Goal: Transaction & Acquisition: Purchase product/service

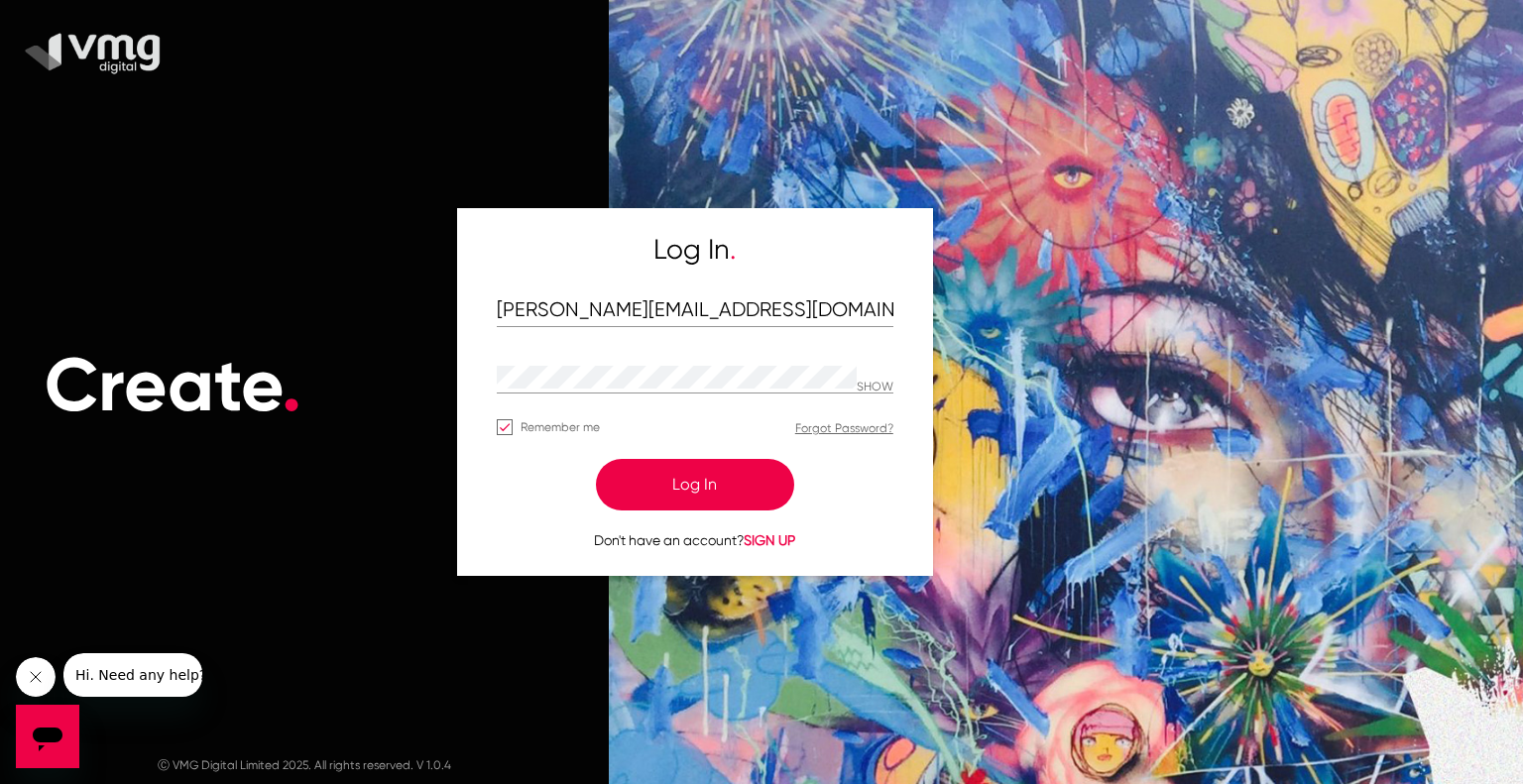
click at [676, 489] on button "Log In" at bounding box center [696, 485] width 199 height 52
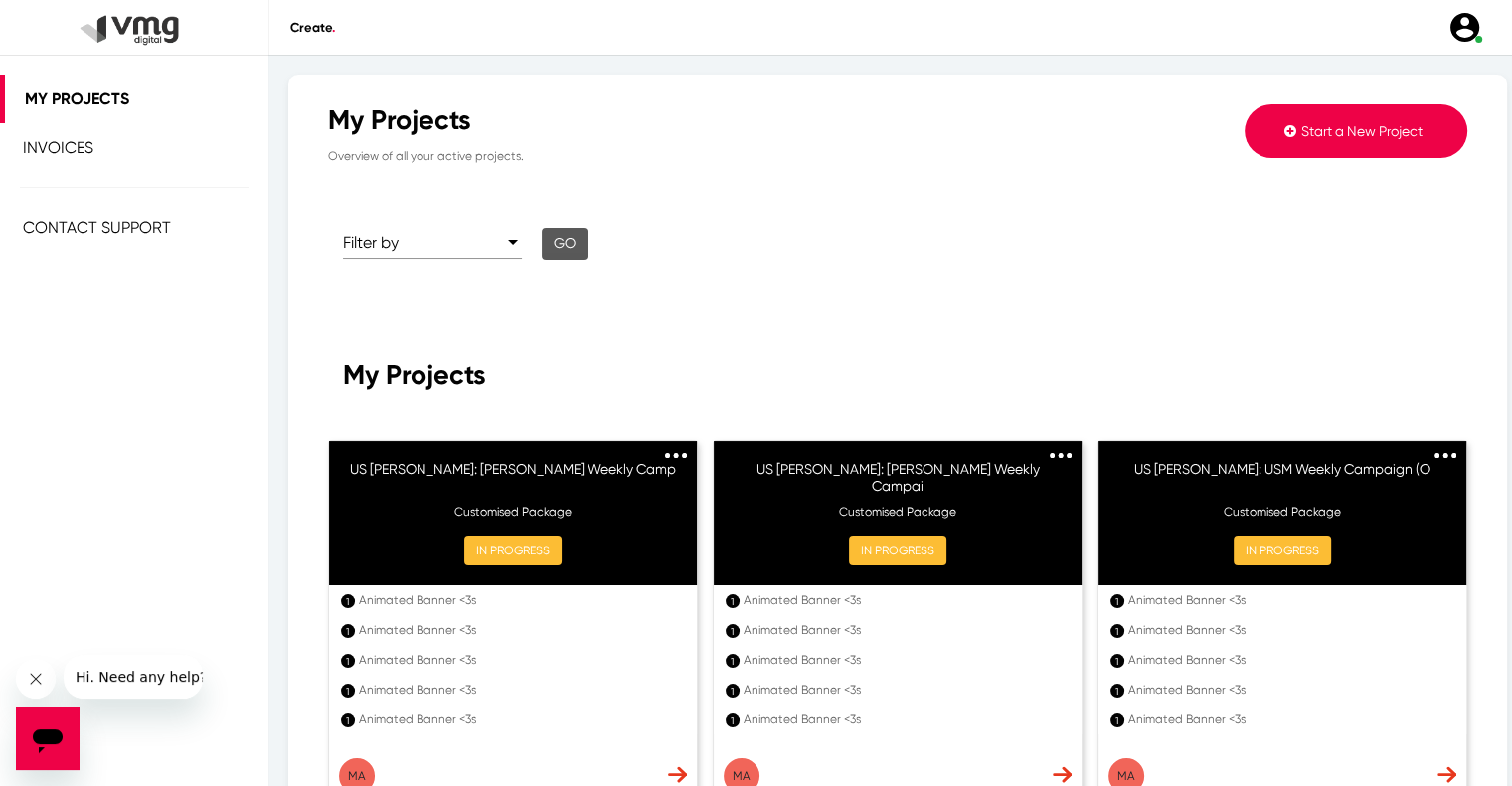
click at [1361, 138] on span "Start a New Project" at bounding box center [1362, 131] width 122 height 16
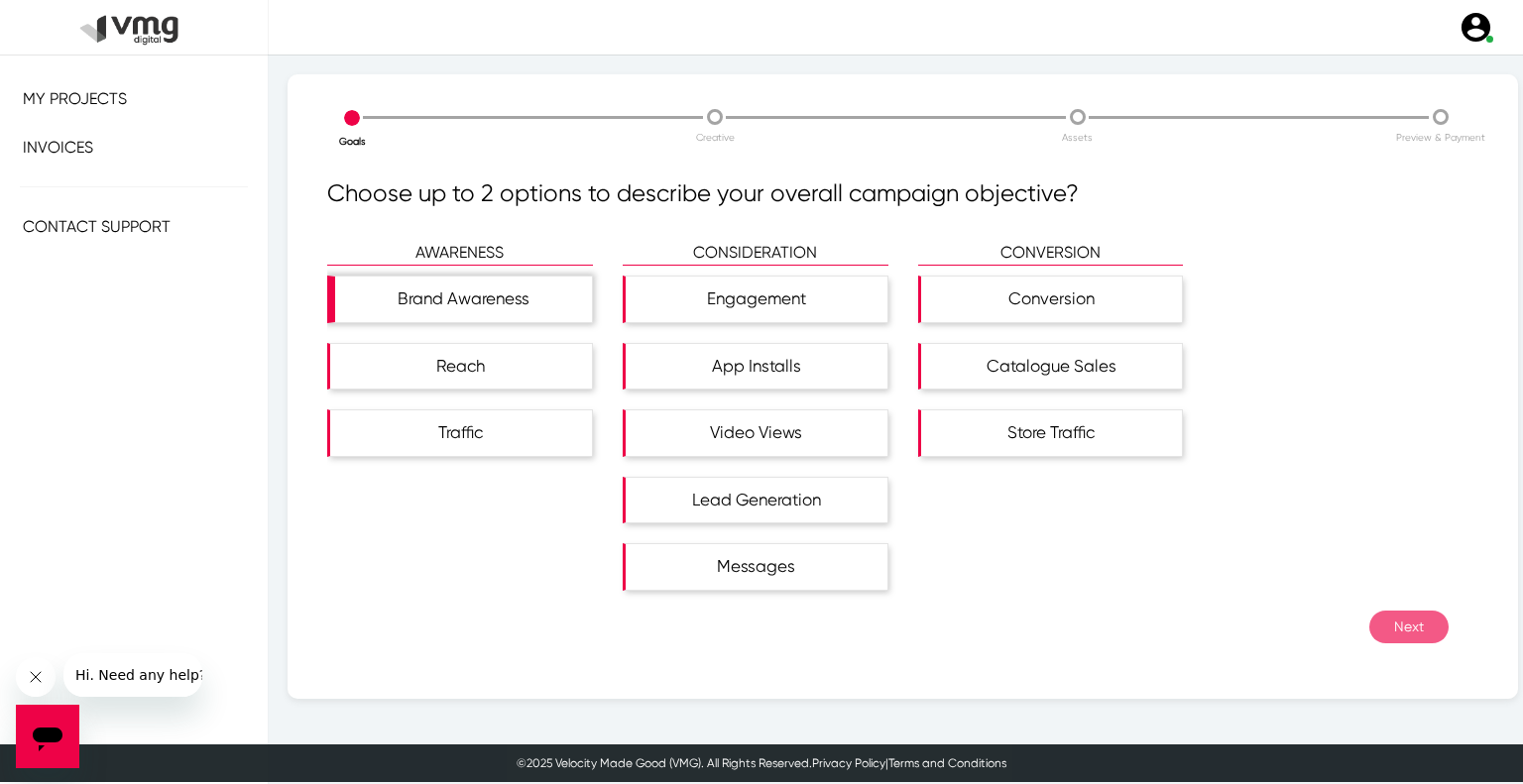
click at [520, 320] on div "Brand Awareness" at bounding box center [463, 299] width 256 height 46
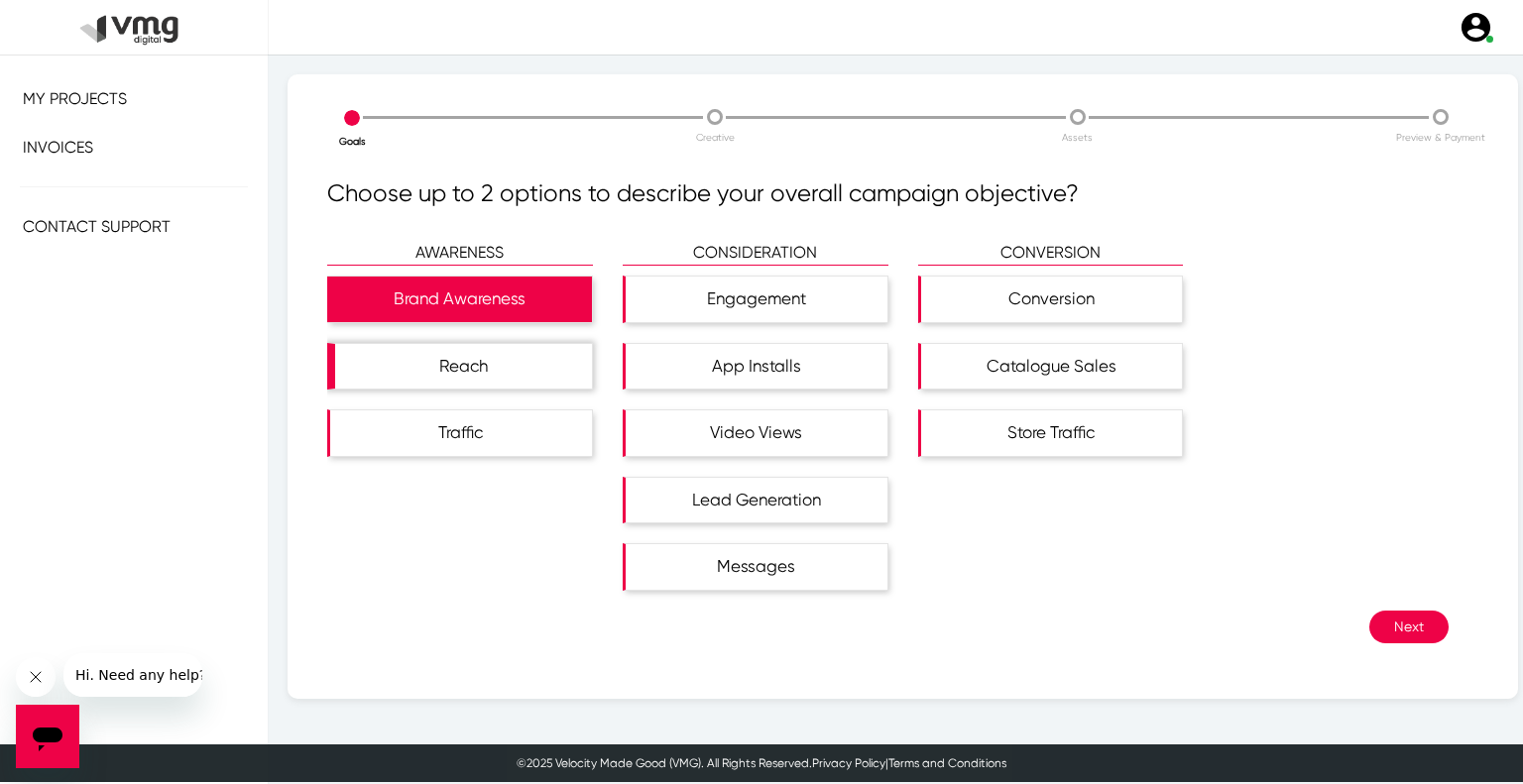
click at [520, 344] on div "Reach" at bounding box center [463, 367] width 256 height 46
click at [1370, 626] on button "Next" at bounding box center [1410, 627] width 80 height 33
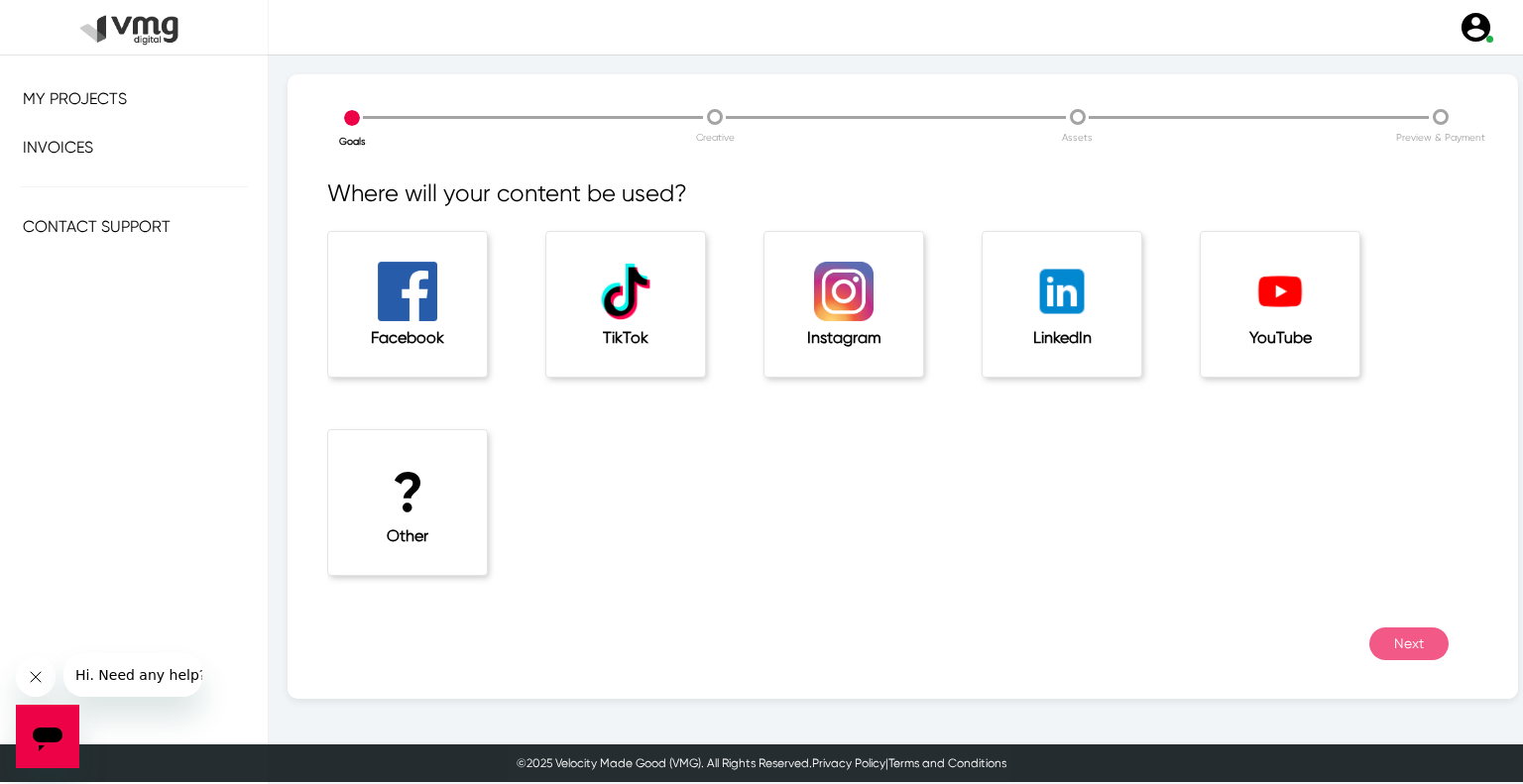
click at [484, 527] on div "? Other" at bounding box center [408, 503] width 159 height 145
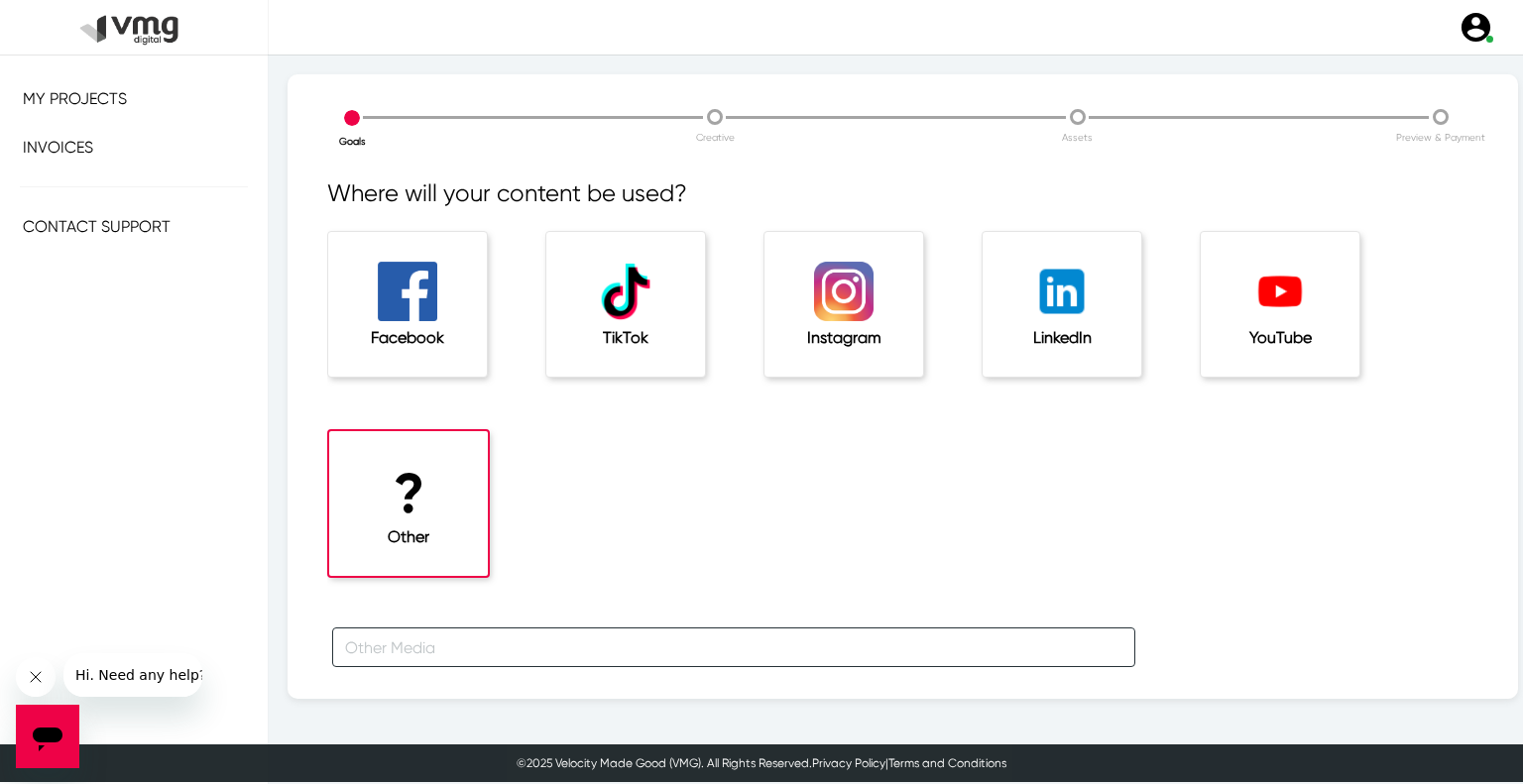
click at [446, 633] on input "text" at bounding box center [734, 647] width 803 height 40
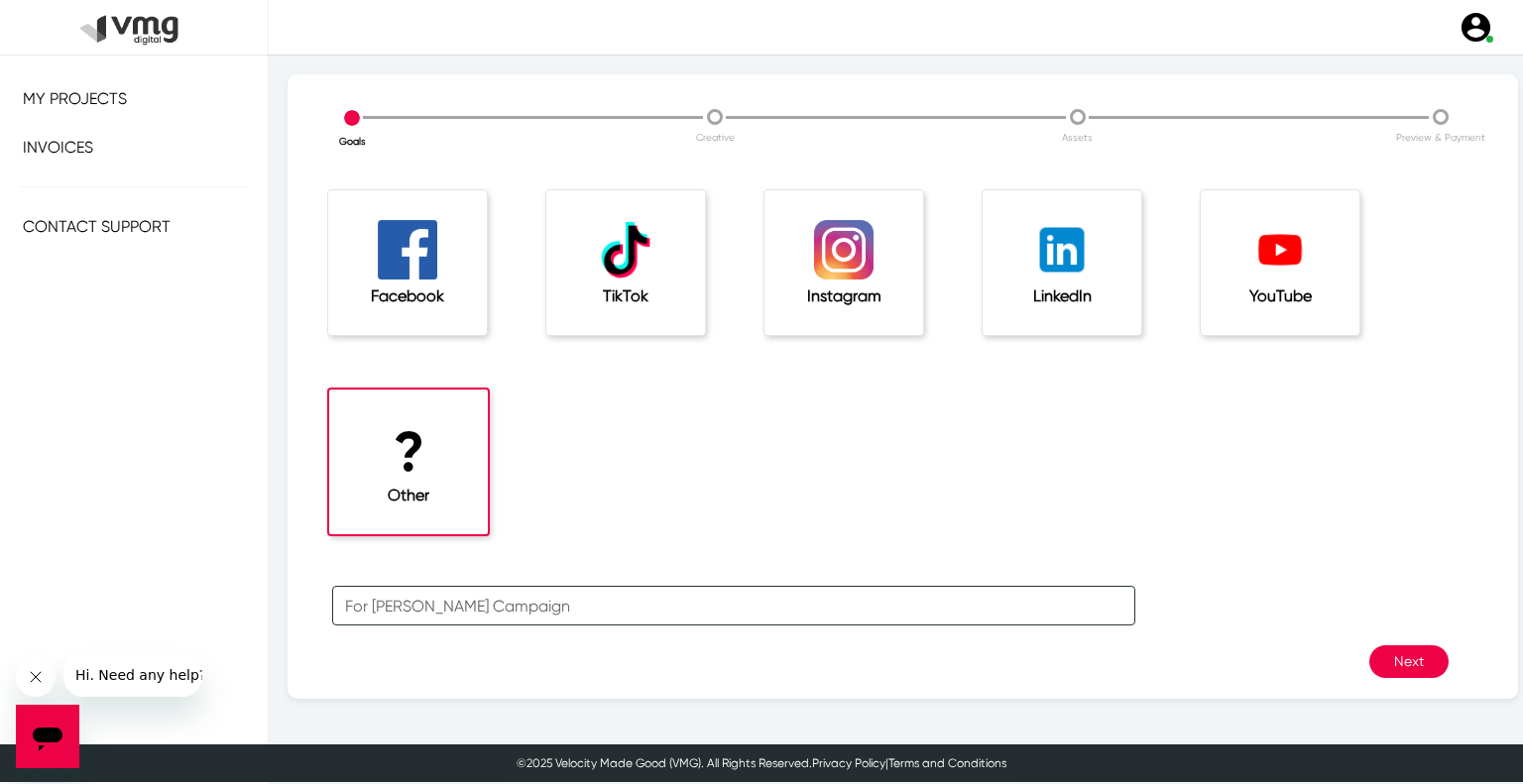
scroll to position [66, 0]
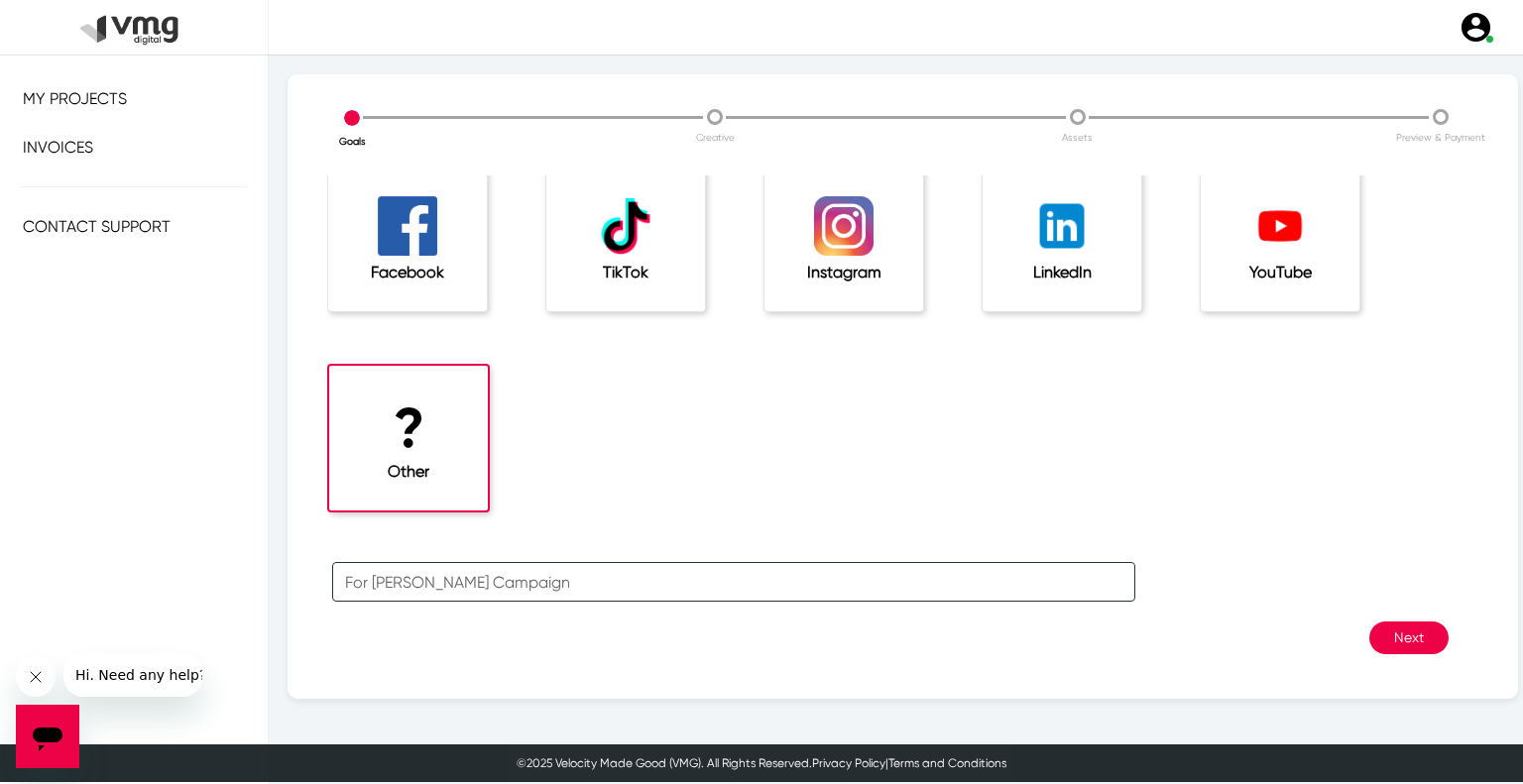
type input "For [PERSON_NAME] Campaign"
click at [1374, 633] on button "Next" at bounding box center [1410, 638] width 80 height 33
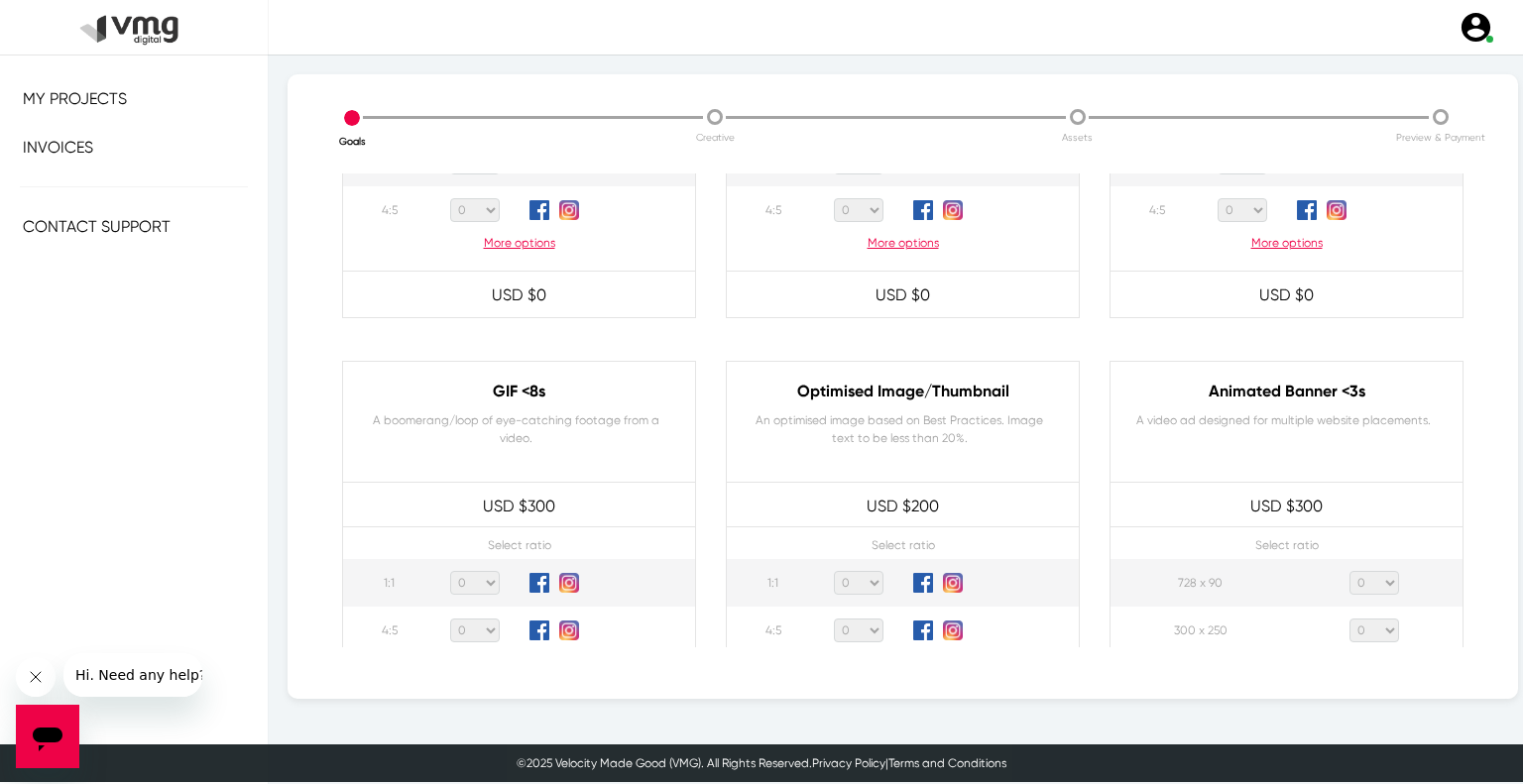
scroll to position [892, 0]
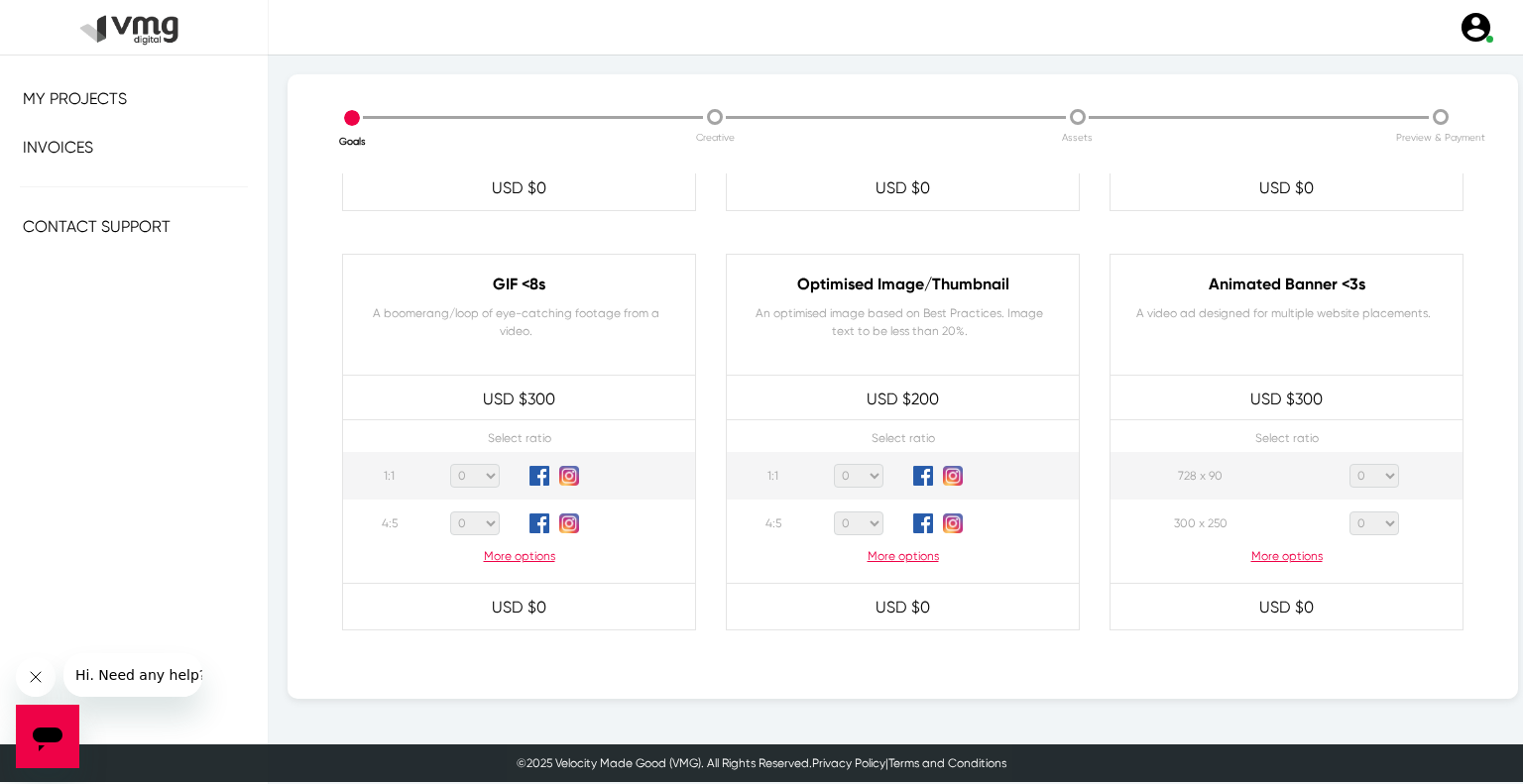
click at [1276, 548] on p "More options" at bounding box center [1286, 556] width 352 height 18
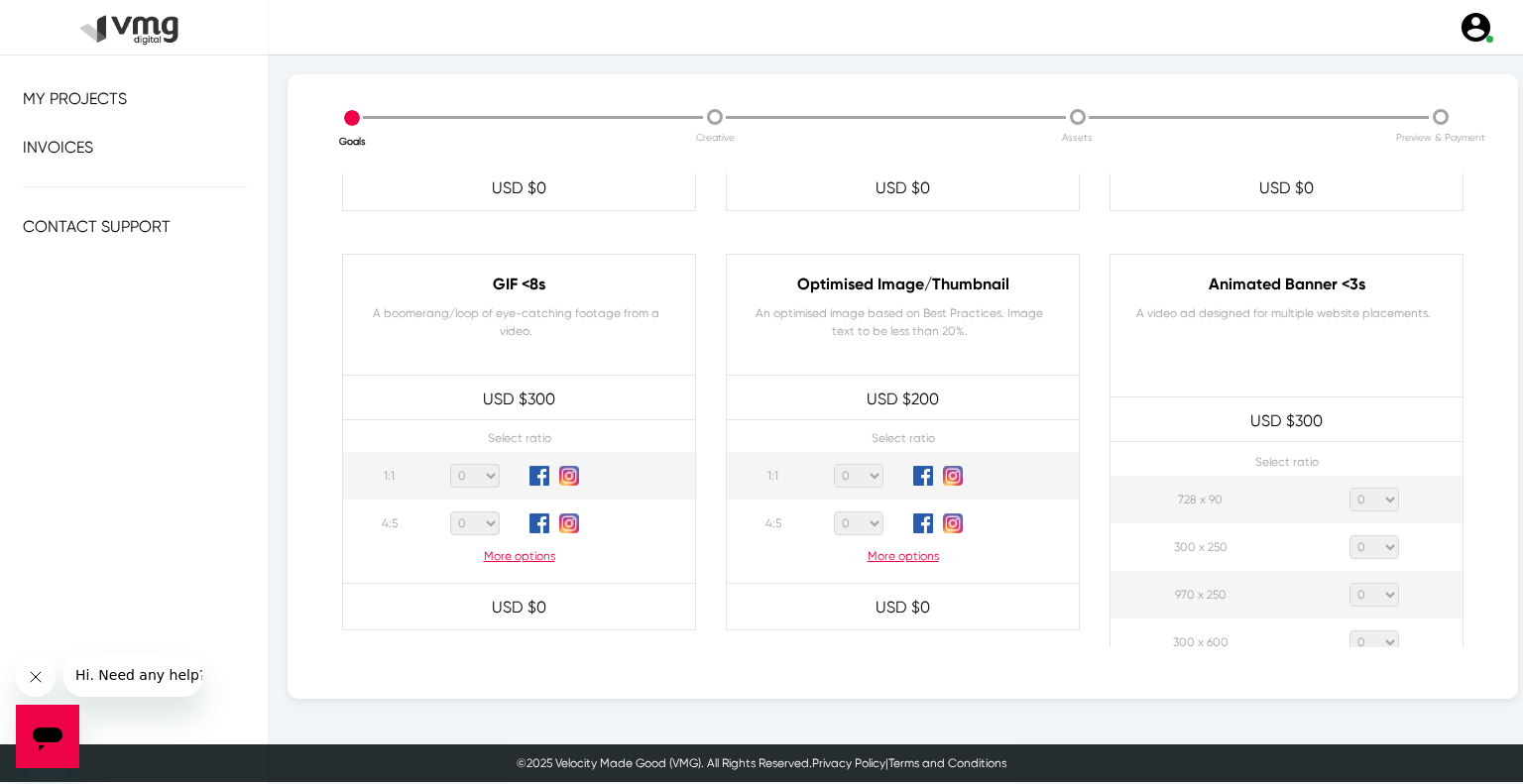
click at [1351, 499] on select "0 1 2 3 4 5 6 7 8 9 10 11 12 13 14 15 16 17 18 19 20" at bounding box center [1375, 500] width 50 height 24
select select "1"
click at [1350, 488] on select "0 1 2 3 4 5 6 7 8 9 10 11 12 13 14 15 16 17 18 19 20" at bounding box center [1375, 500] width 50 height 24
click at [1350, 539] on select "0 1 2 3 4 5 6 7 8 9 10 11 12 13 14 15 16 17 18 19 20" at bounding box center [1375, 548] width 50 height 24
select select "1"
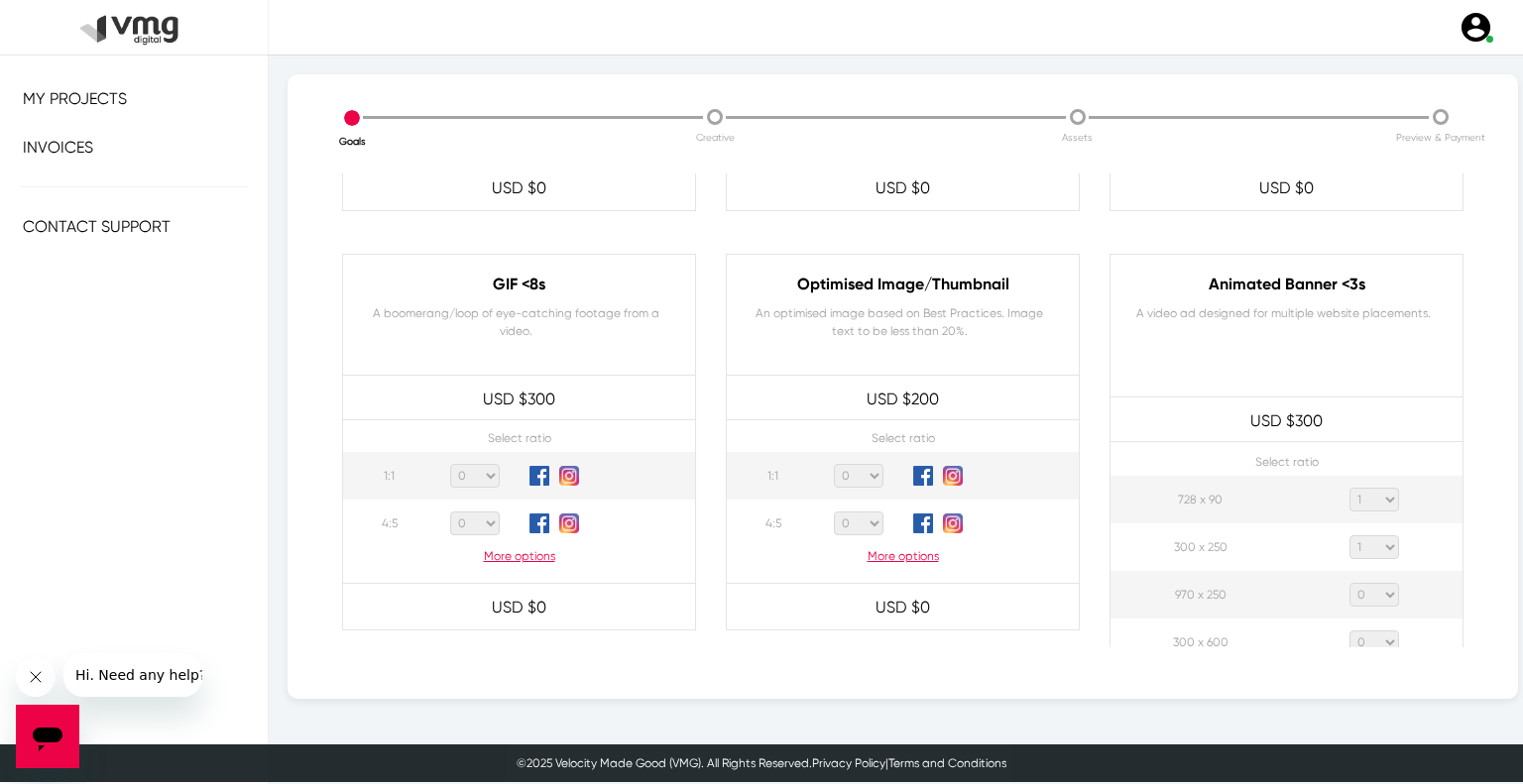
click at [1350, 536] on select "0 1 2 3 4 5 6 7 8 9 10 11 12 13 14 15 16 17 18 19 20" at bounding box center [1375, 548] width 50 height 24
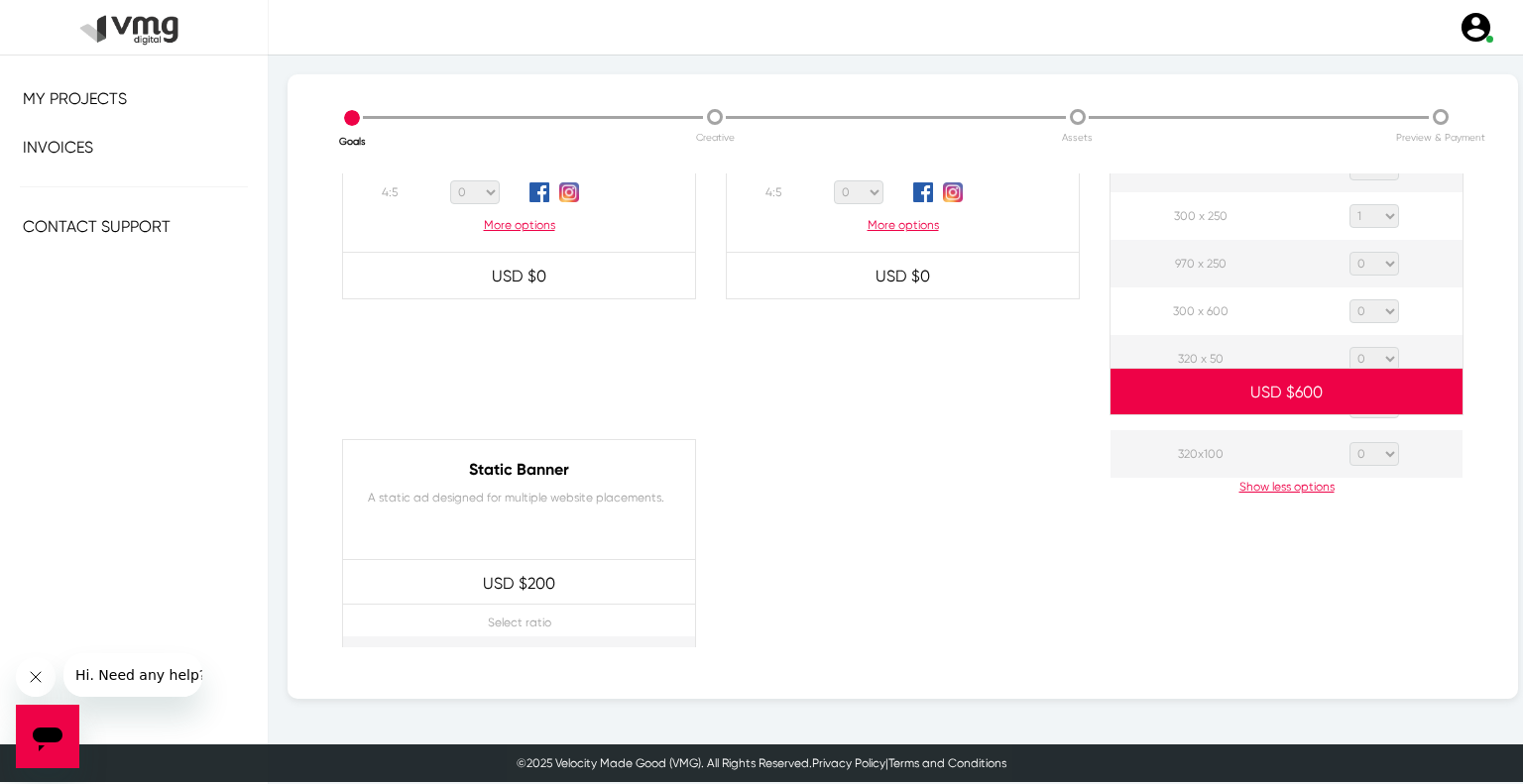
scroll to position [1189, 0]
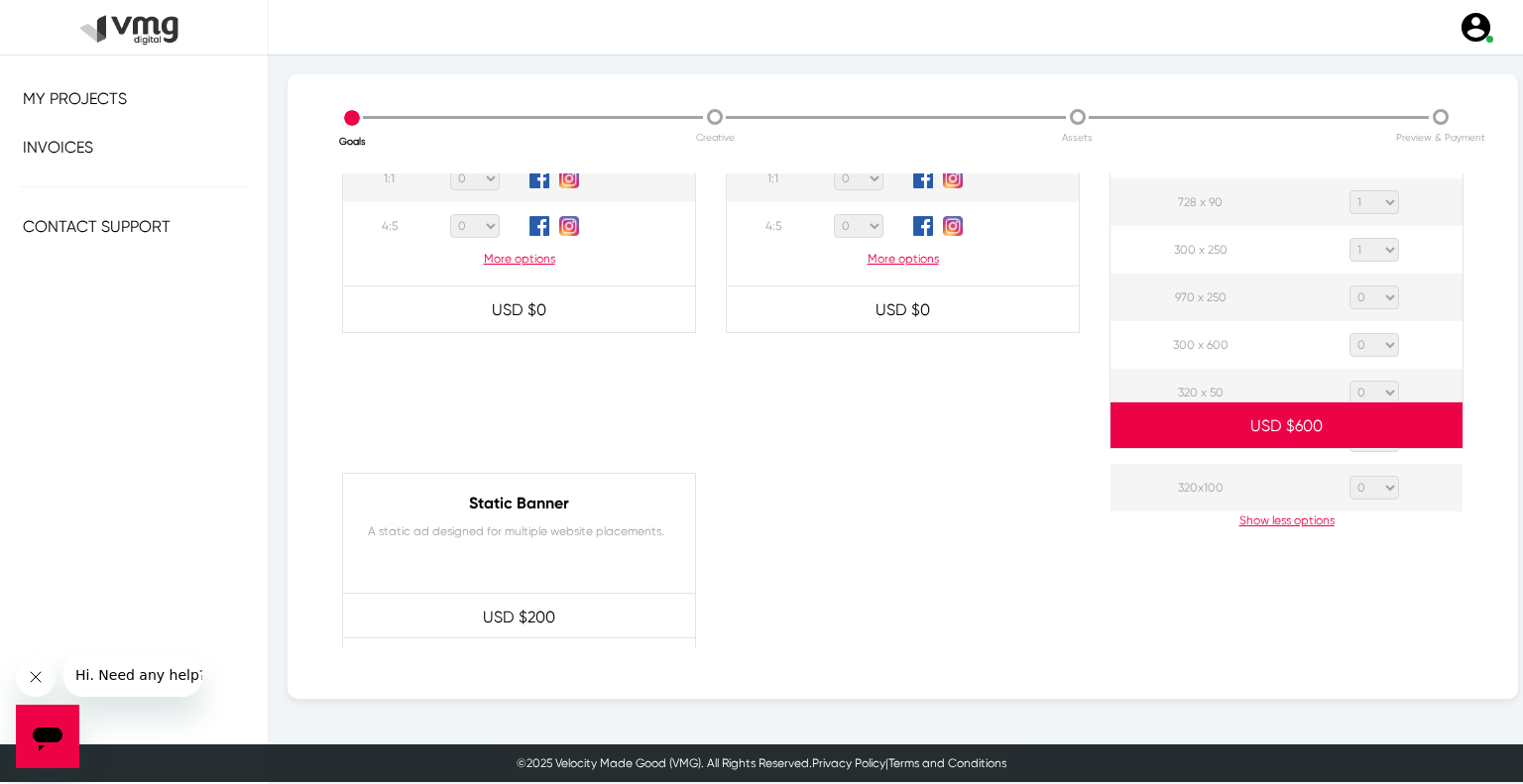
click at [1374, 297] on select "0 1 2 3 4 5 6 7 8 9 10 11 12 13 14 15 16 17 18 19 20" at bounding box center [1375, 297] width 50 height 24
select select "1"
click at [1350, 285] on select "0 1 2 3 4 5 6 7 8 9 10 11 12 13 14 15 16 17 18 19 20" at bounding box center [1375, 297] width 50 height 24
click at [1373, 339] on select "0 1 2 3 4 5 6 7 8 9 10 11 12 13 14 15 16 17 18 19 20" at bounding box center [1375, 345] width 50 height 24
select select "1"
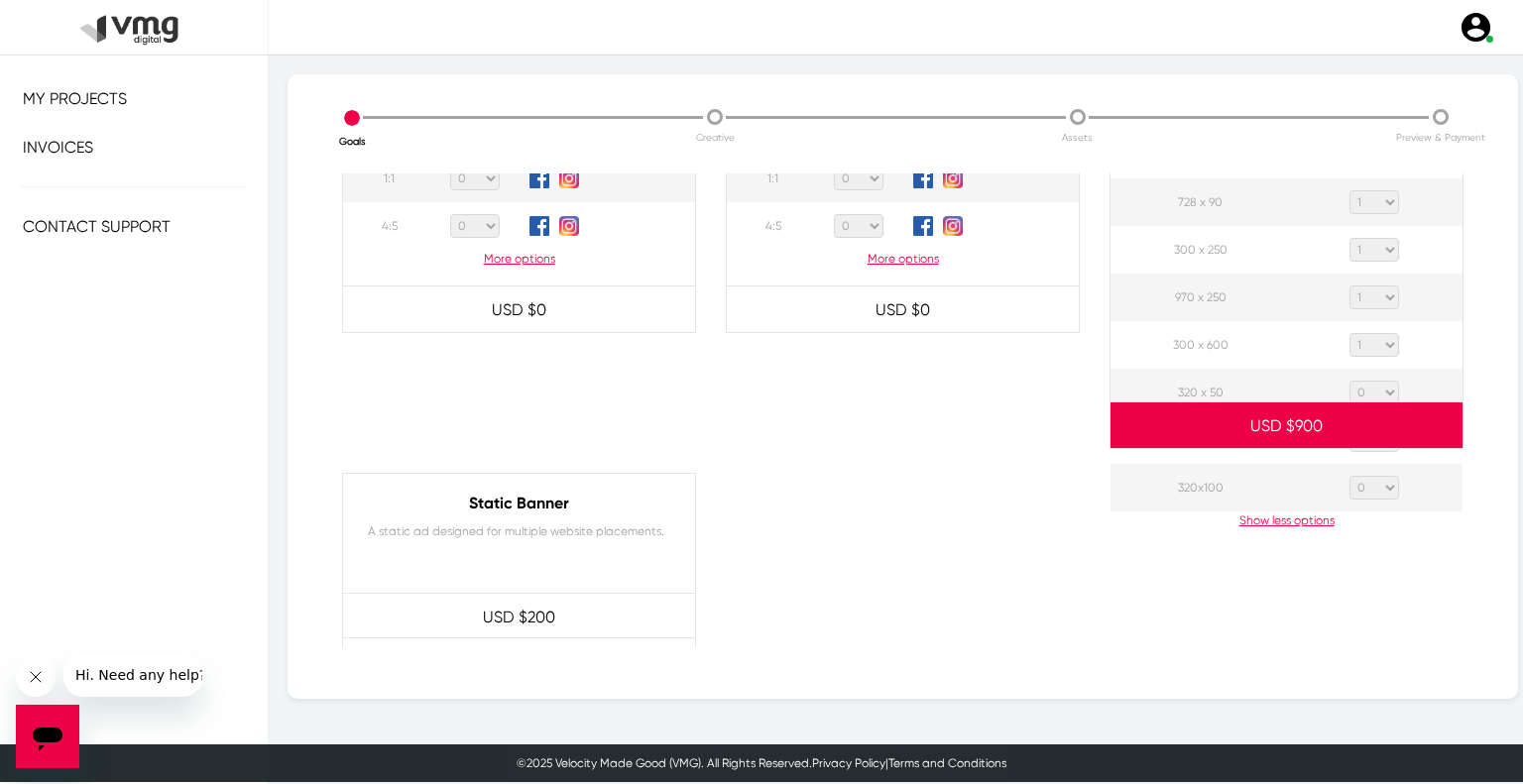
click at [1350, 333] on select "0 1 2 3 4 5 6 7 8 9 10 11 12 13 14 15 16 17 18 19 20" at bounding box center [1375, 345] width 50 height 24
click at [1376, 388] on select "0 1 2 3 4 5 6 7 8 9 10 11 12 13 14 15 16 17 18 19 20" at bounding box center [1375, 392] width 50 height 24
select select "1"
click at [1350, 381] on select "0 1 2 3 4 5 6 7 8 9 10 11 12 13 14 15 16 17 18 19 20" at bounding box center [1375, 392] width 50 height 24
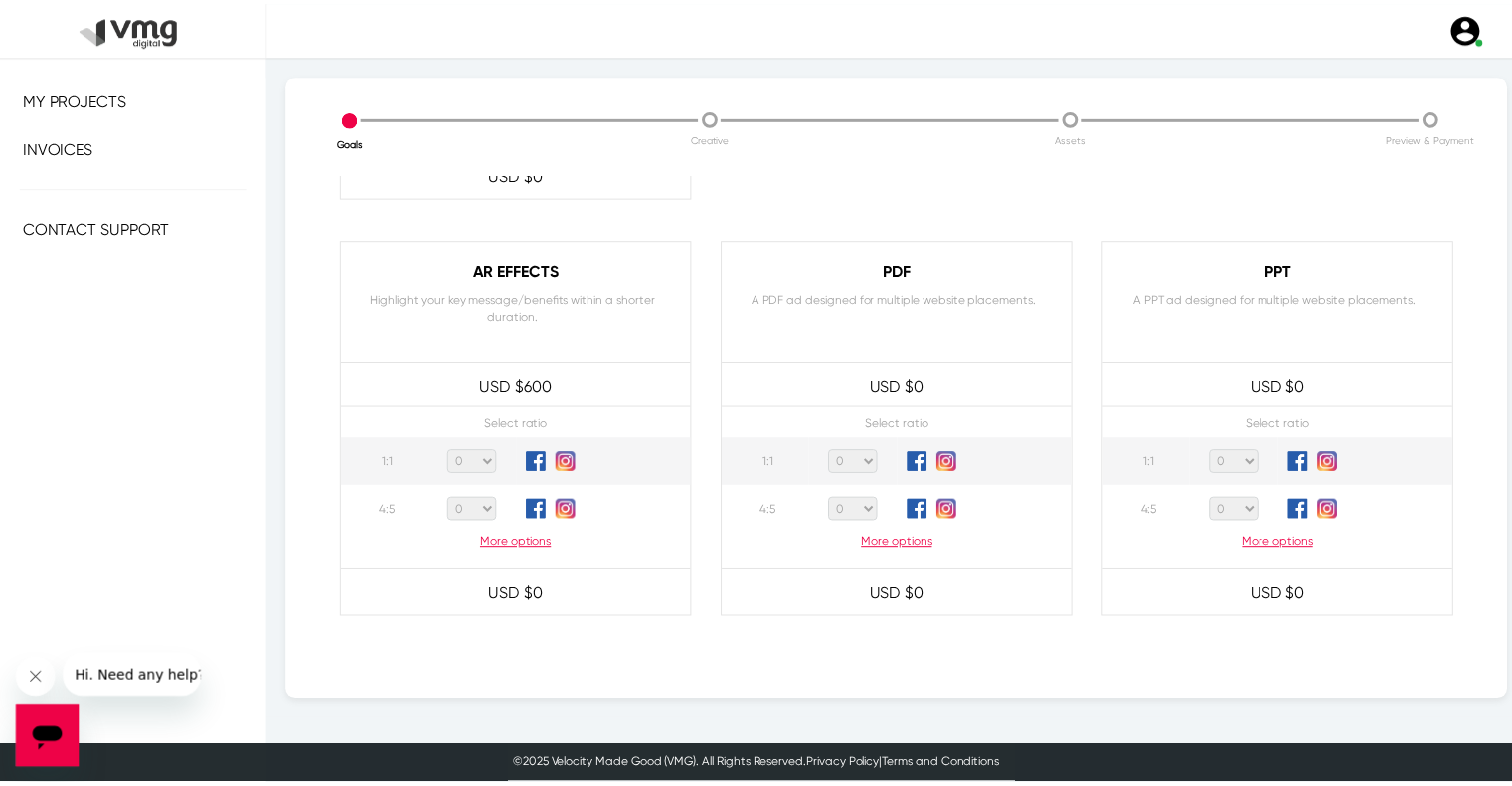
scroll to position [1917, 0]
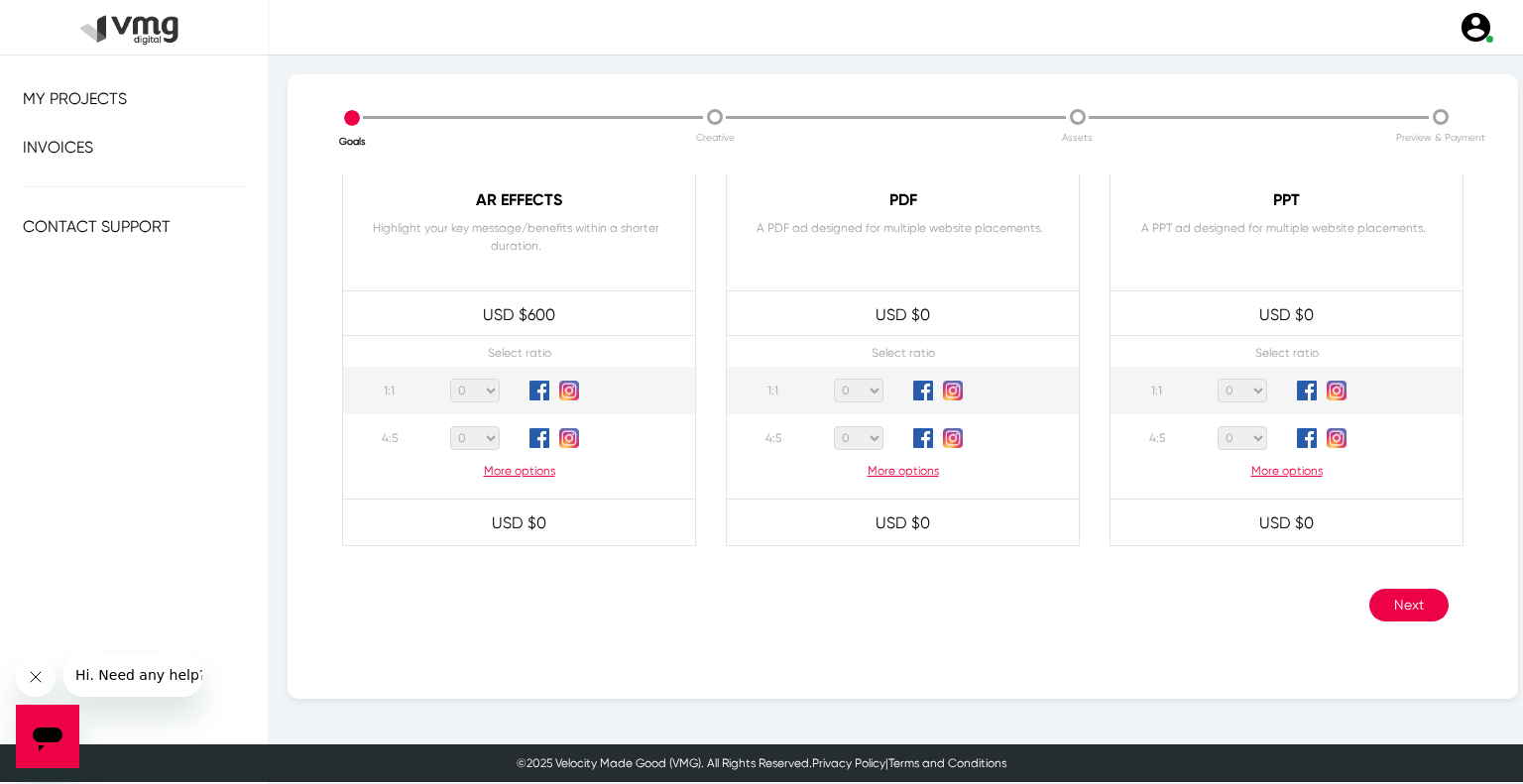
click at [1397, 598] on button "Next" at bounding box center [1410, 605] width 80 height 33
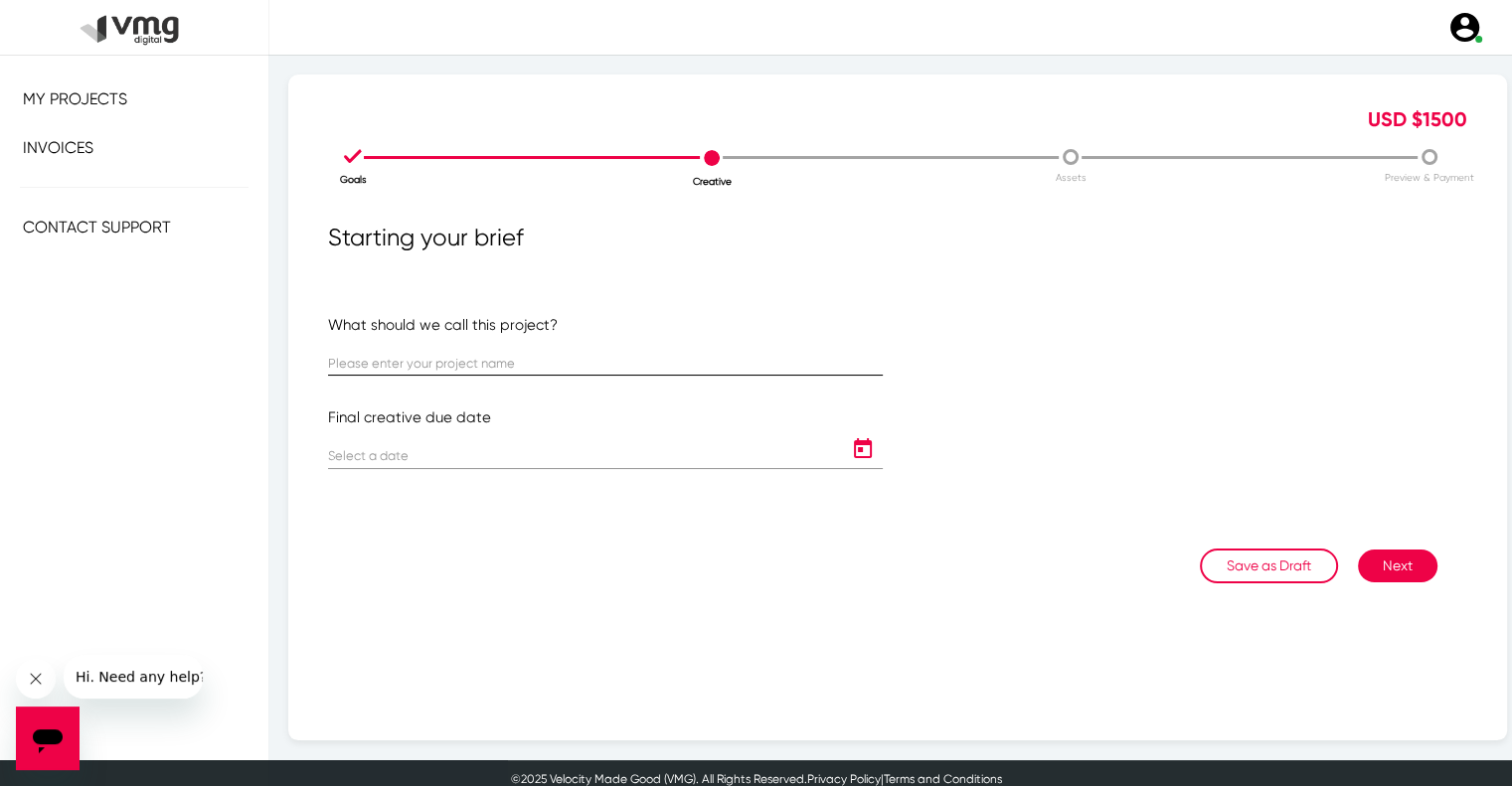
click at [620, 361] on input "text" at bounding box center [605, 364] width 555 height 15
paste input "US [PERSON_NAME]: USM Weekly Campaign ([DATE] - [DATE])"
type input "US [PERSON_NAME]: USM Weekly Campaign ([DATE] - [DATE])"
click at [850, 454] on icon "Open calendar" at bounding box center [863, 449] width 32 height 24
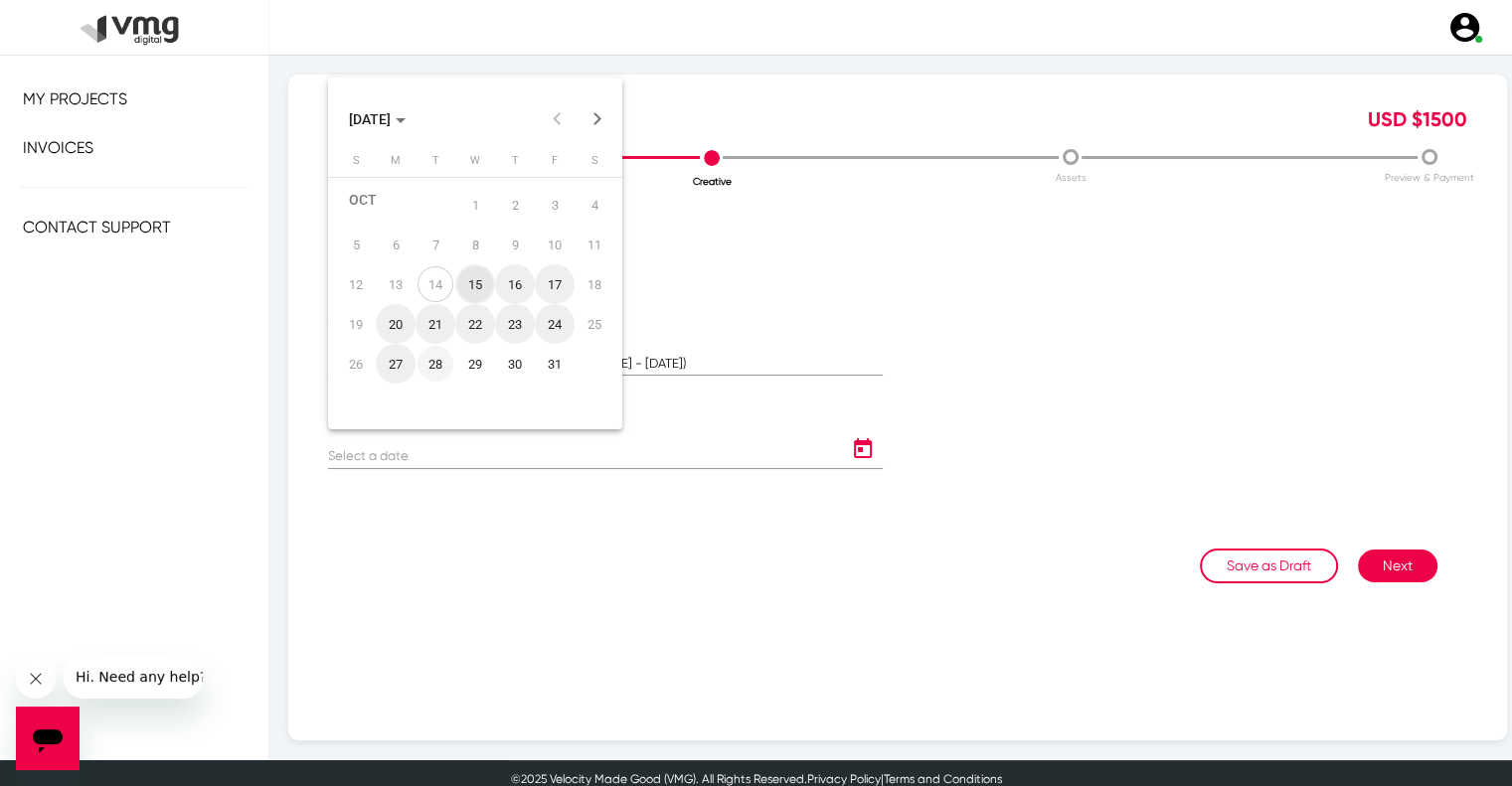
click at [438, 362] on div "28" at bounding box center [436, 364] width 36 height 36
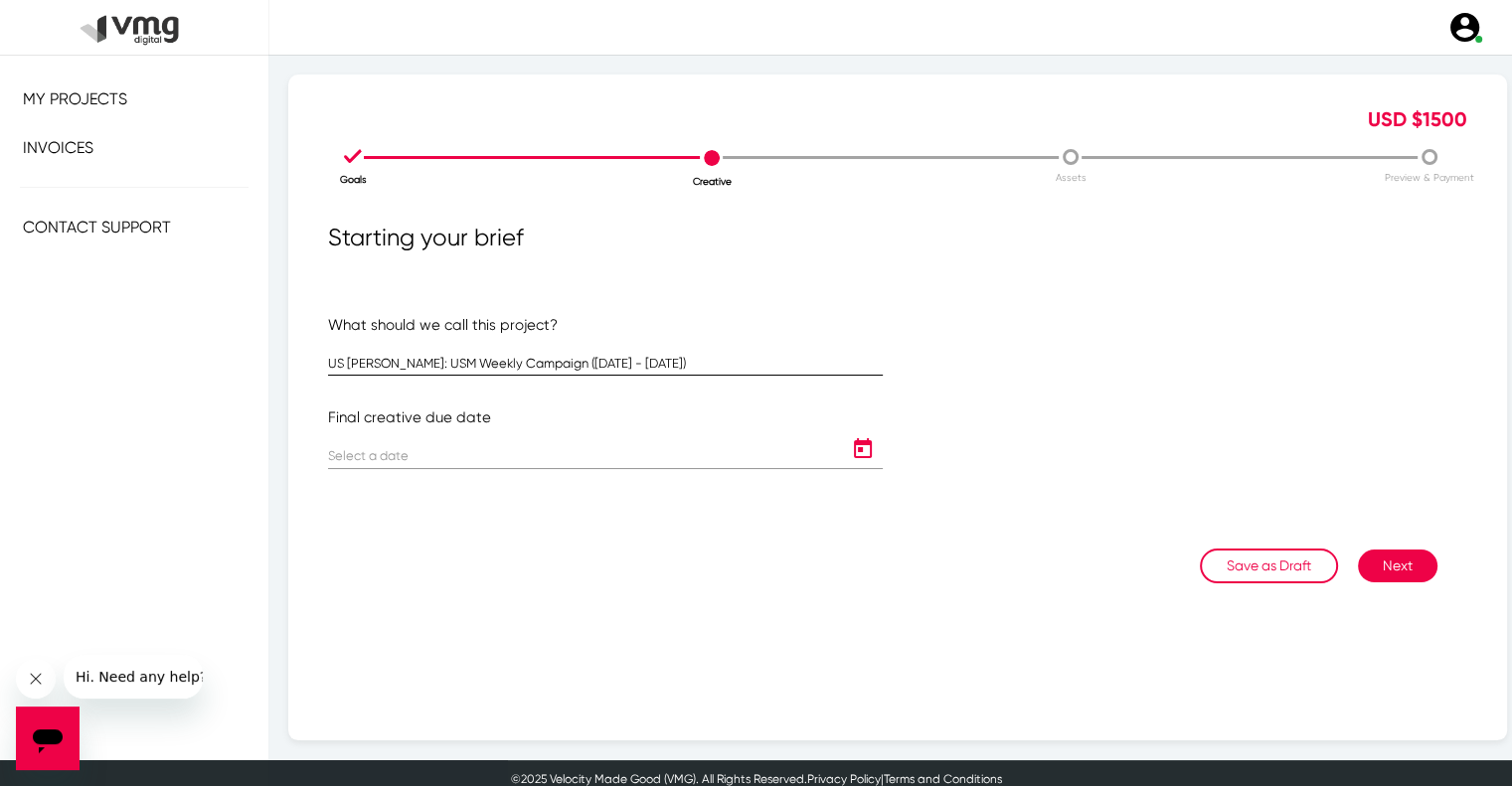
type input "[DATE]"
click at [1388, 571] on button "Next" at bounding box center [1398, 566] width 80 height 33
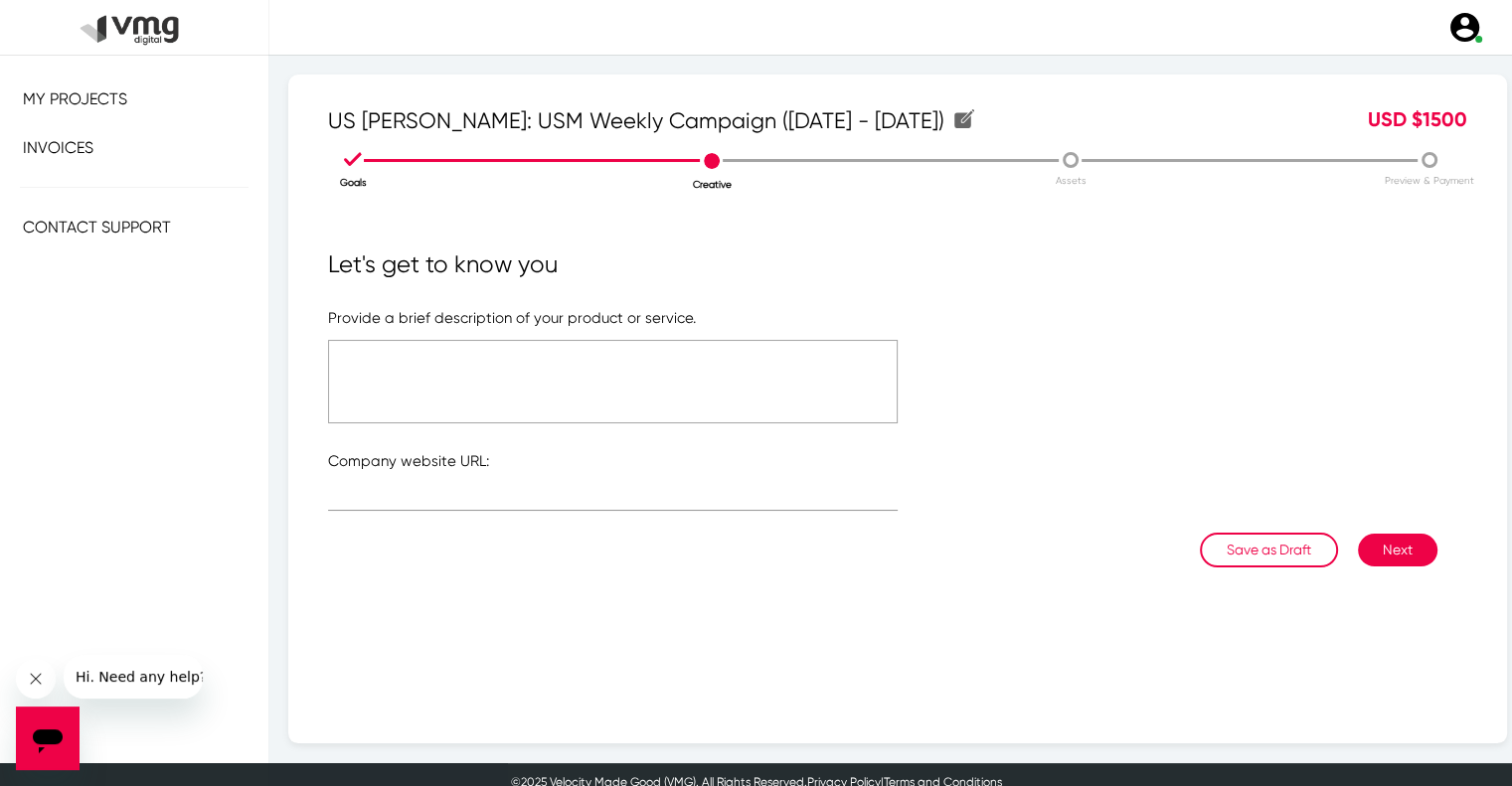
click at [756, 407] on textarea at bounding box center [613, 382] width 570 height 84
click at [486, 362] on textarea "Please refer to the attached brief" at bounding box center [613, 382] width 570 height 84
click at [513, 357] on textarea "Please refer to the attached brief" at bounding box center [613, 382] width 570 height 84
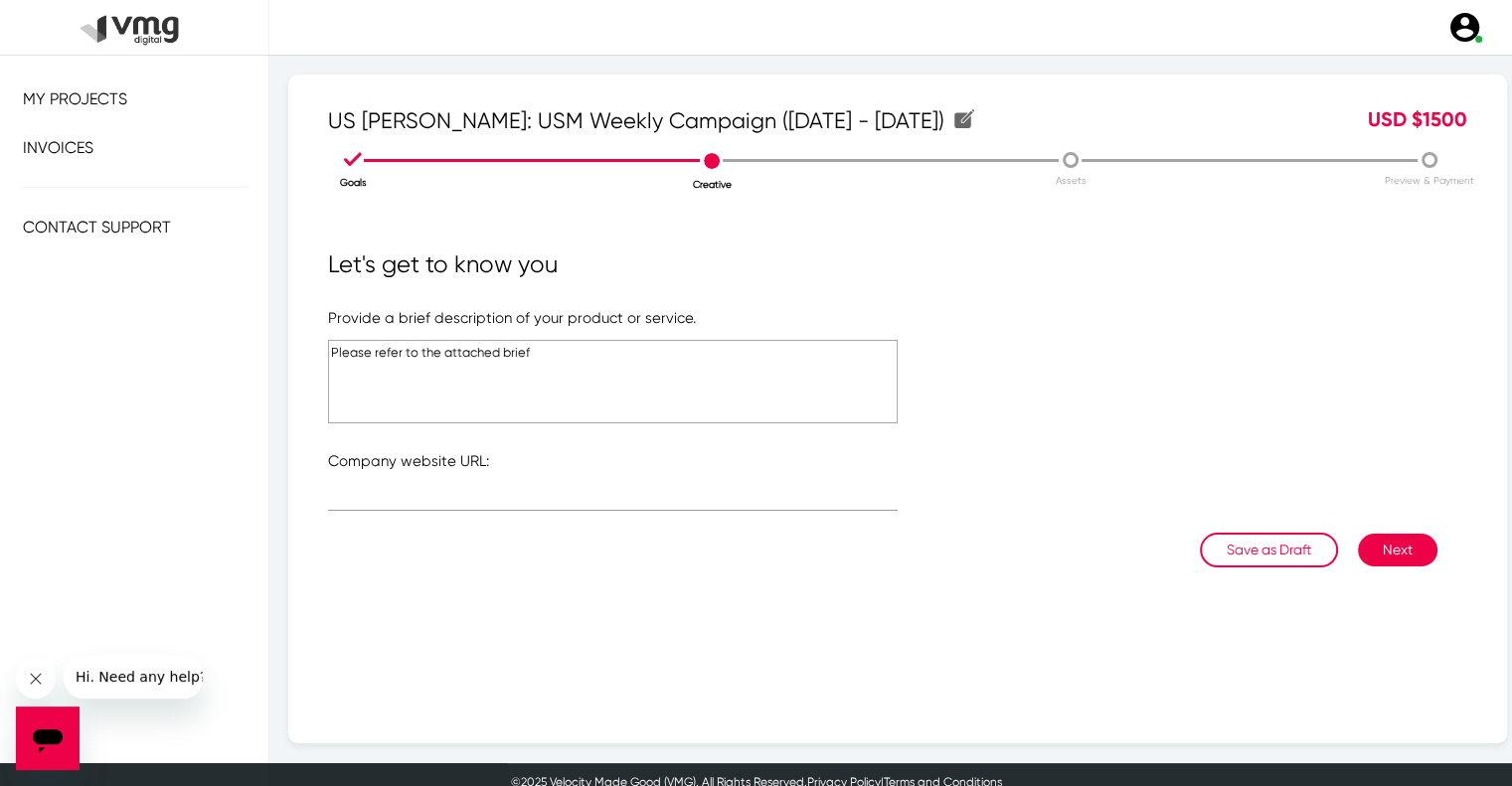
click at [513, 357] on textarea "Please refer to the attached brief" at bounding box center [613, 382] width 570 height 84
click at [513, 357] on textarea "Please refer to the attached link" at bounding box center [613, 382] width 570 height 84
type textarea "Please refer to the attached link"
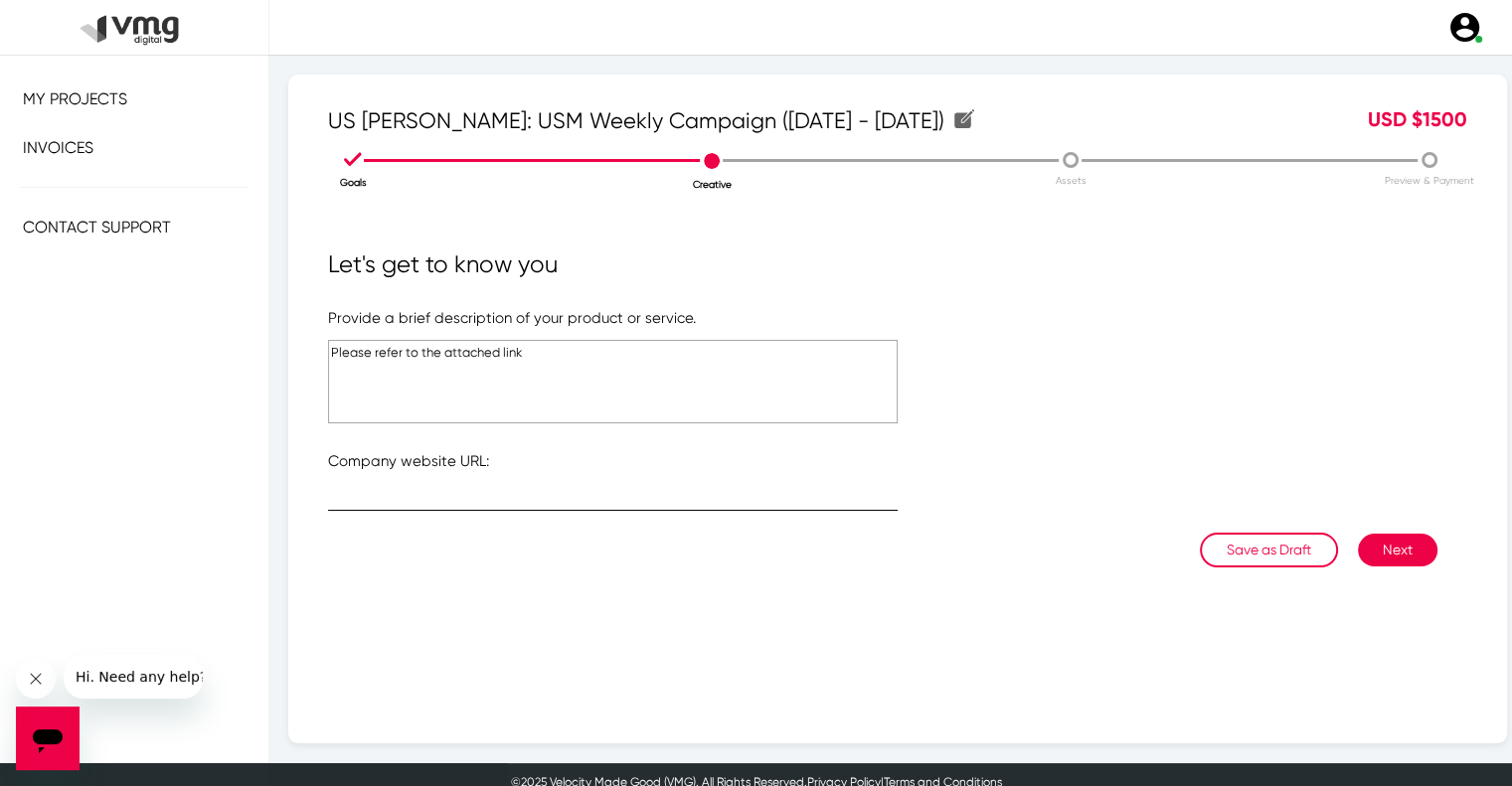
click at [461, 484] on div at bounding box center [613, 491] width 570 height 39
type input "[URL][DOMAIN_NAME]"
click at [1396, 544] on button "Next" at bounding box center [1398, 550] width 80 height 33
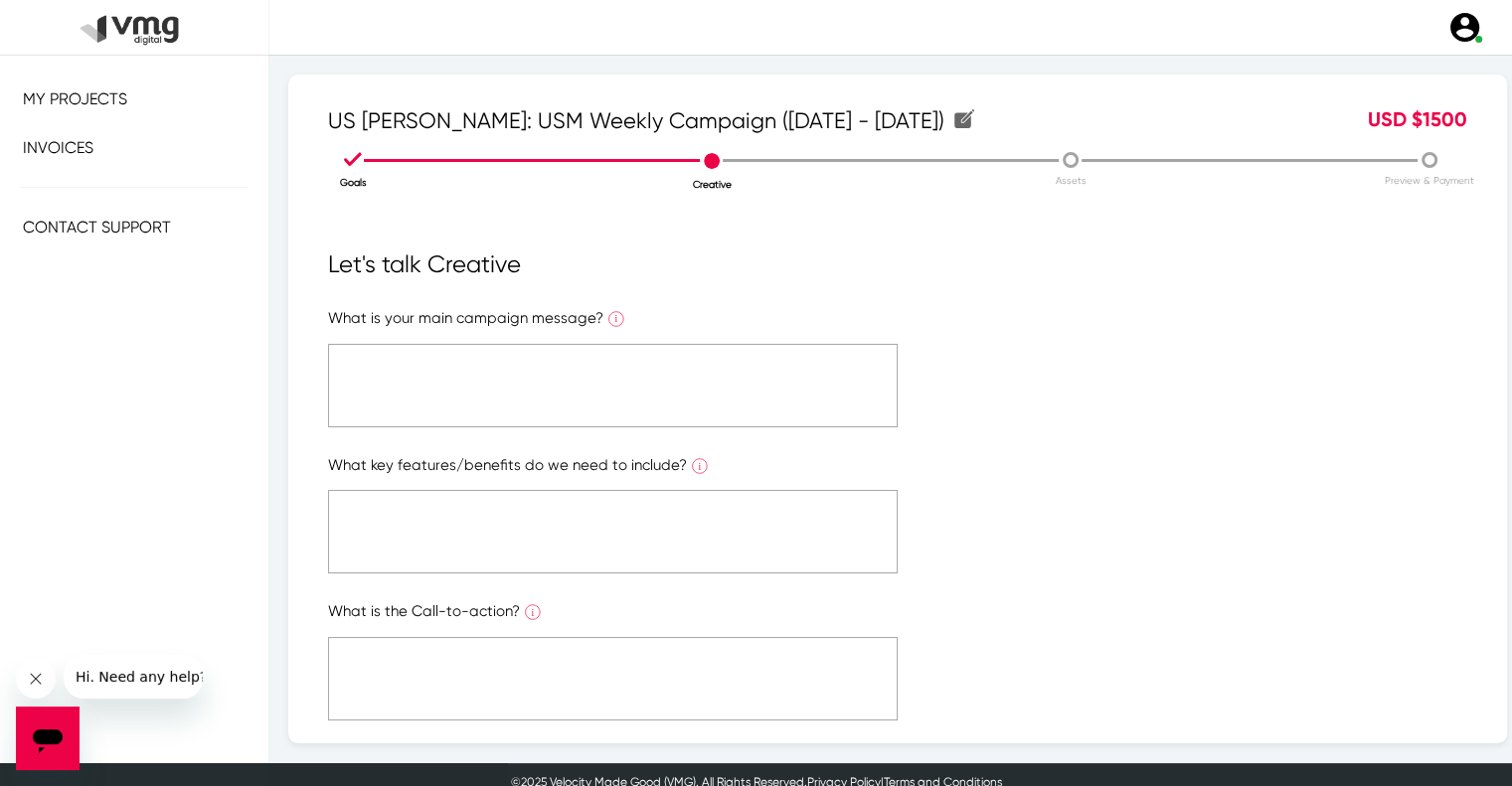
click at [794, 397] on textarea at bounding box center [613, 386] width 570 height 84
paste textarea "Please refer to the attached link"
type textarea "Please refer to the attached link"
click at [756, 526] on textarea at bounding box center [613, 532] width 570 height 84
paste textarea "Please refer to the attached link"
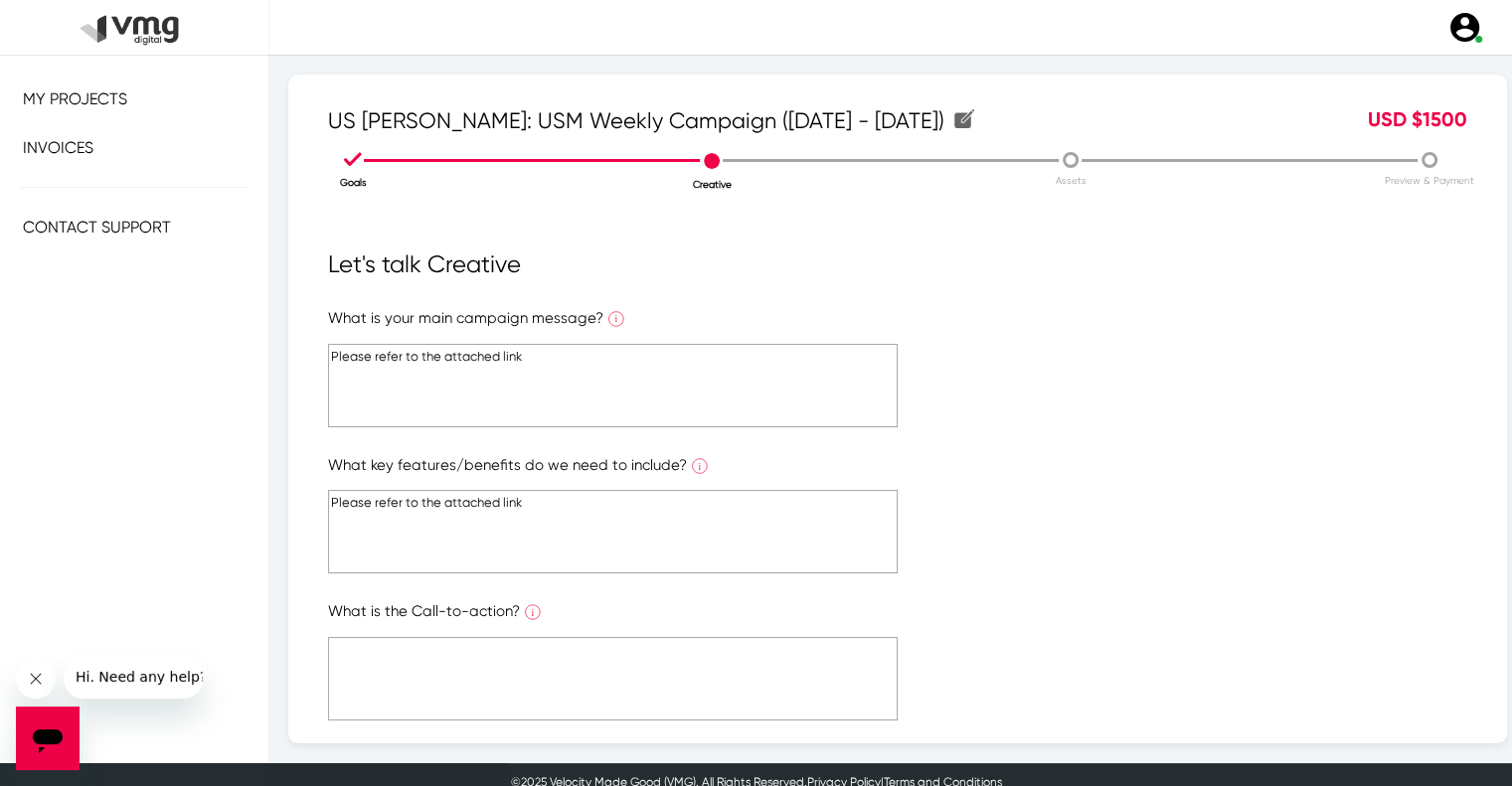
click at [752, 553] on form "What is your main campaign message? What is the ONE main message you want to co…" at bounding box center [897, 661] width 1139 height 709
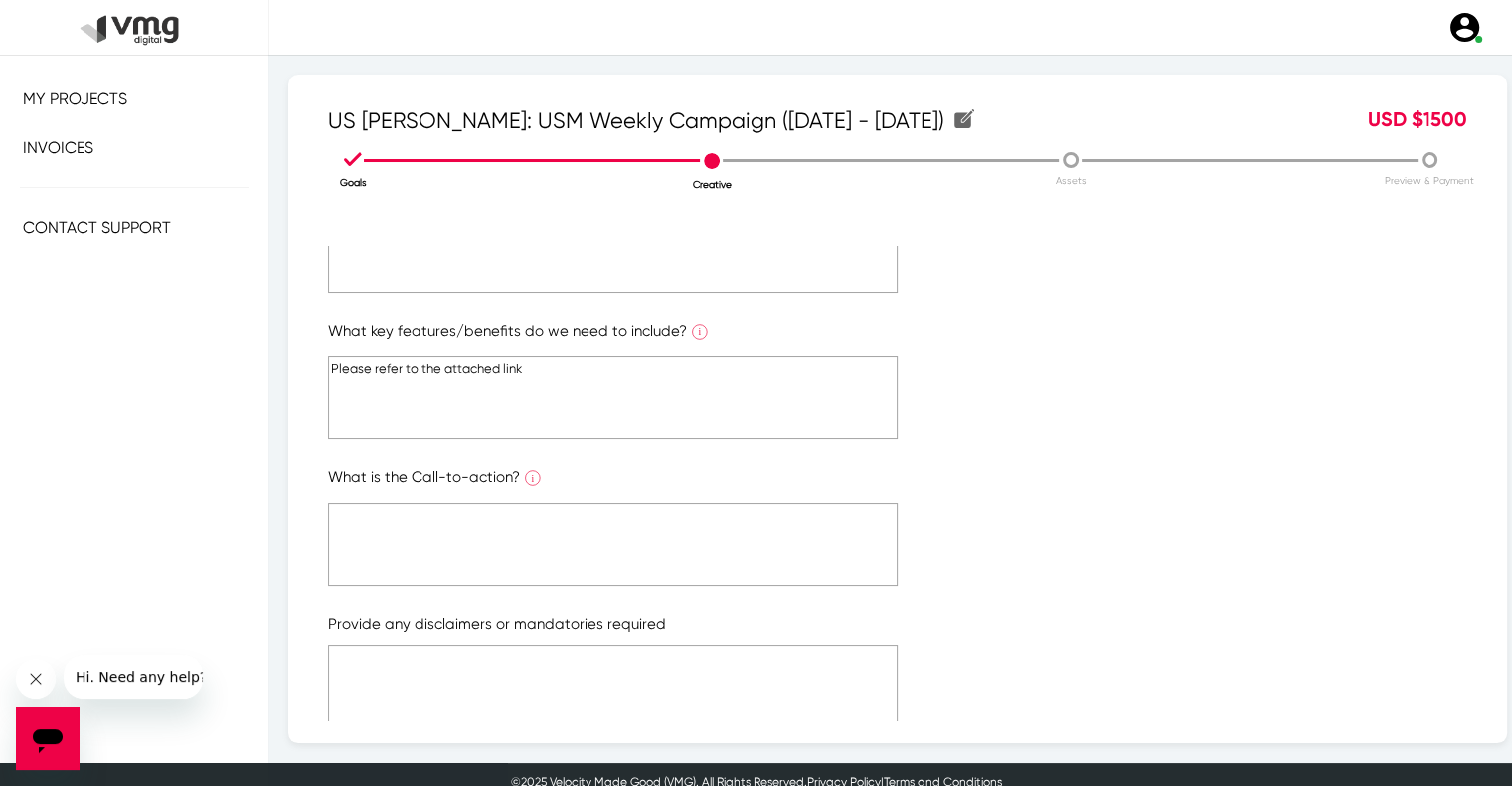
scroll to position [199, 0]
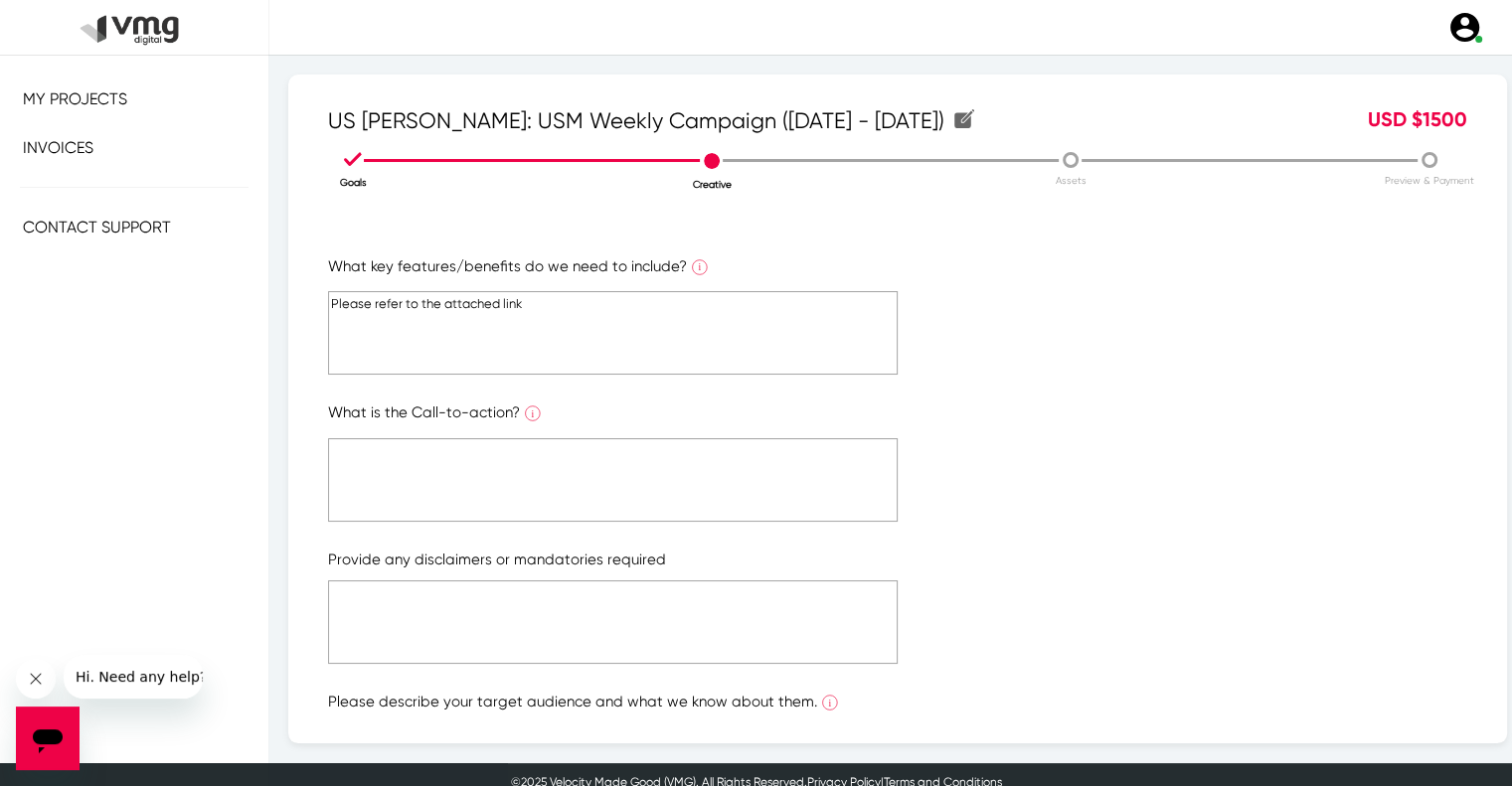
type textarea "Please refer to the attached link"
click at [716, 456] on textarea at bounding box center [613, 480] width 570 height 84
paste textarea "Please refer to the attached link"
type textarea "Please refer to the attached link"
click at [722, 582] on textarea at bounding box center [613, 623] width 570 height 84
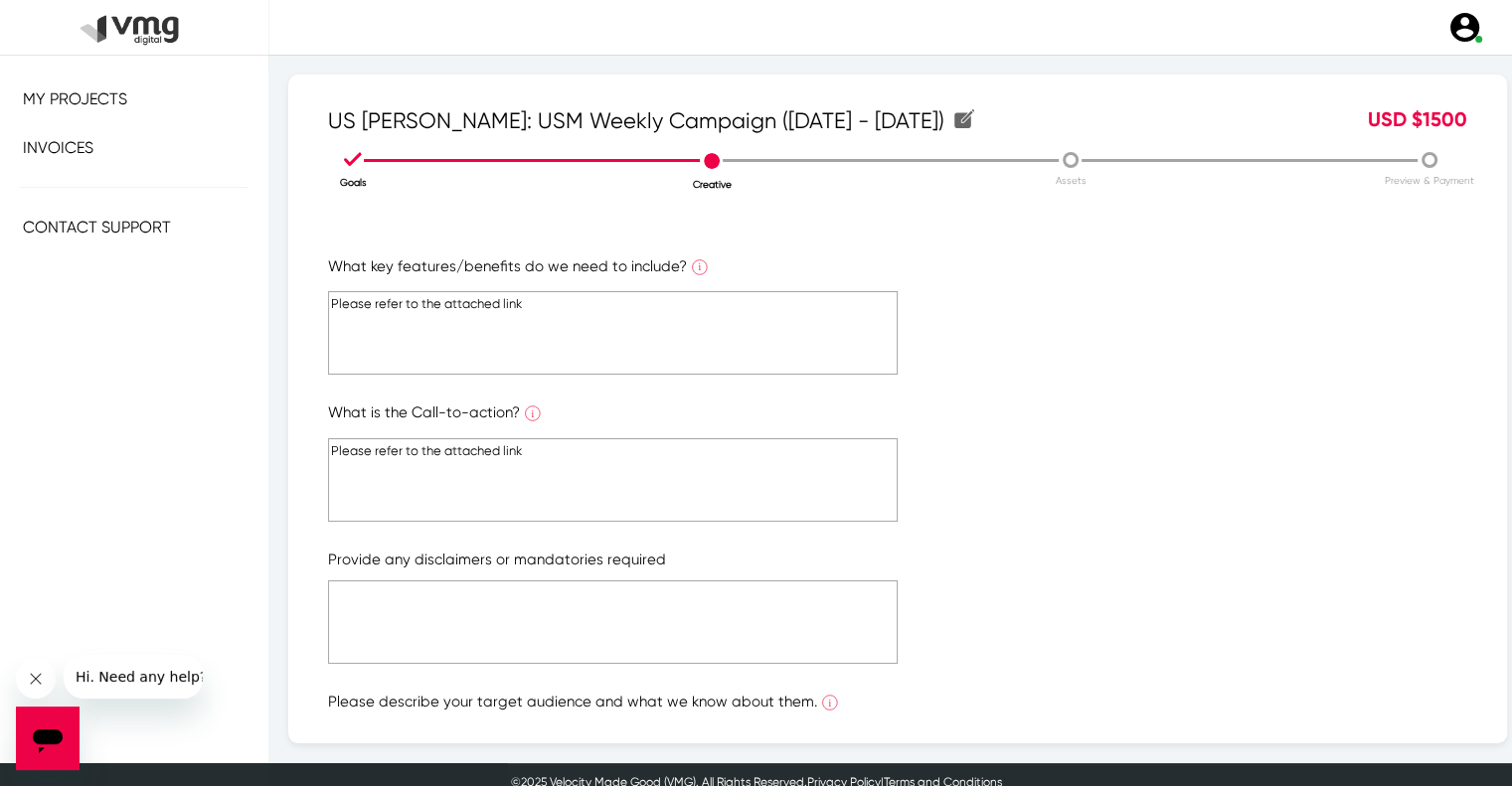
paste textarea "Please refer to the attached link"
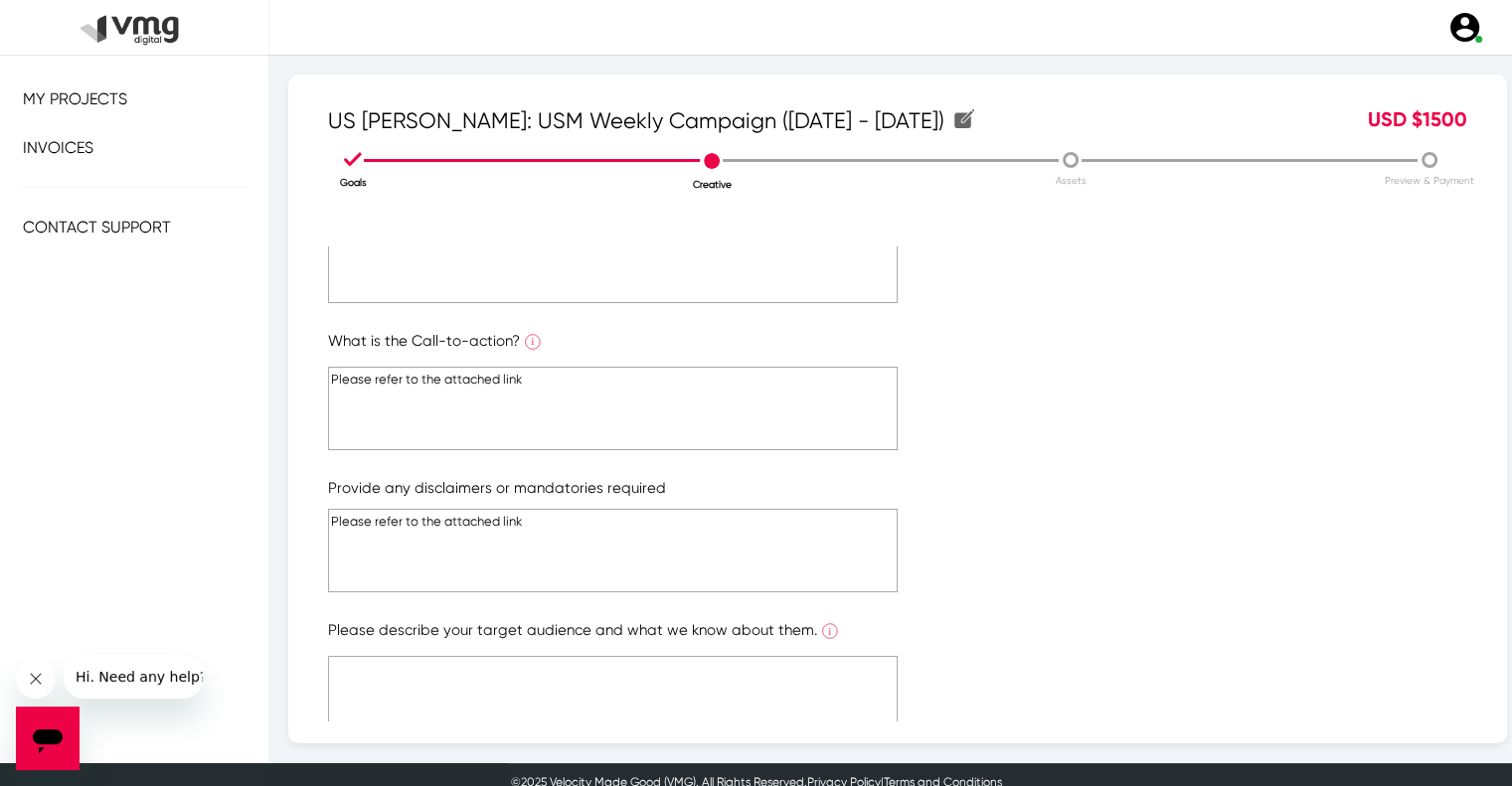
scroll to position [356, 0]
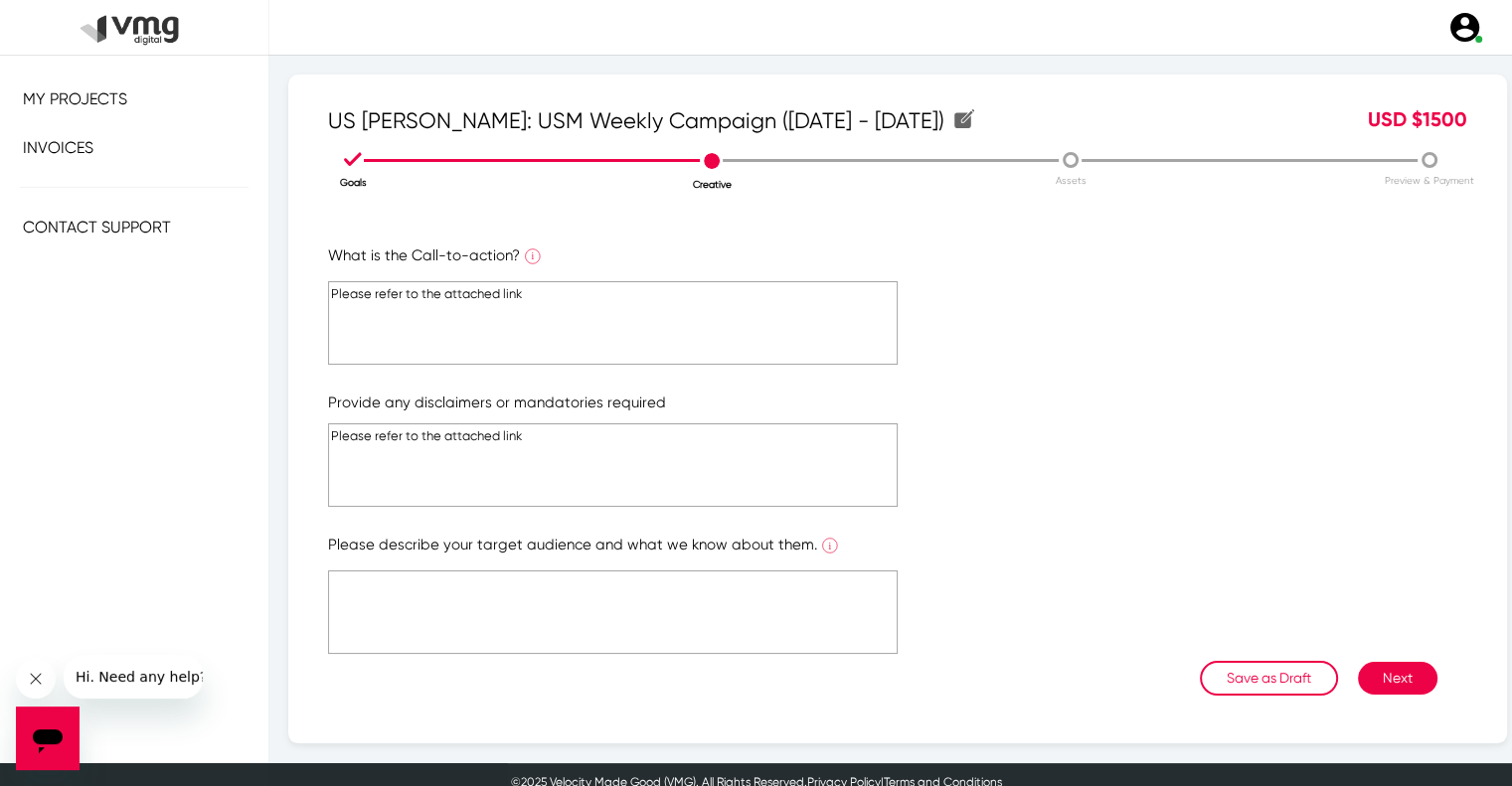
type textarea "Please refer to the attached link"
click at [722, 580] on textarea at bounding box center [613, 613] width 570 height 84
paste textarea "Please refer to the attached link"
type textarea "Please refer to the attached link"
drag, startPoint x: 1211, startPoint y: 677, endPoint x: 1293, endPoint y: 662, distance: 83.4
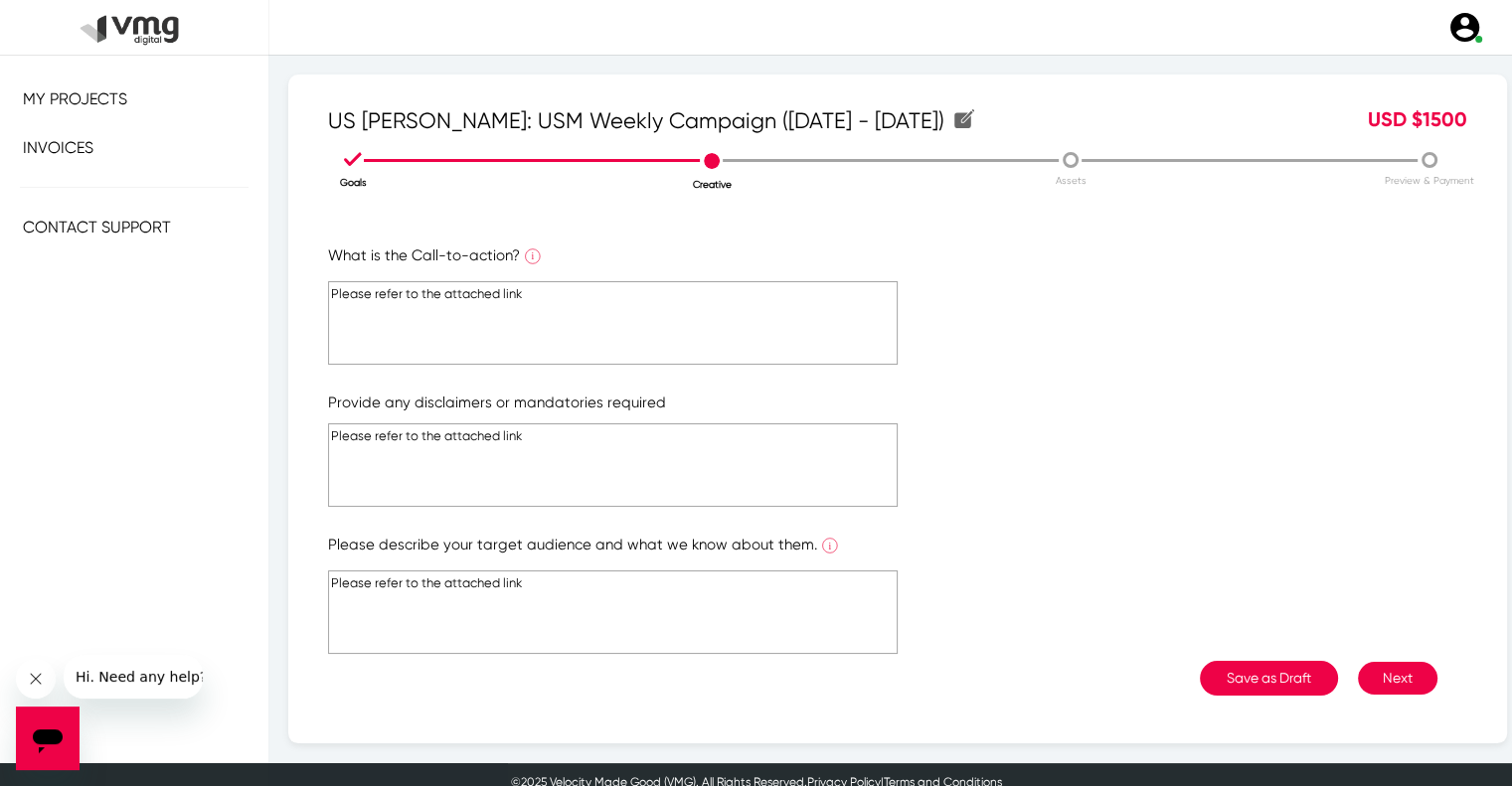
click at [1287, 662] on div "Save as Draft Next" at bounding box center [882, 677] width 1109 height 35
click at [1359, 673] on button "Next" at bounding box center [1398, 677] width 80 height 33
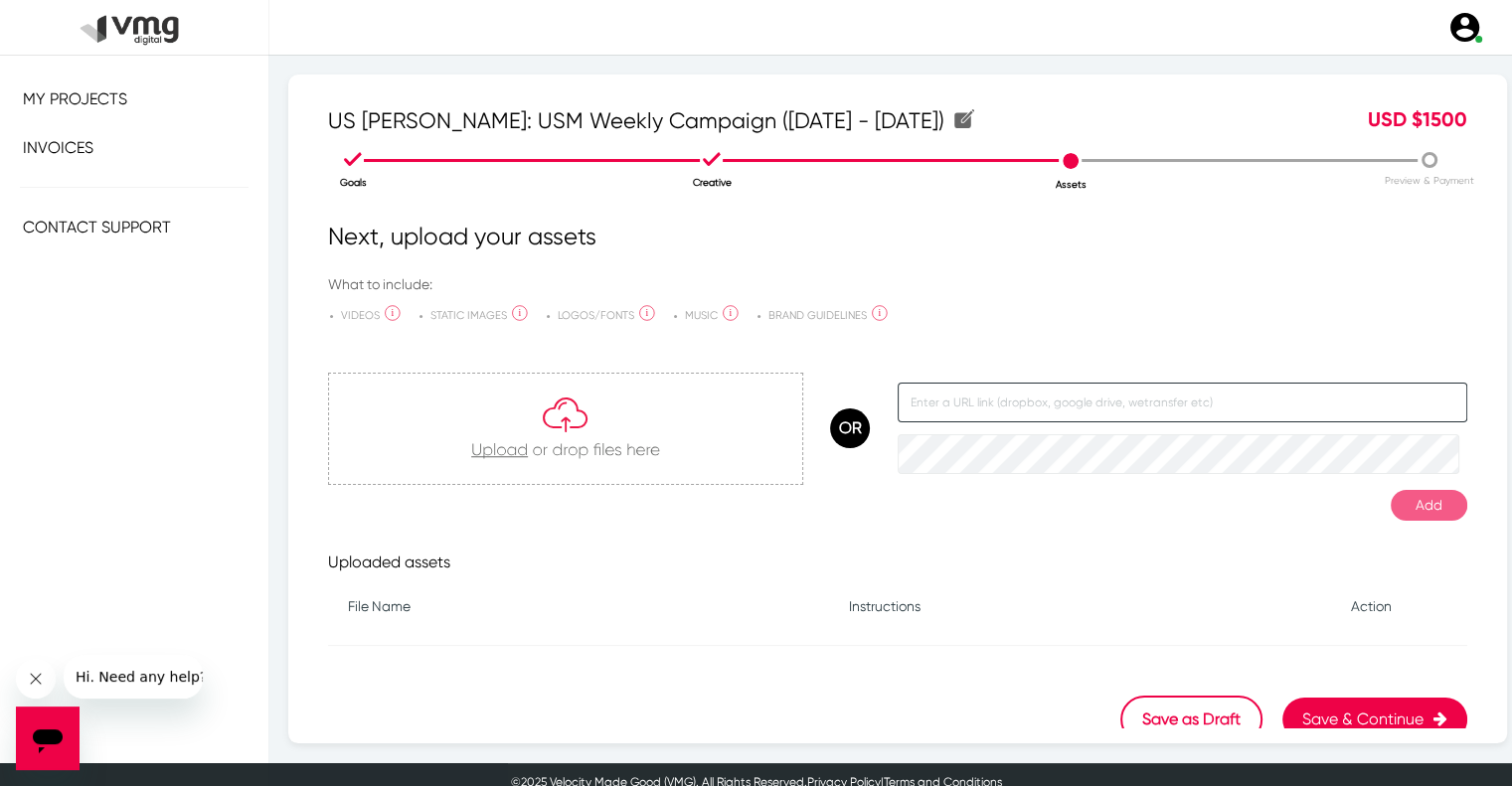
click at [1087, 401] on input "text" at bounding box center [1183, 402] width 570 height 40
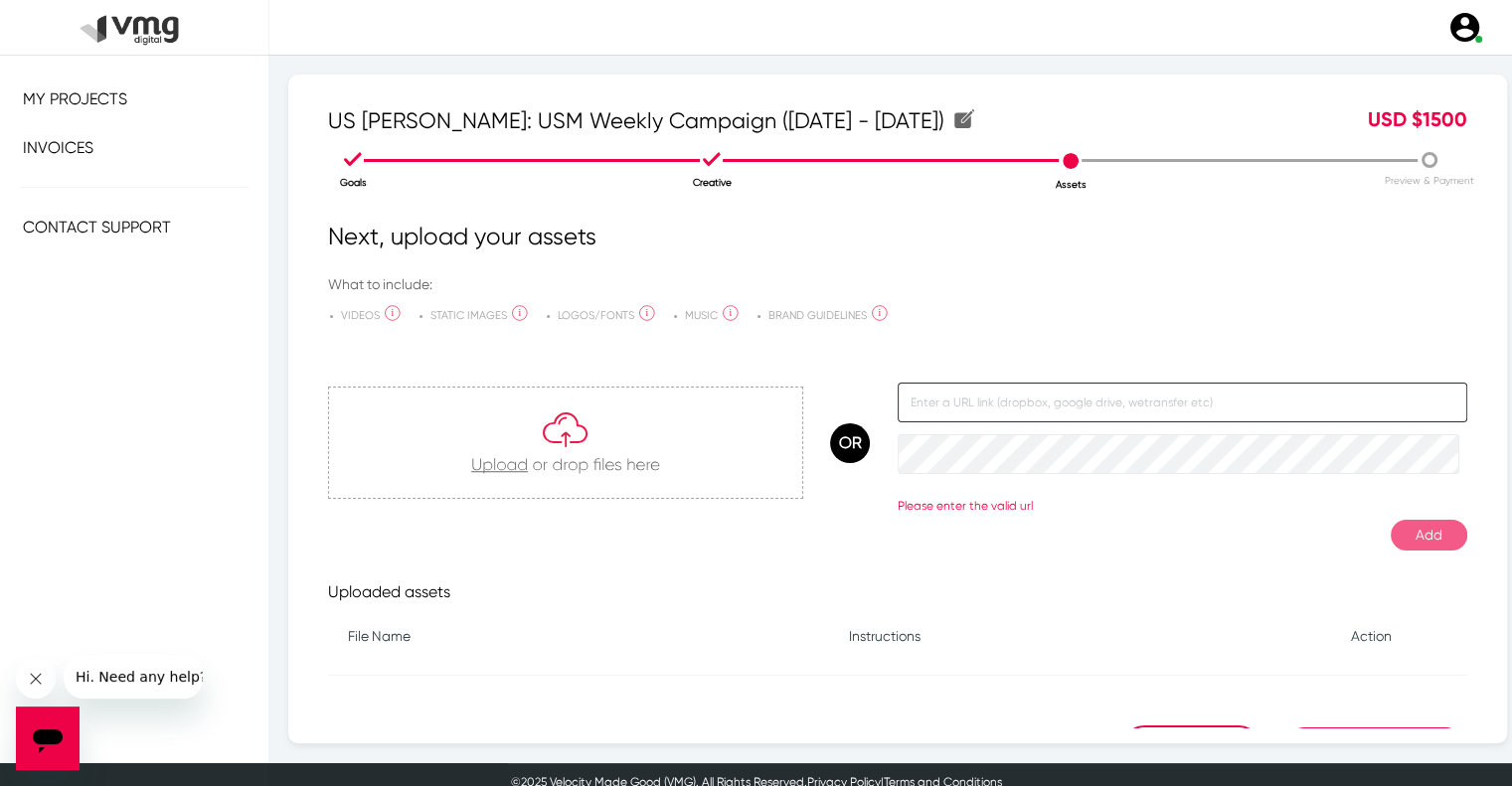
paste input "[URL][DOMAIN_NAME]"
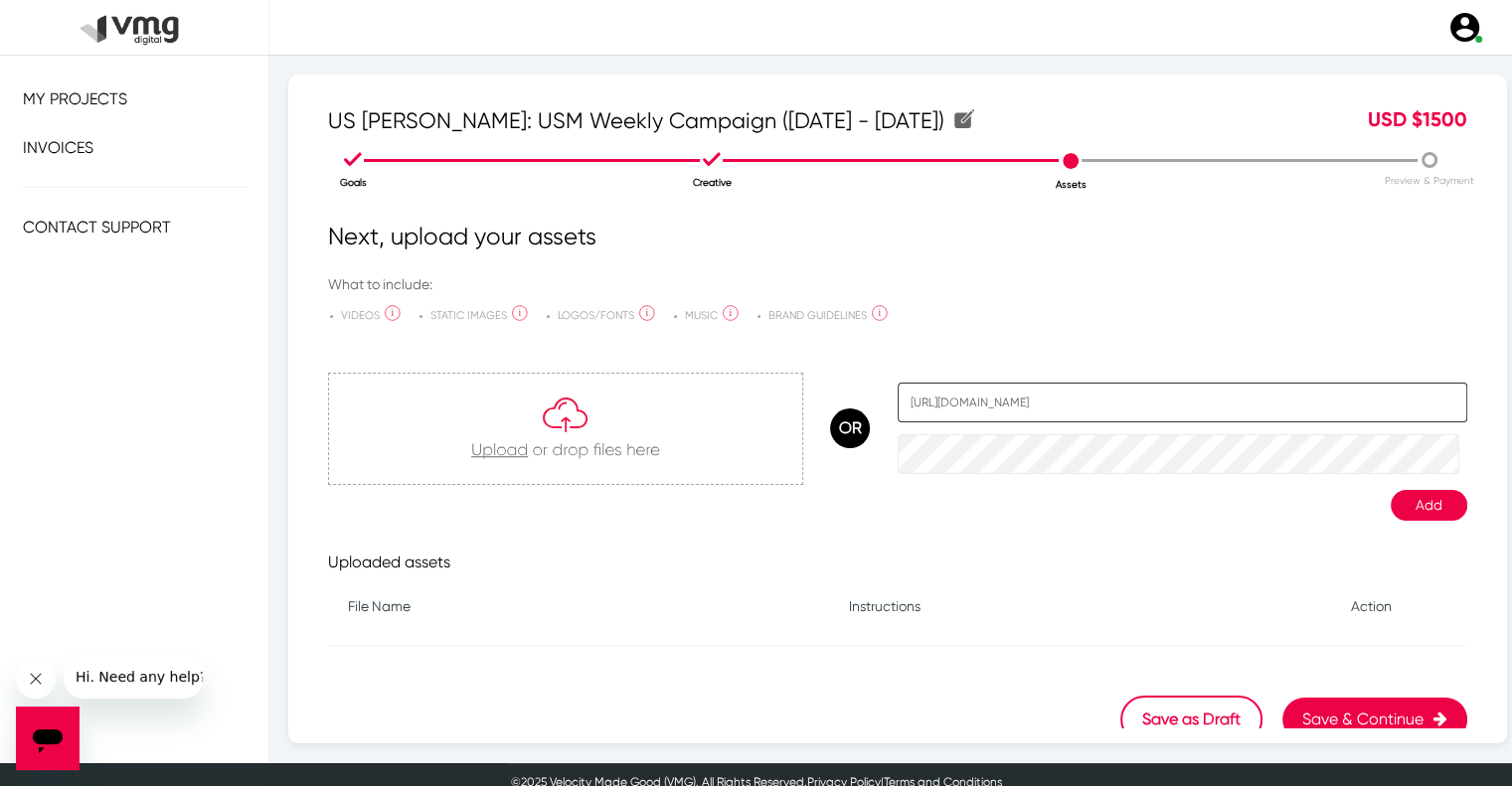
type input "[URL][DOMAIN_NAME]"
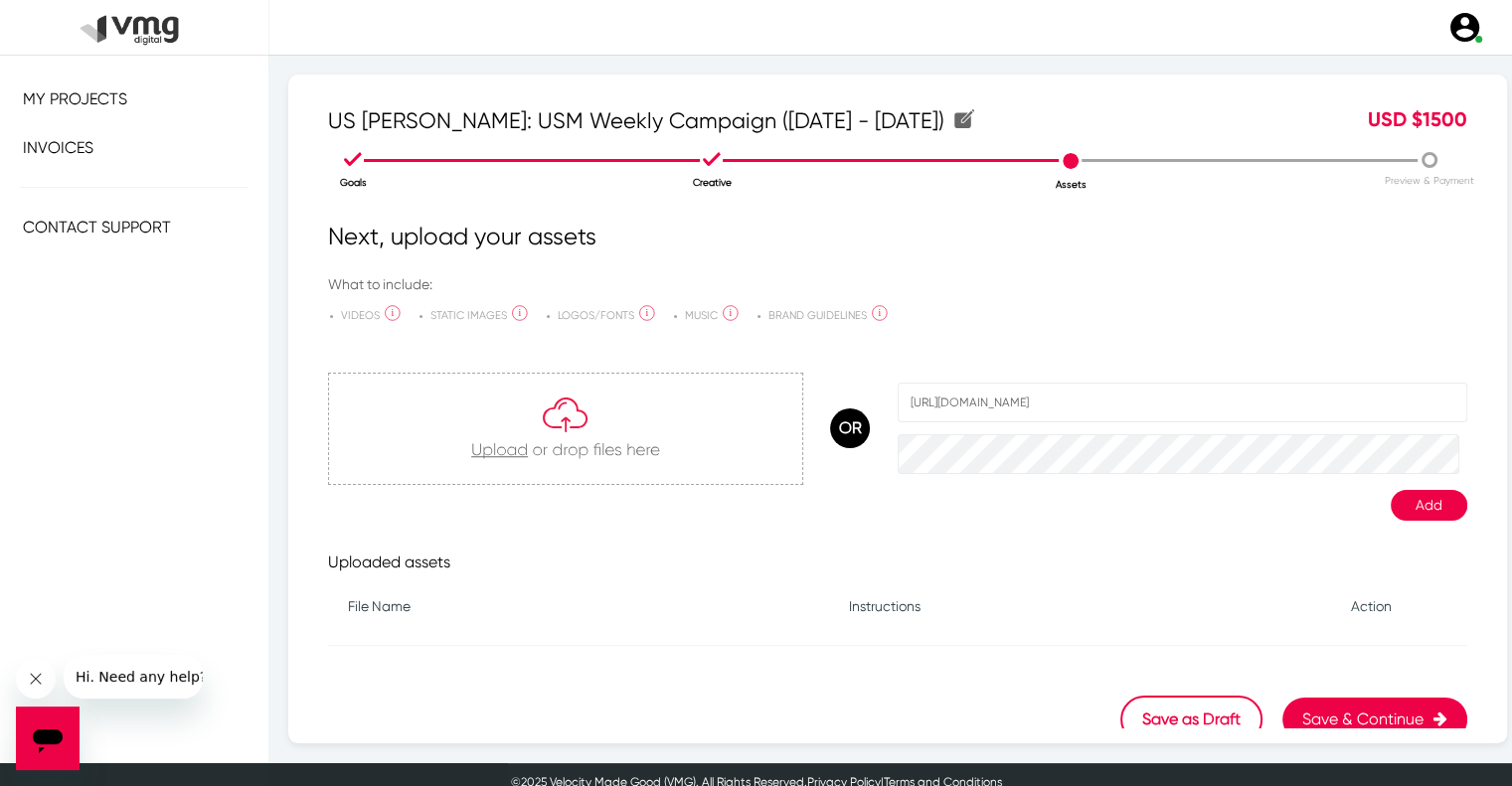
click at [1396, 507] on button "Add" at bounding box center [1429, 505] width 77 height 31
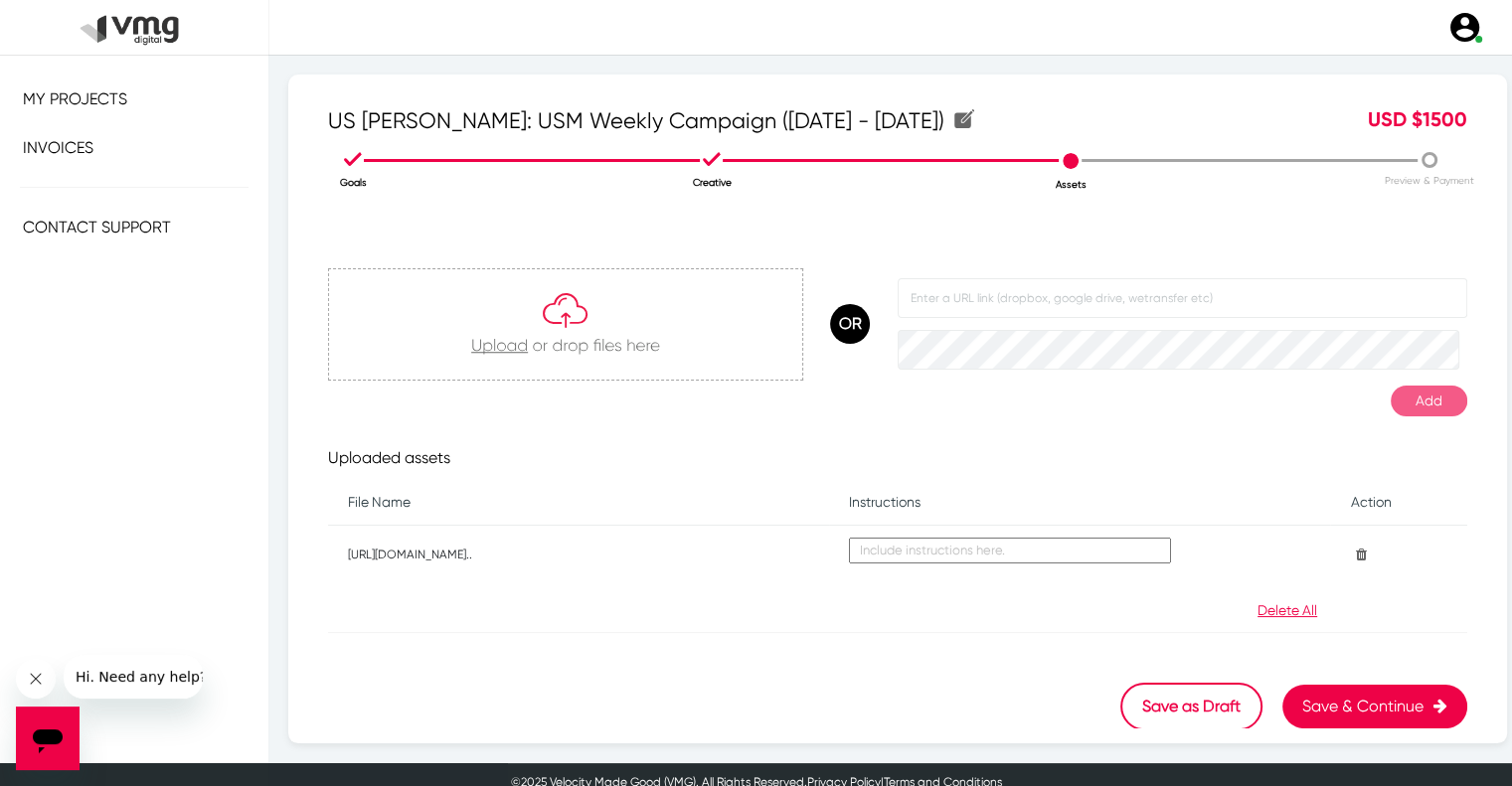
scroll to position [14, 0]
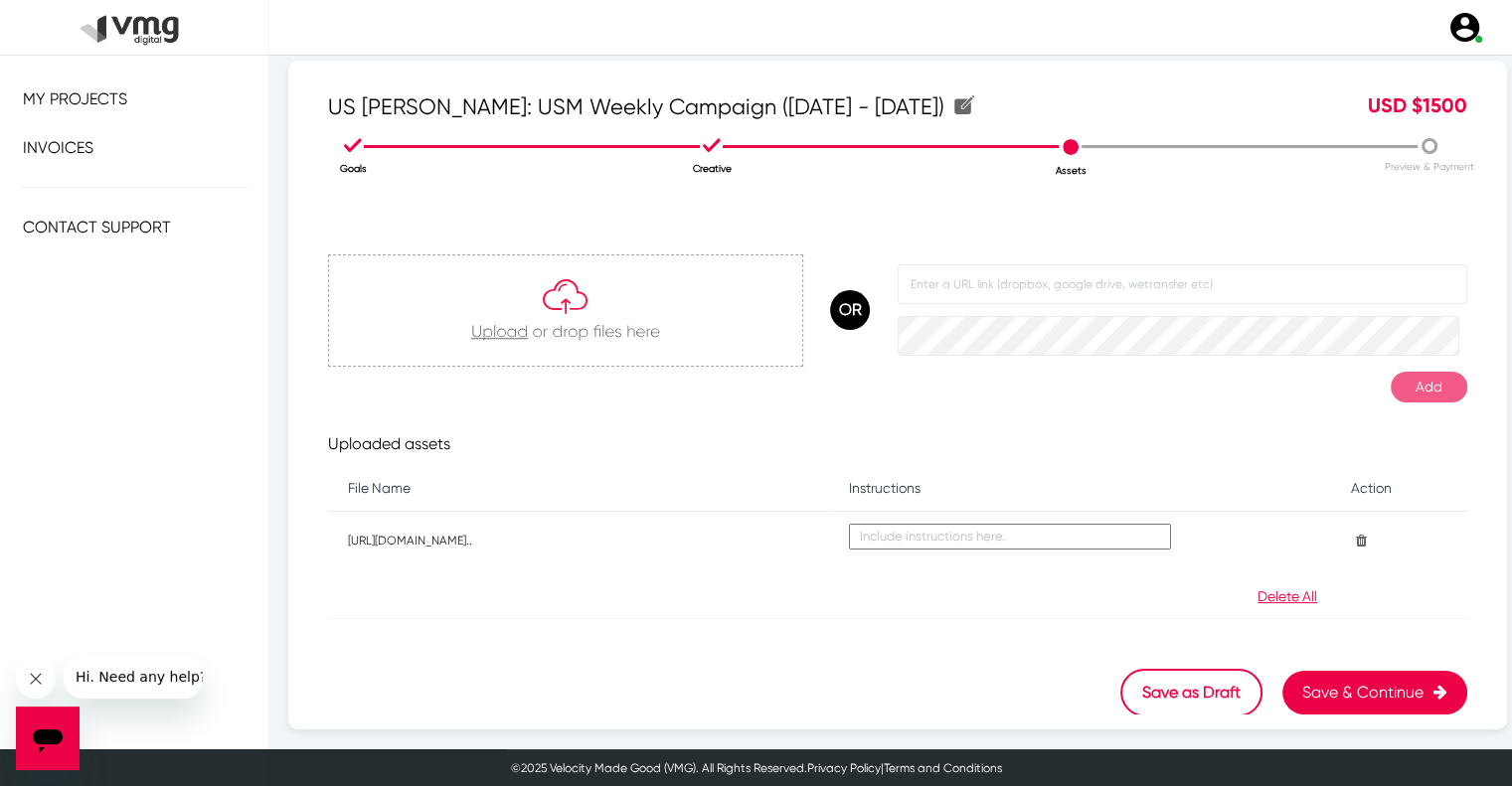
click at [1301, 694] on button "Save & Continue" at bounding box center [1375, 692] width 185 height 44
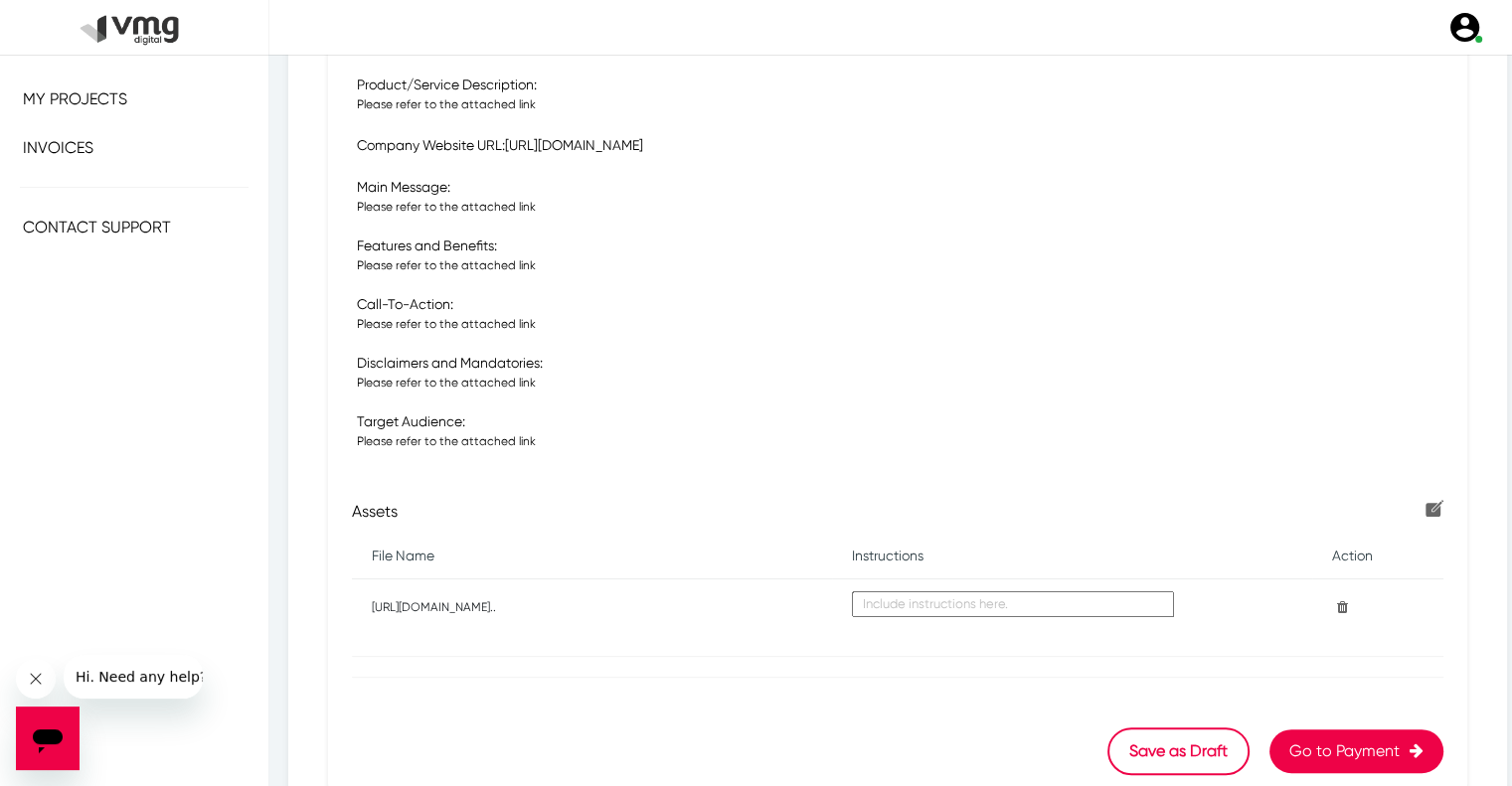
scroll to position [619, 0]
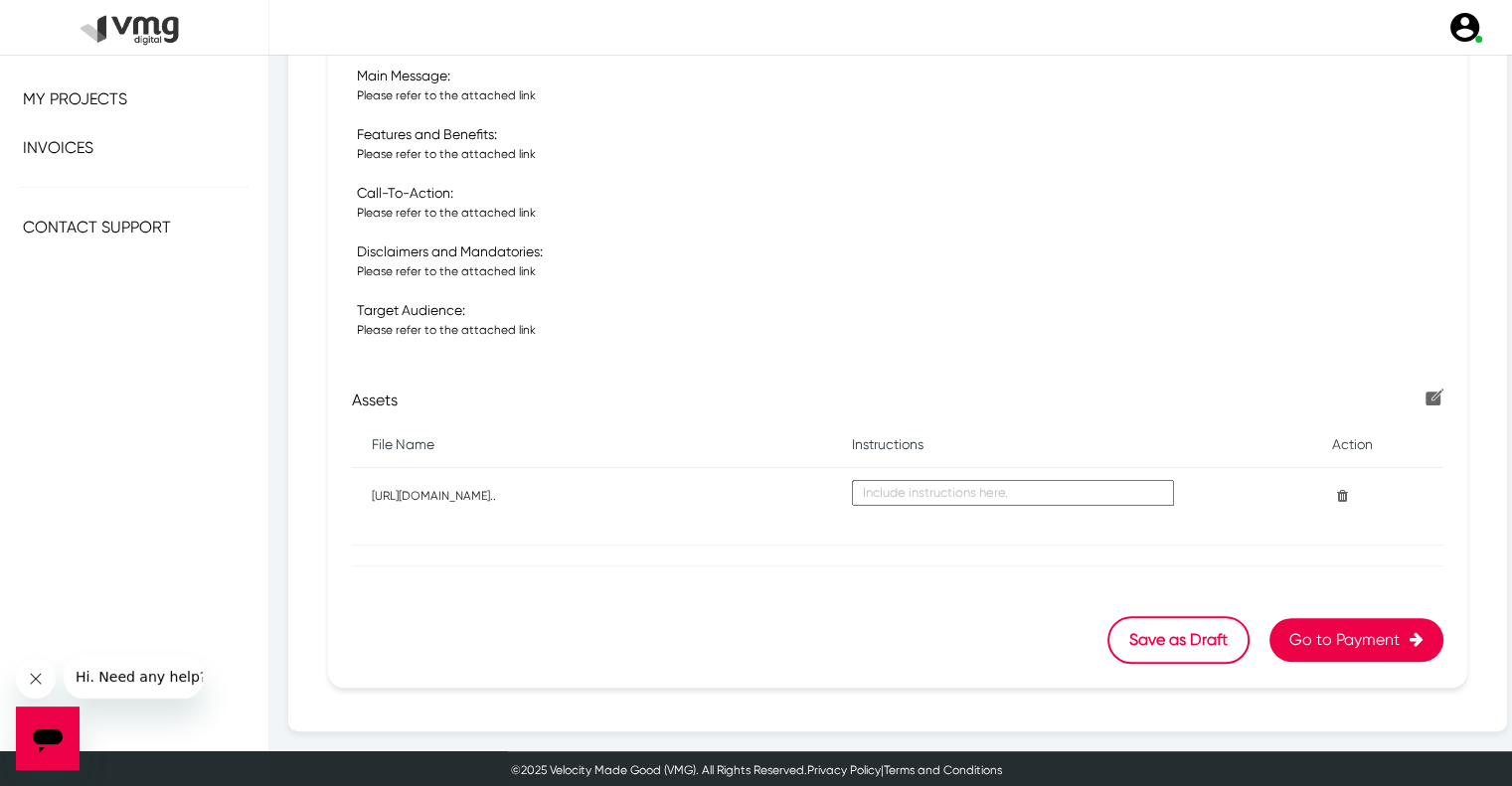
click at [1298, 636] on button "Go to Payment" at bounding box center [1357, 641] width 174 height 44
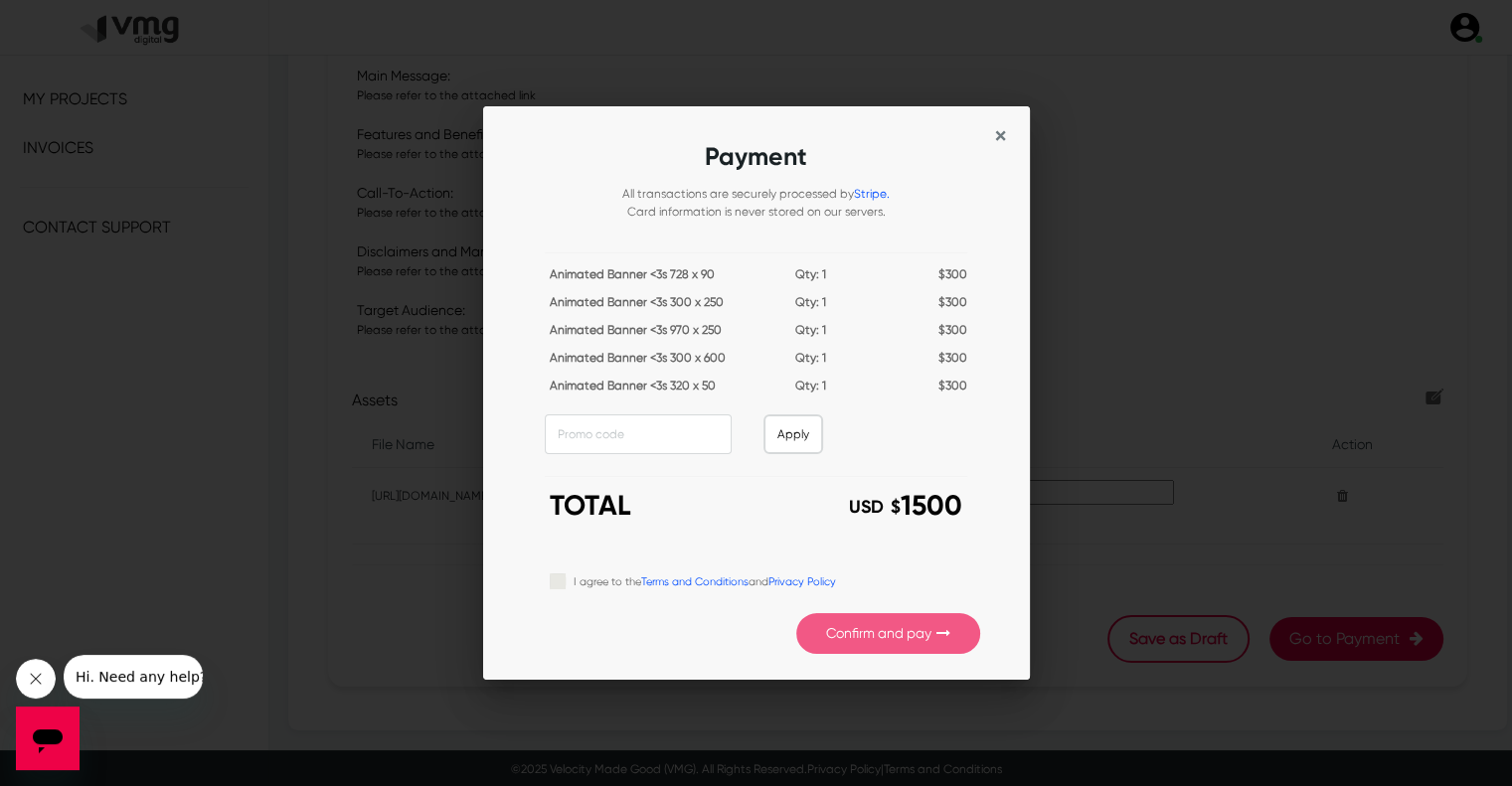
scroll to position [0, 0]
click at [574, 583] on label "I agree to the Terms and Conditions and Privacy Policy" at bounding box center [705, 581] width 262 height 22
click at [565, 583] on input "I agree to the Terms and Conditions and Privacy Policy" at bounding box center [558, 580] width 16 height 20
checkbox input "true"
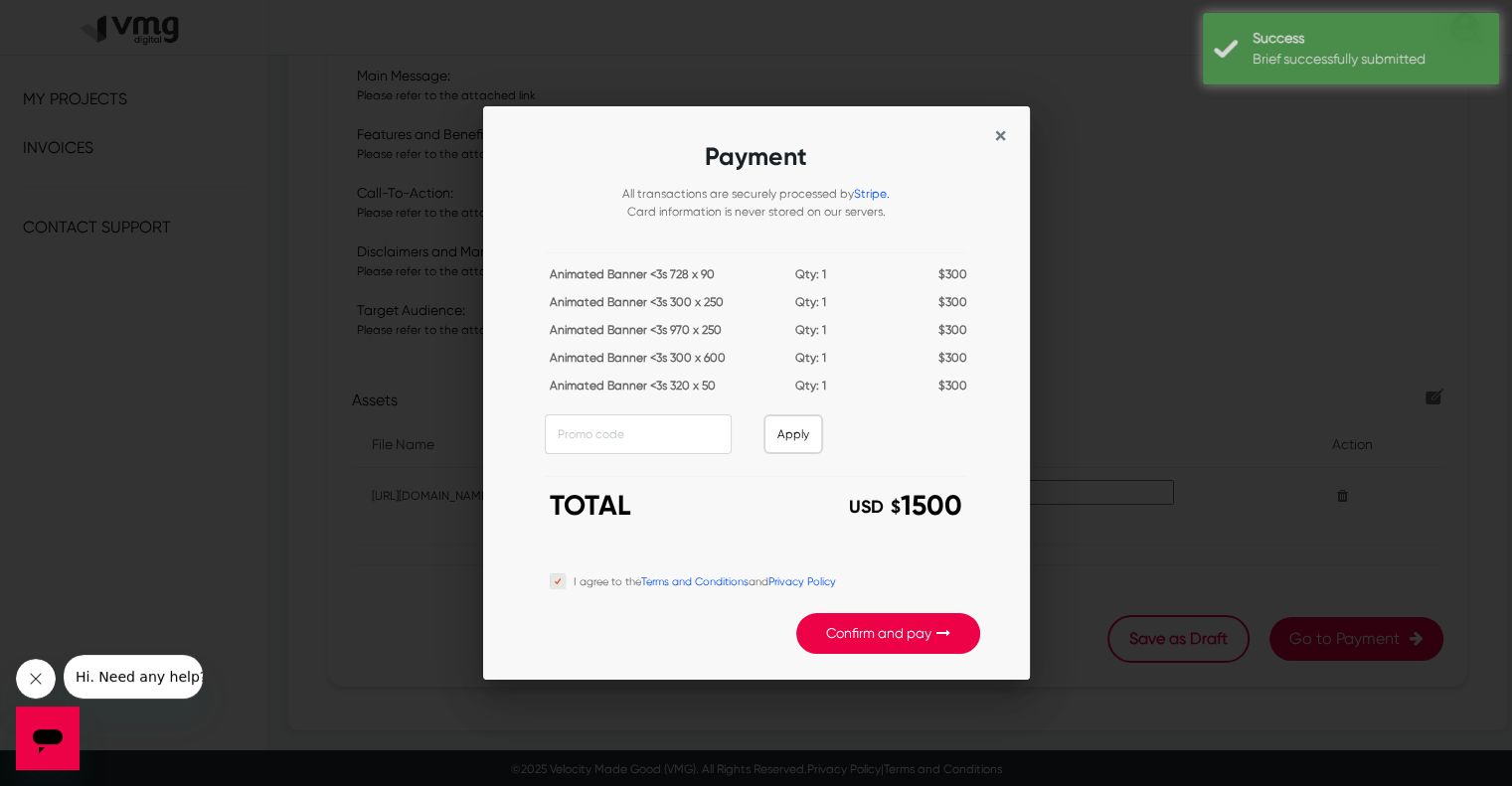
click at [883, 639] on button "Confirm and pay" at bounding box center [888, 634] width 184 height 41
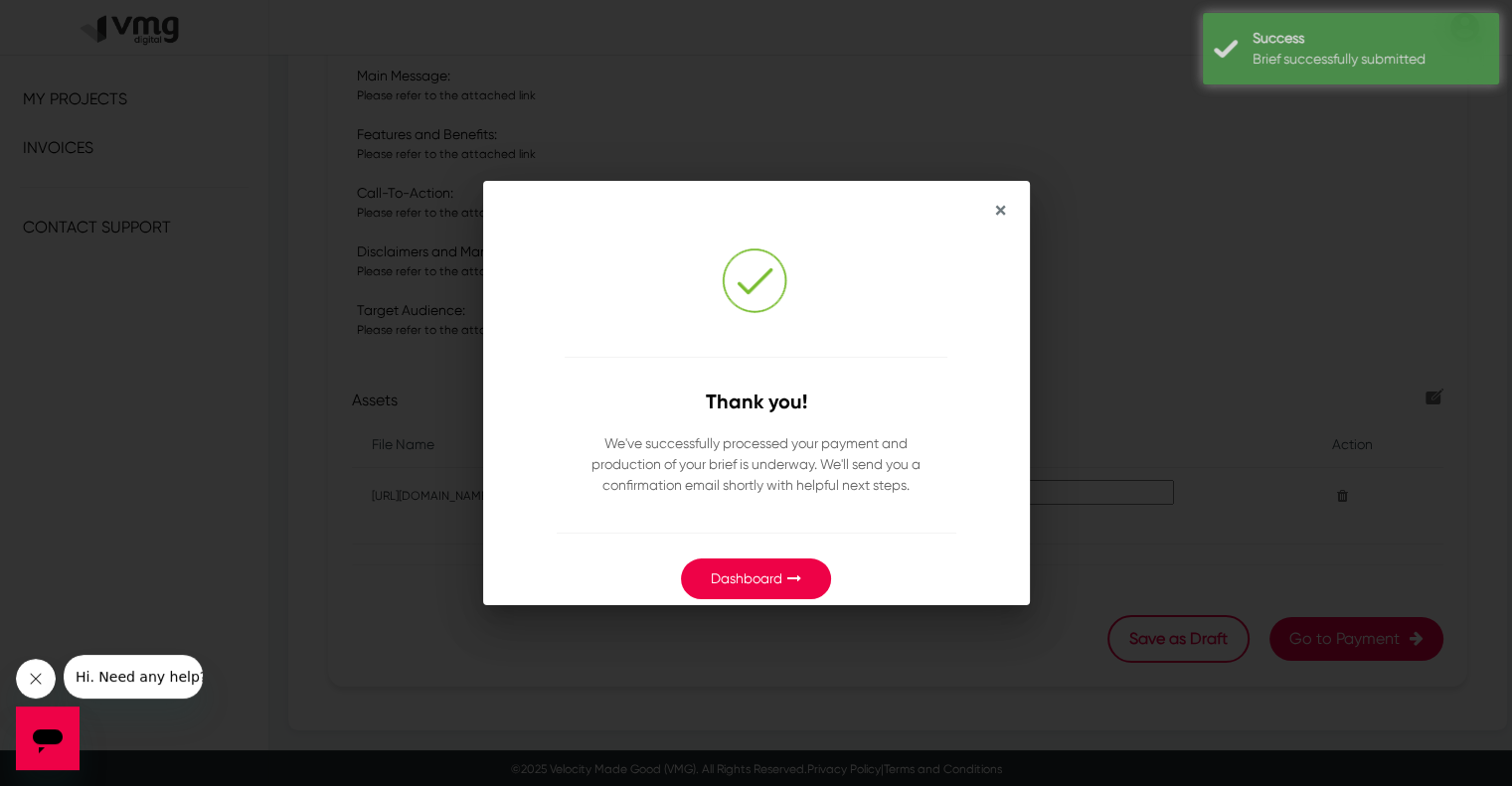
drag, startPoint x: 758, startPoint y: 567, endPoint x: 759, endPoint y: 554, distance: 13.0
click at [758, 567] on button "Dashboard" at bounding box center [756, 579] width 151 height 41
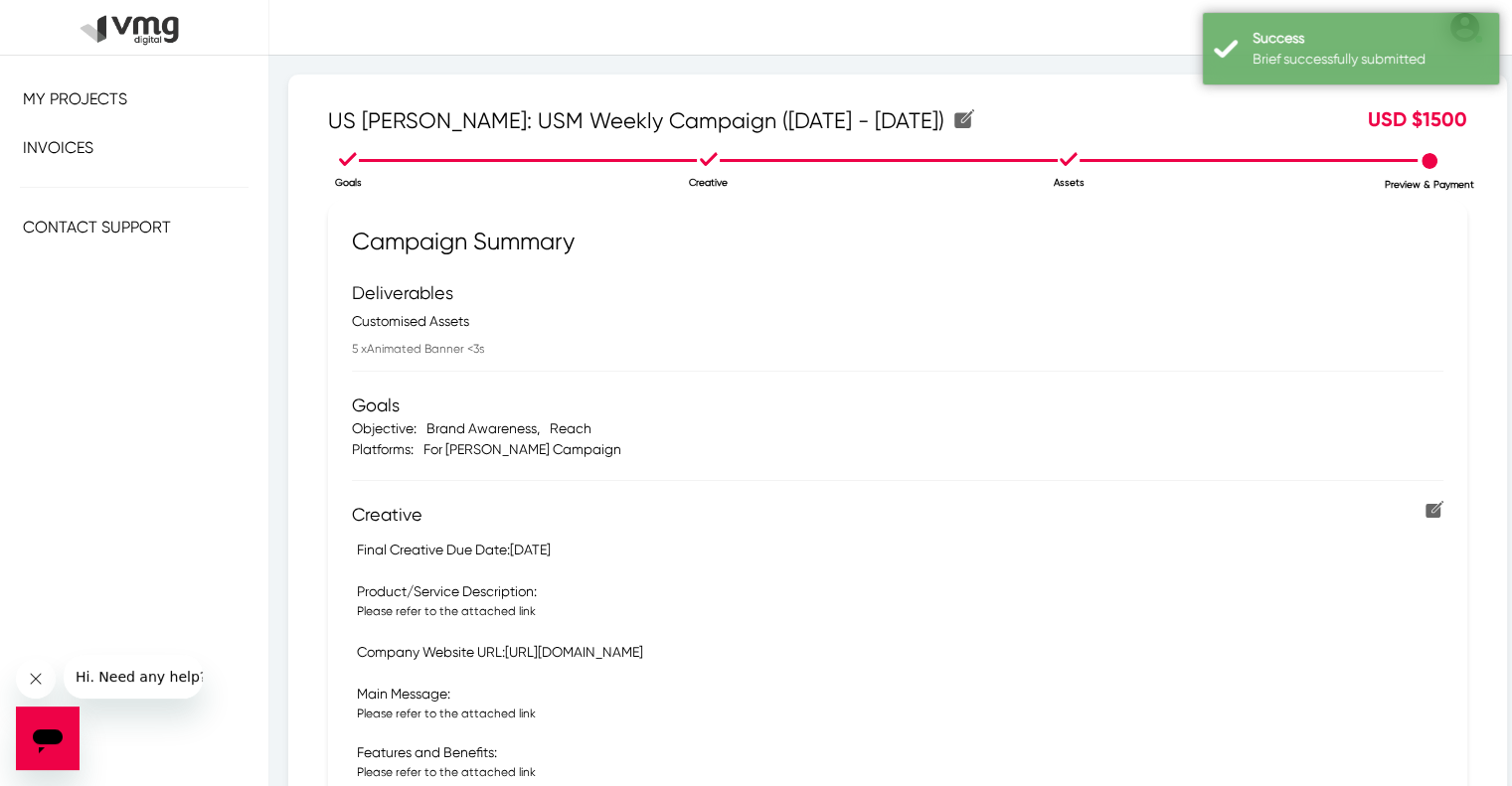
scroll to position [619, 0]
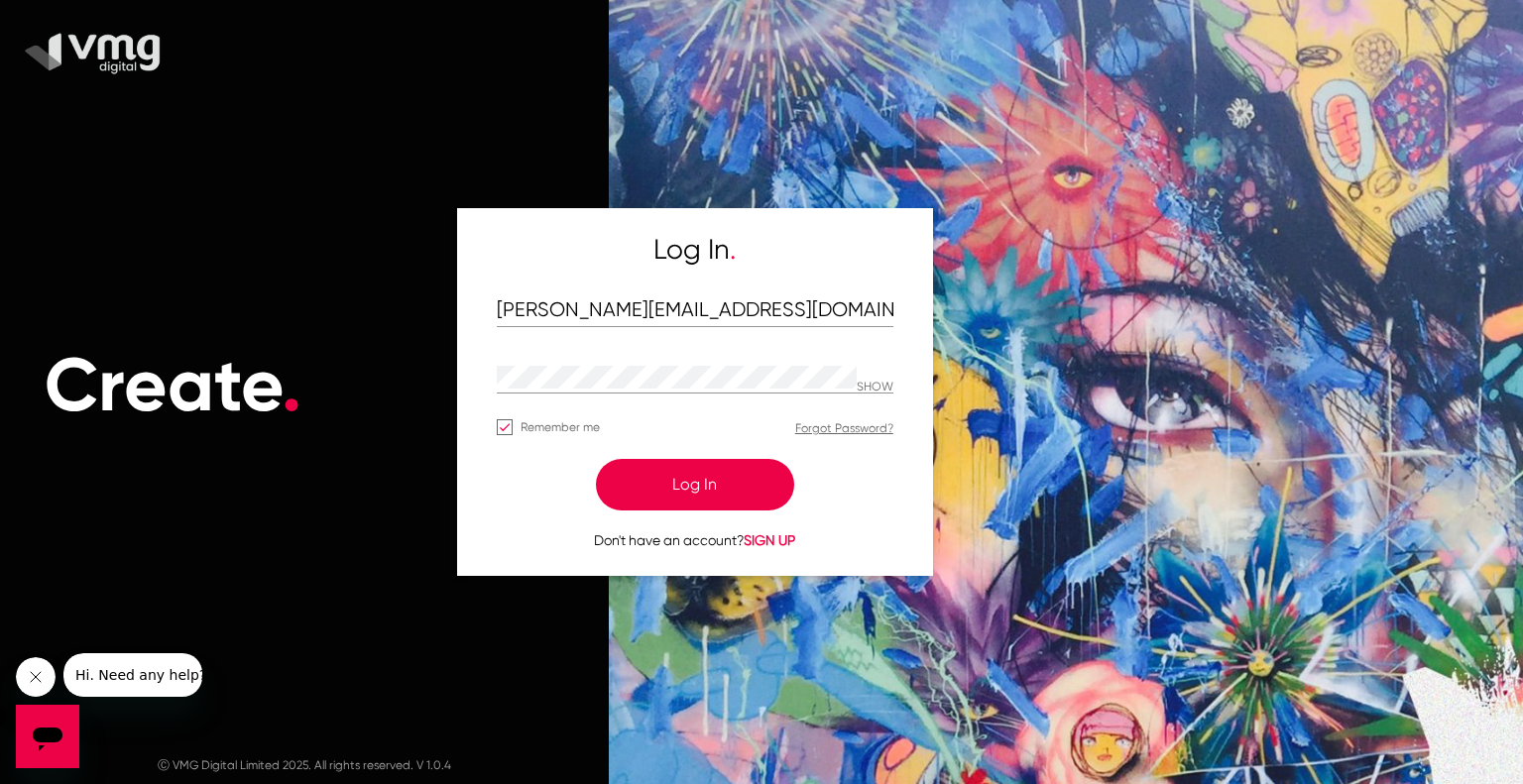
click at [678, 470] on button "Log In" at bounding box center [696, 485] width 199 height 52
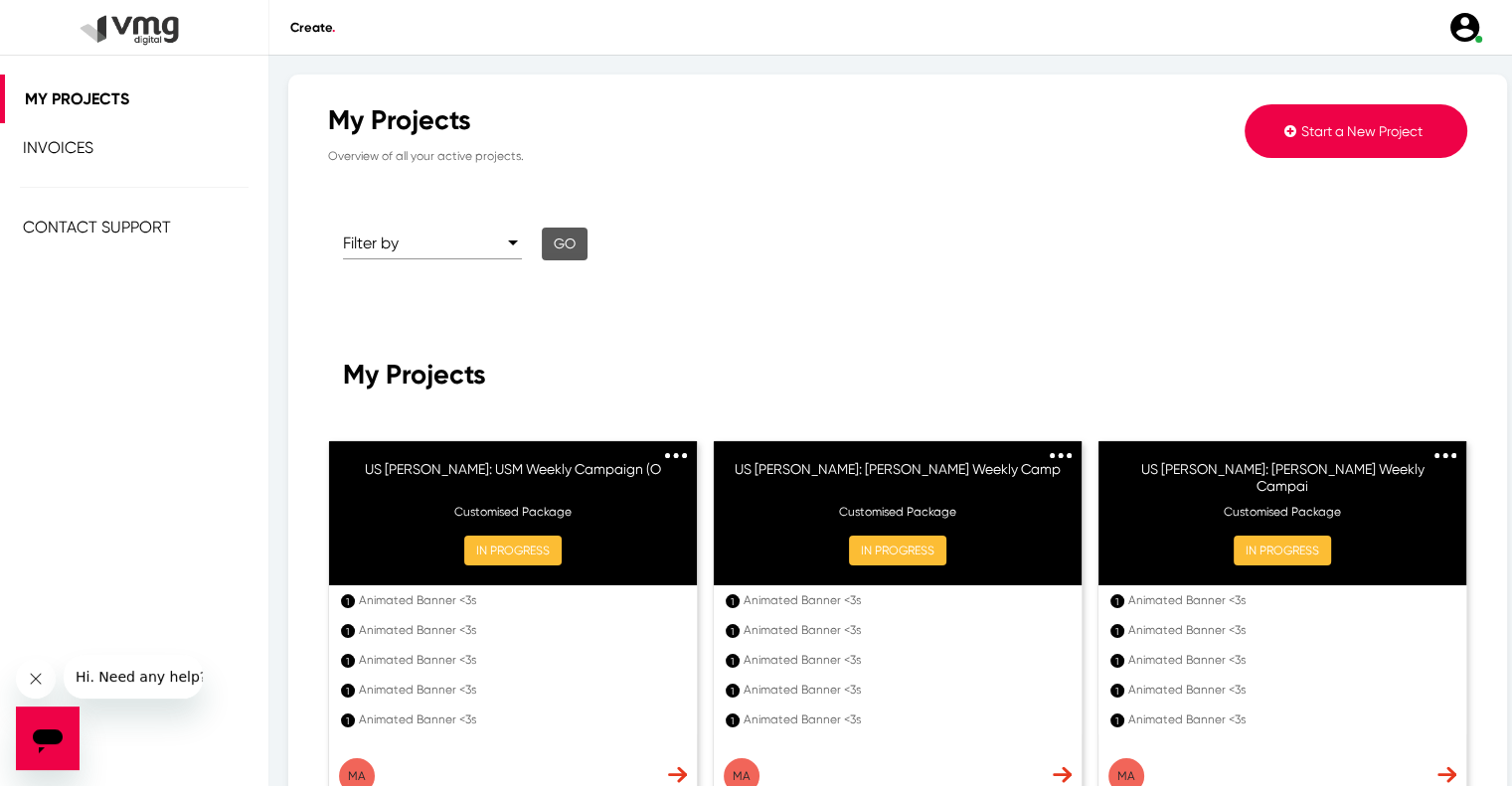
click at [1361, 126] on span "Start a New Project" at bounding box center [1362, 131] width 122 height 16
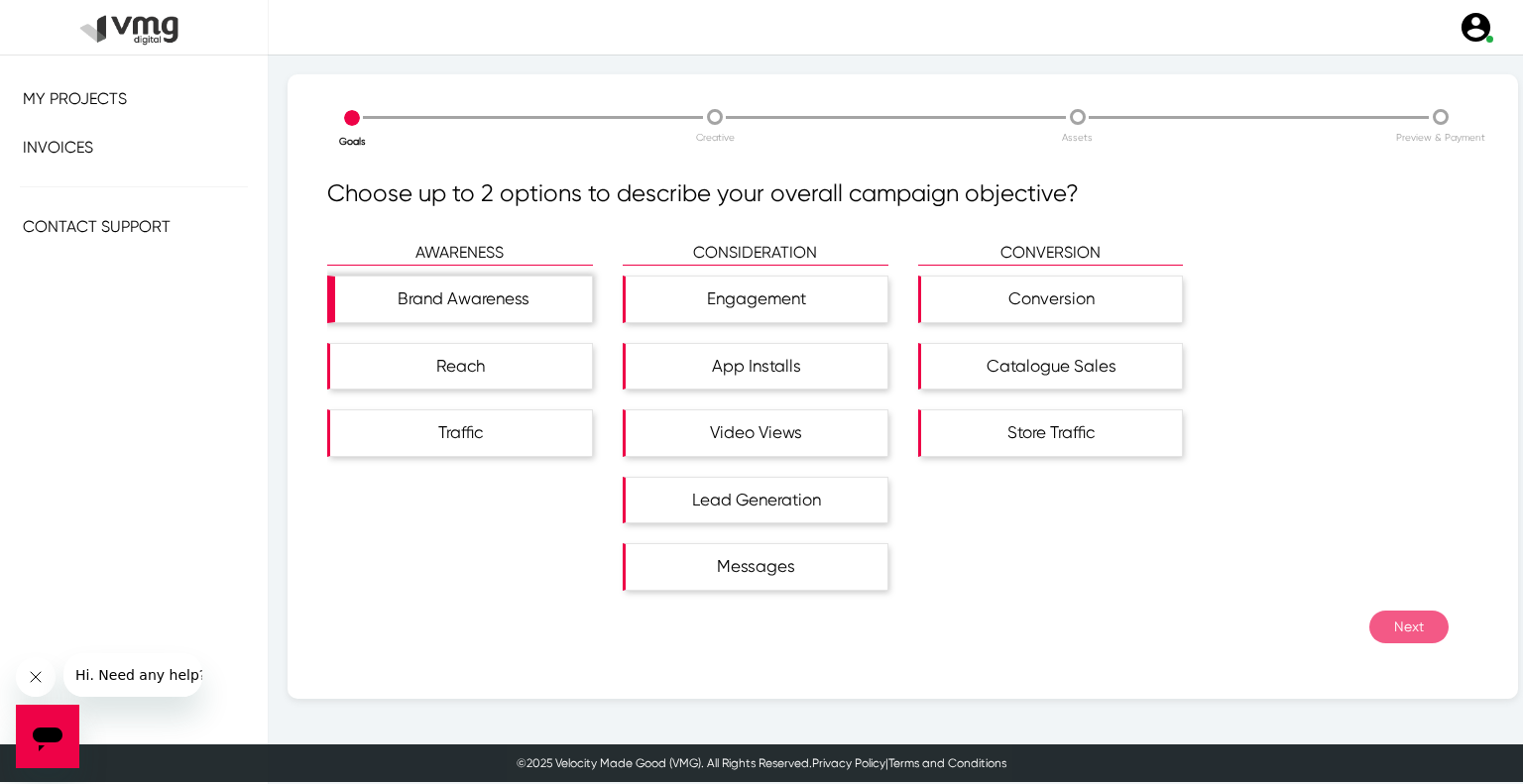
click at [539, 299] on div "Brand Awareness" at bounding box center [463, 299] width 256 height 46
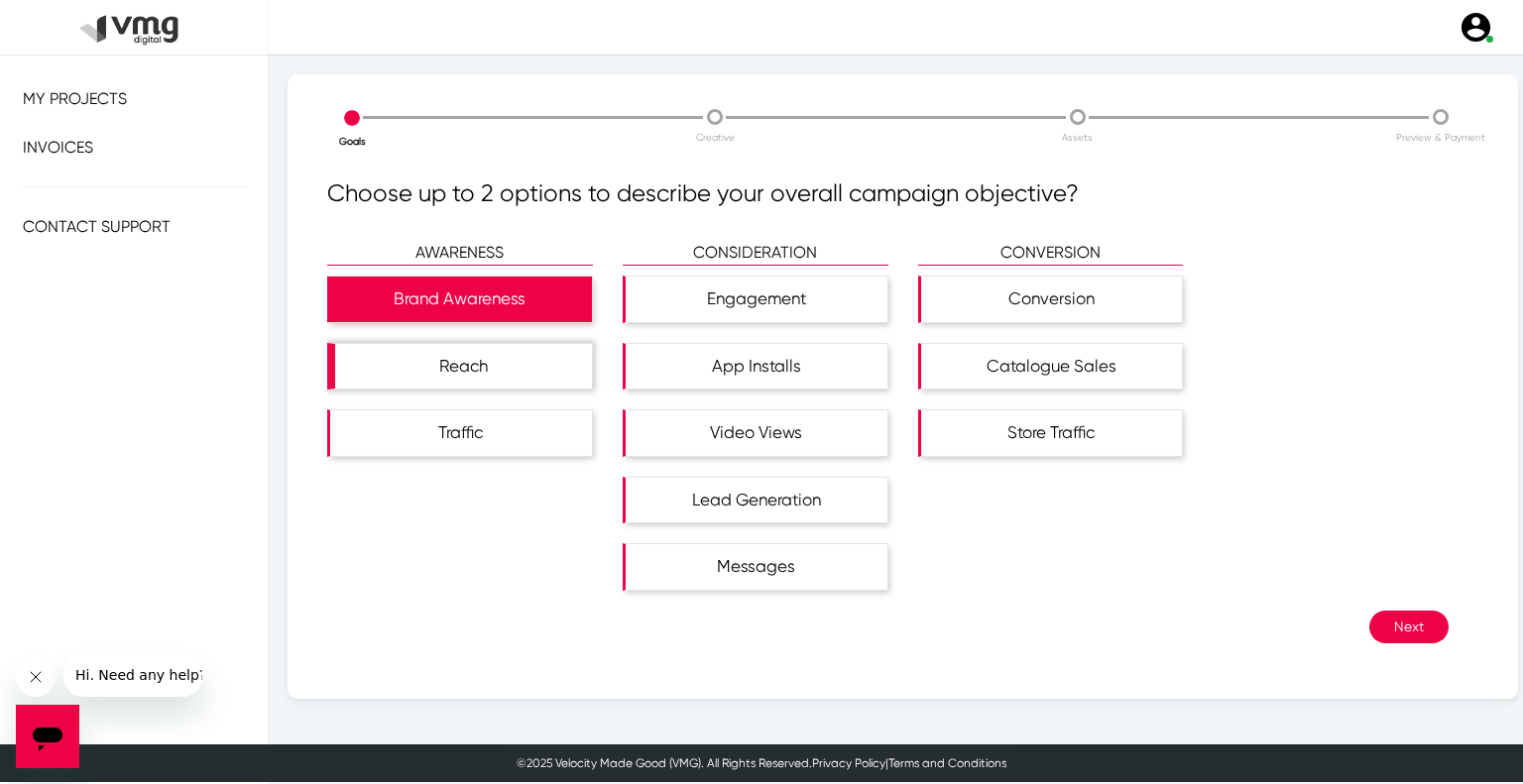
click at [524, 356] on div "Reach" at bounding box center [463, 367] width 256 height 46
click at [1370, 637] on button "Next" at bounding box center [1410, 627] width 80 height 33
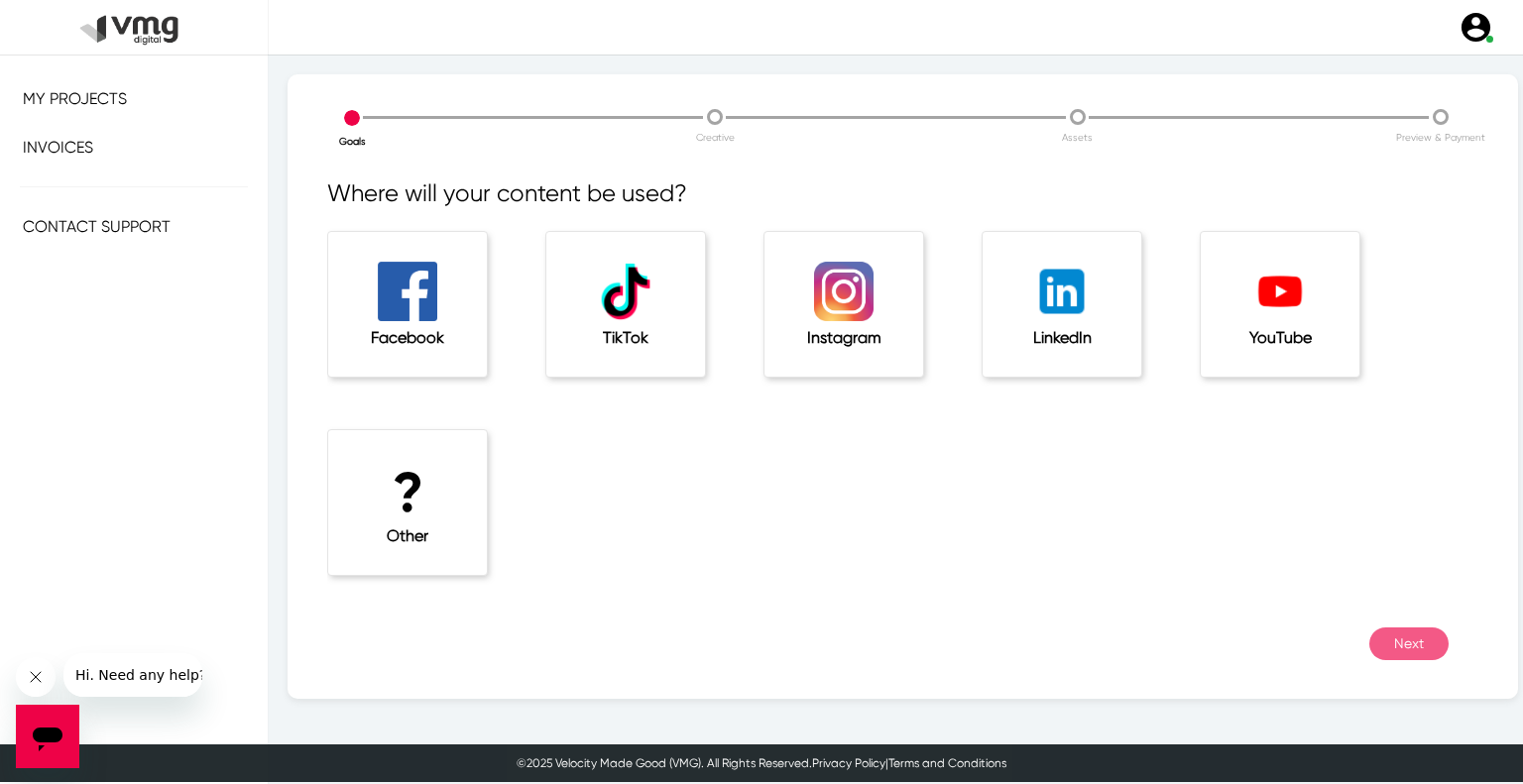
click at [475, 514] on div "? Other" at bounding box center [408, 503] width 159 height 145
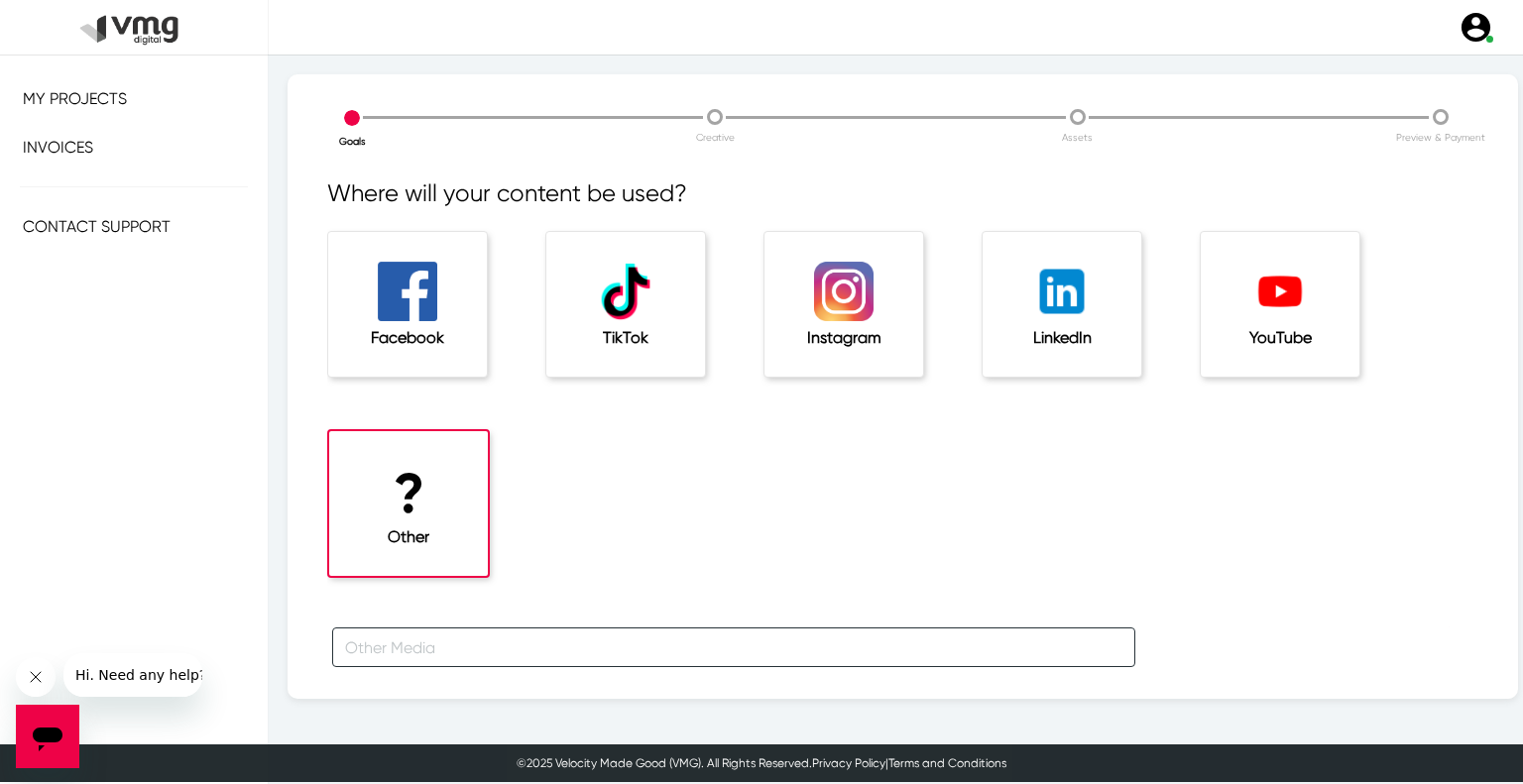
click at [454, 637] on input "text" at bounding box center [734, 647] width 803 height 40
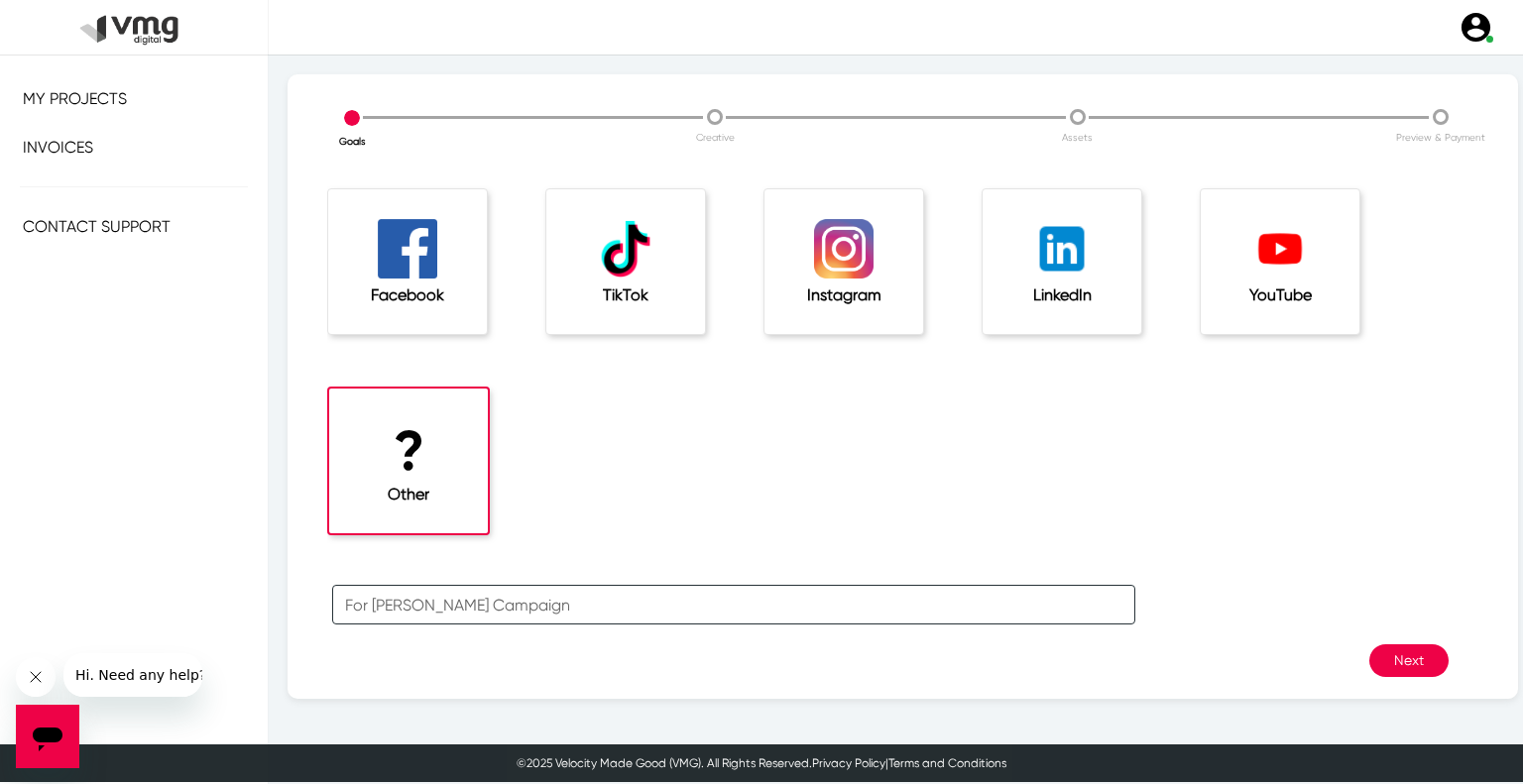
scroll to position [66, 0]
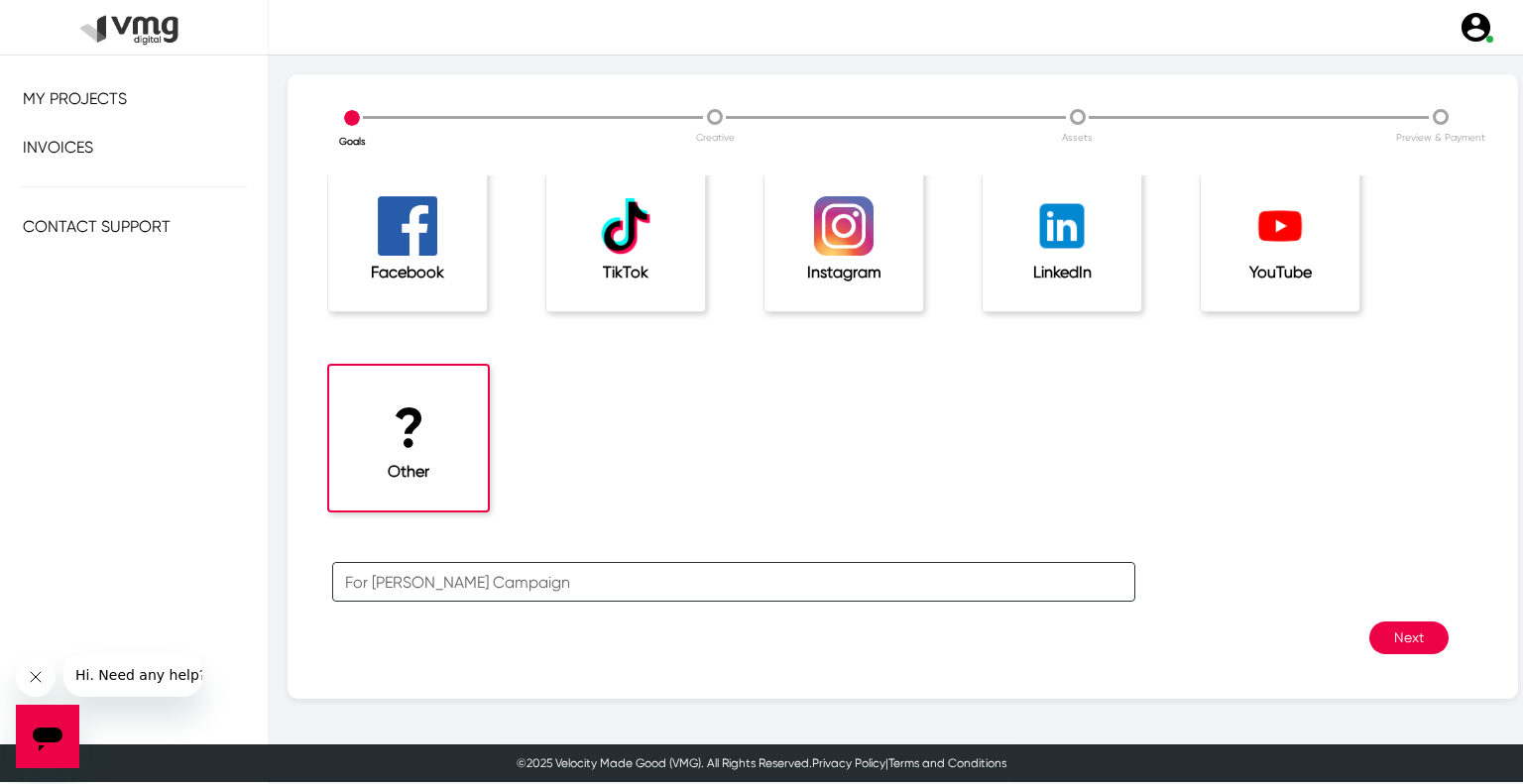
type input "For [PERSON_NAME] Campaign"
click at [1417, 624] on button "Next" at bounding box center [1410, 638] width 80 height 33
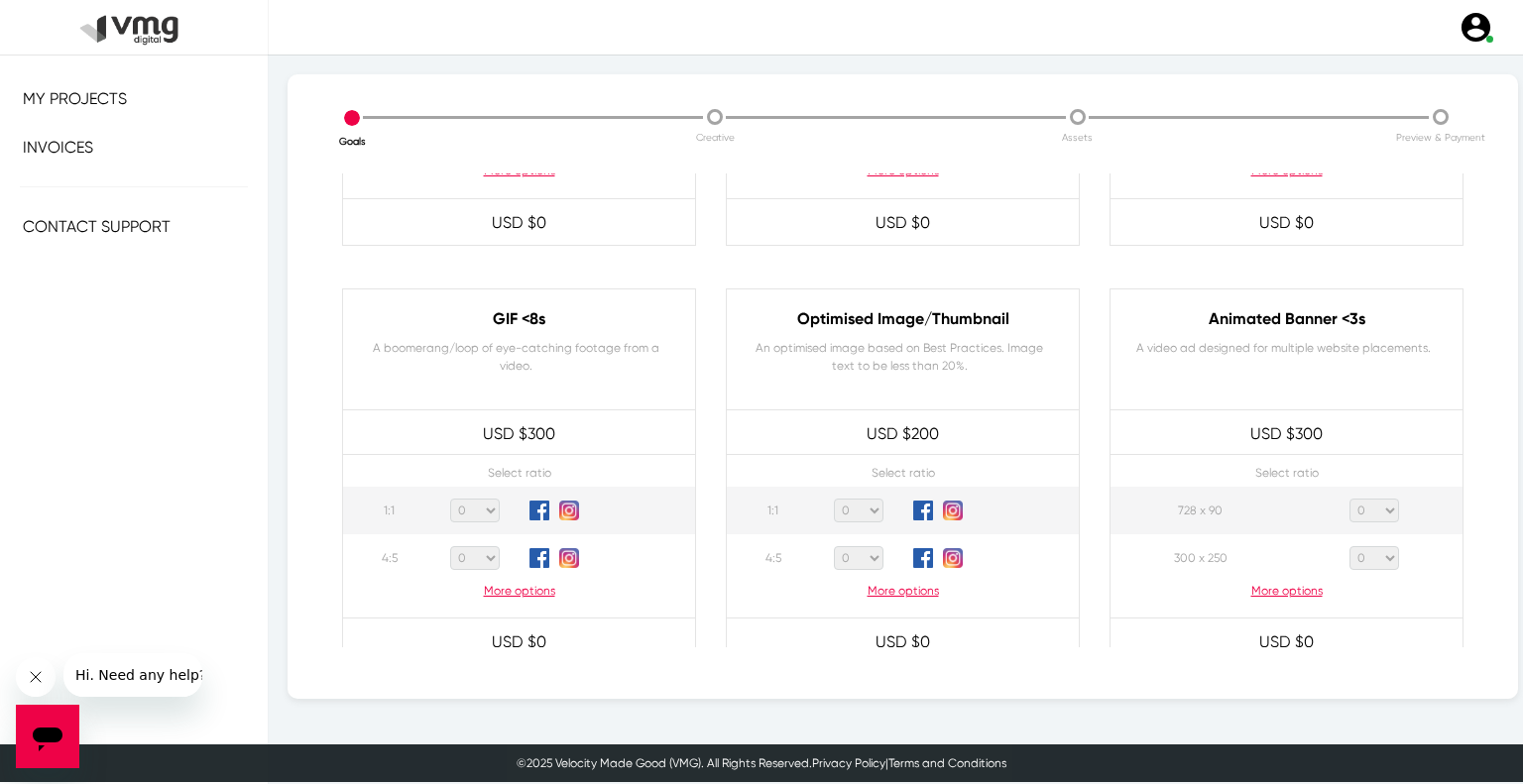
scroll to position [892, 0]
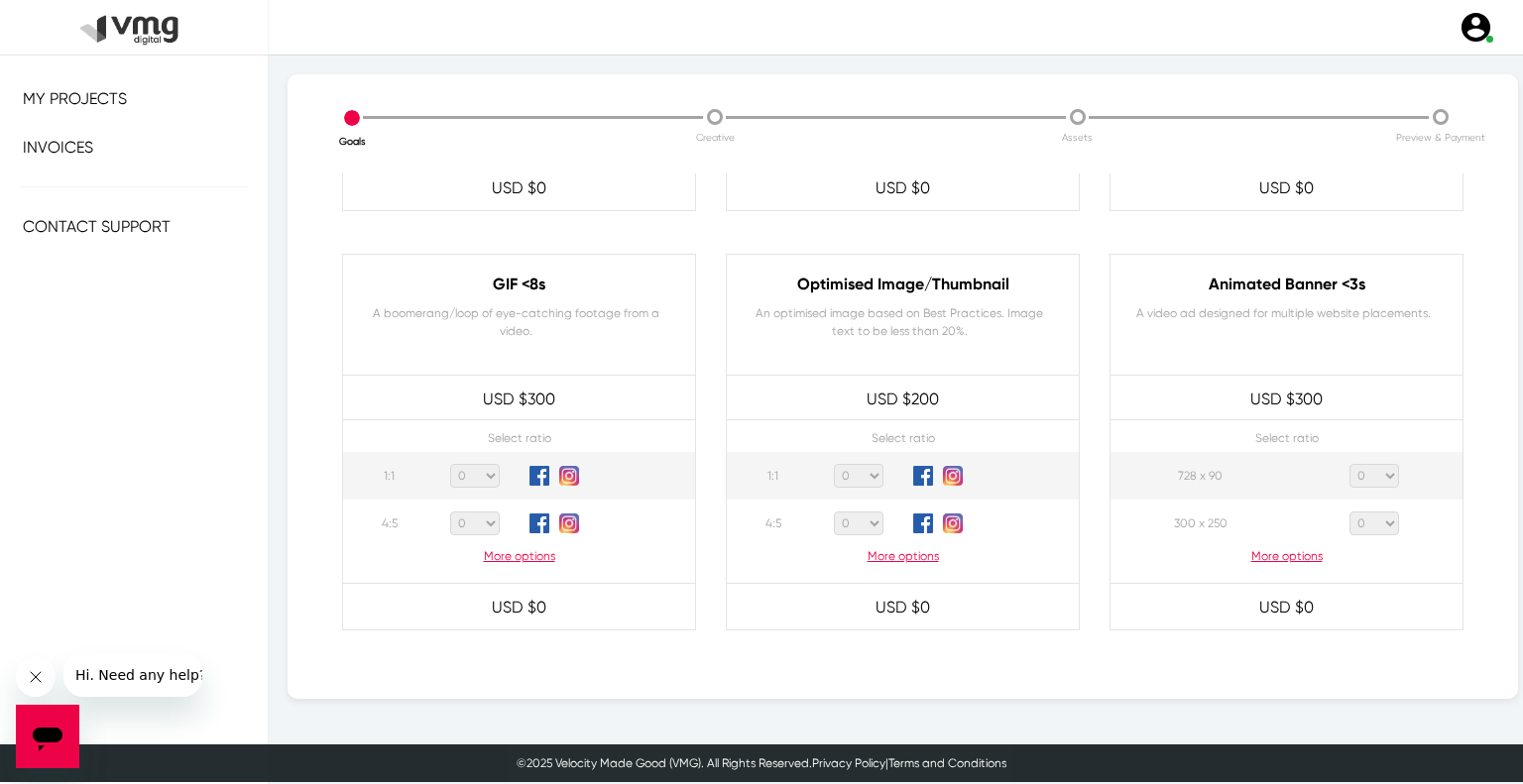
click at [1298, 551] on p "More options" at bounding box center [1286, 556] width 352 height 18
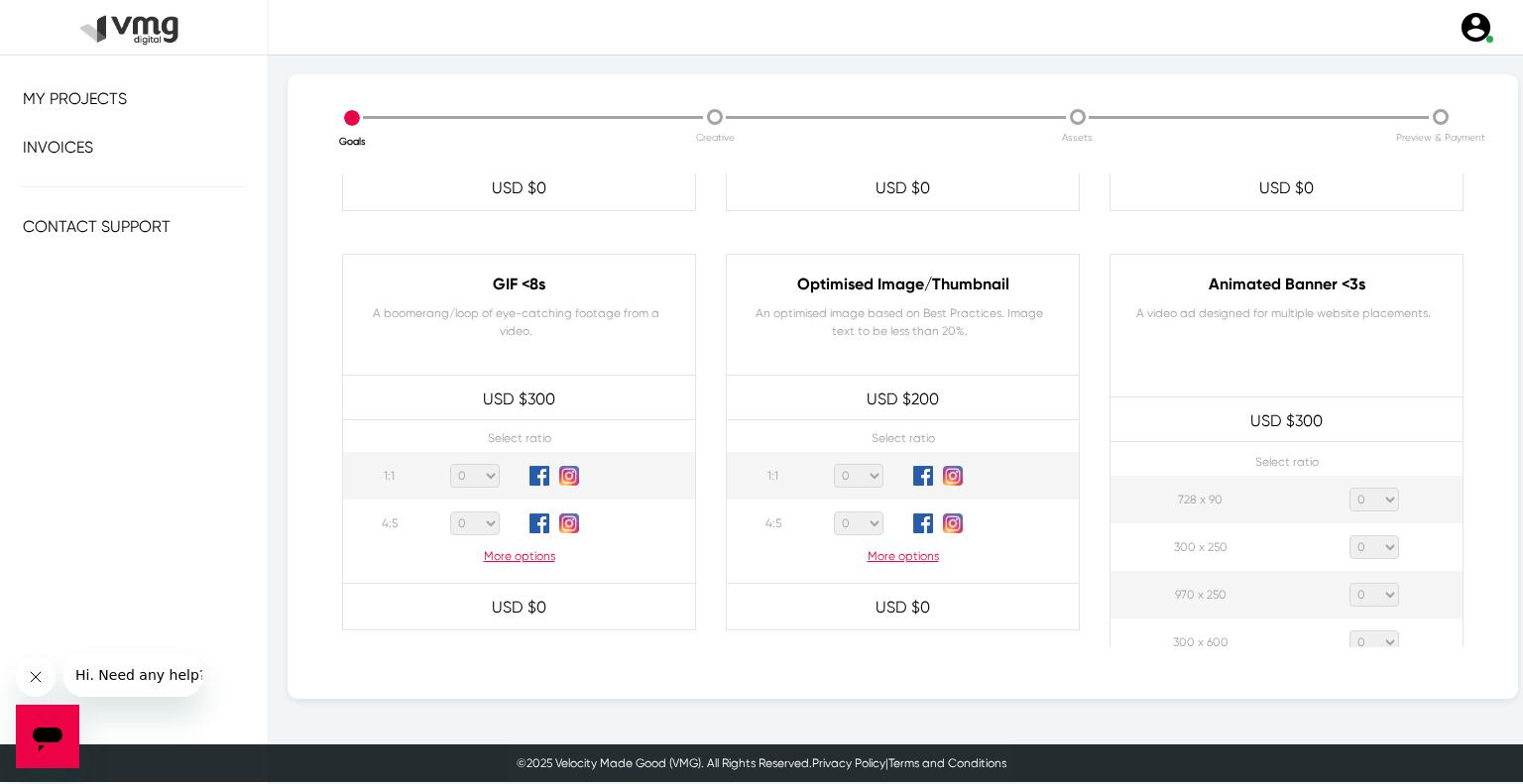
click at [1371, 500] on select "0 1 2 3 4 5 6 7 8 9 10 11 12 13 14 15 16 17 18 19 20" at bounding box center [1375, 500] width 50 height 24
select select "1"
click at [1350, 488] on select "0 1 2 3 4 5 6 7 8 9 10 11 12 13 14 15 16 17 18 19 20" at bounding box center [1375, 500] width 50 height 24
click at [1350, 538] on select "0 1 2 3 4 5 6 7 8 9 10 11 12 13 14 15 16 17 18 19 20" at bounding box center [1375, 548] width 50 height 24
select select "1"
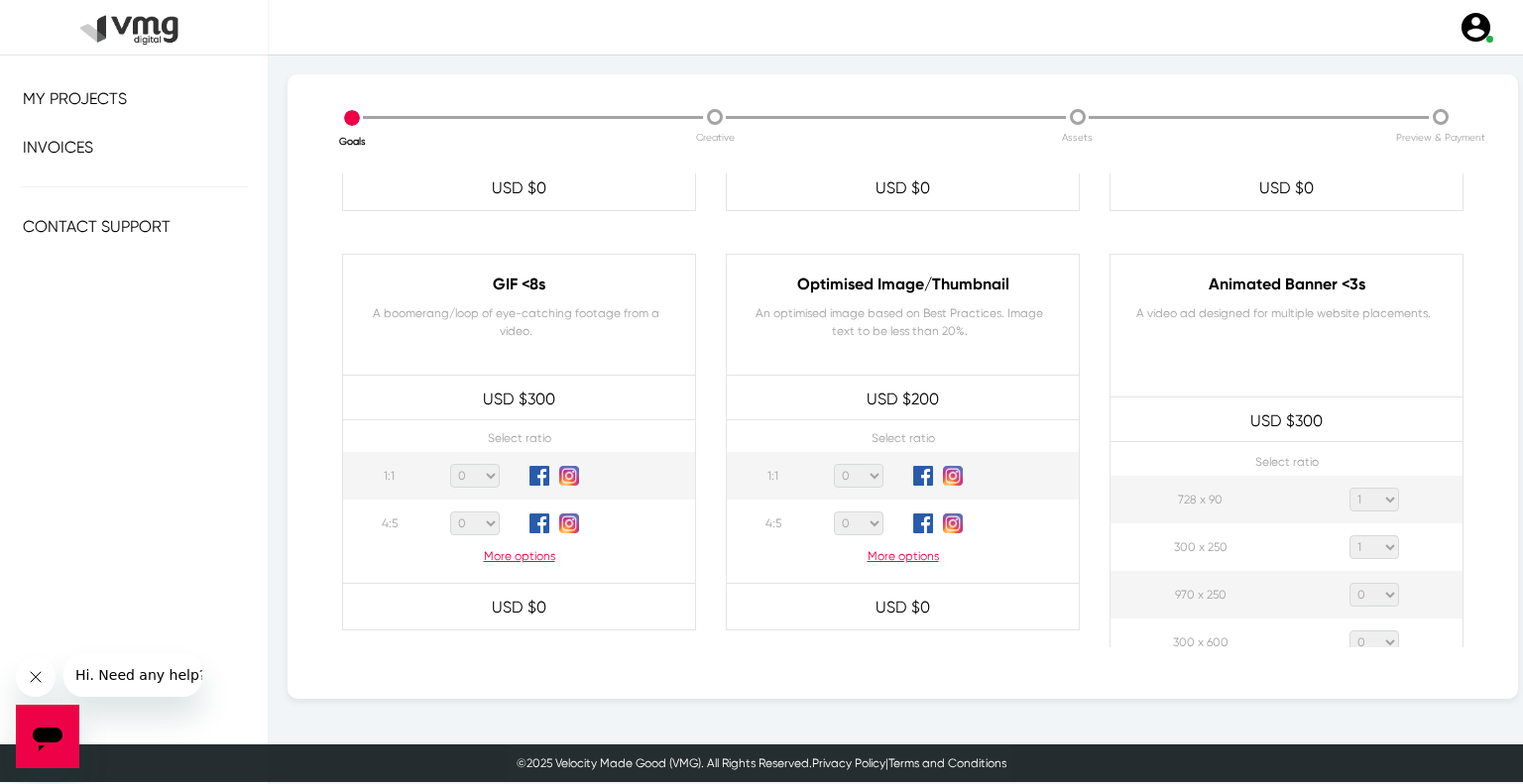
click at [1350, 536] on select "0 1 2 3 4 5 6 7 8 9 10 11 12 13 14 15 16 17 18 19 20" at bounding box center [1375, 548] width 50 height 24
click at [1350, 585] on select "0 1 2 3 4 5 6 7 8 9 10 11 12 13 14 15 16 17 18 19 20" at bounding box center [1375, 595] width 50 height 24
select select "1"
click at [1350, 583] on select "0 1 2 3 4 5 6 7 8 9 10 11 12 13 14 15 16 17 18 19 20" at bounding box center [1375, 595] width 50 height 24
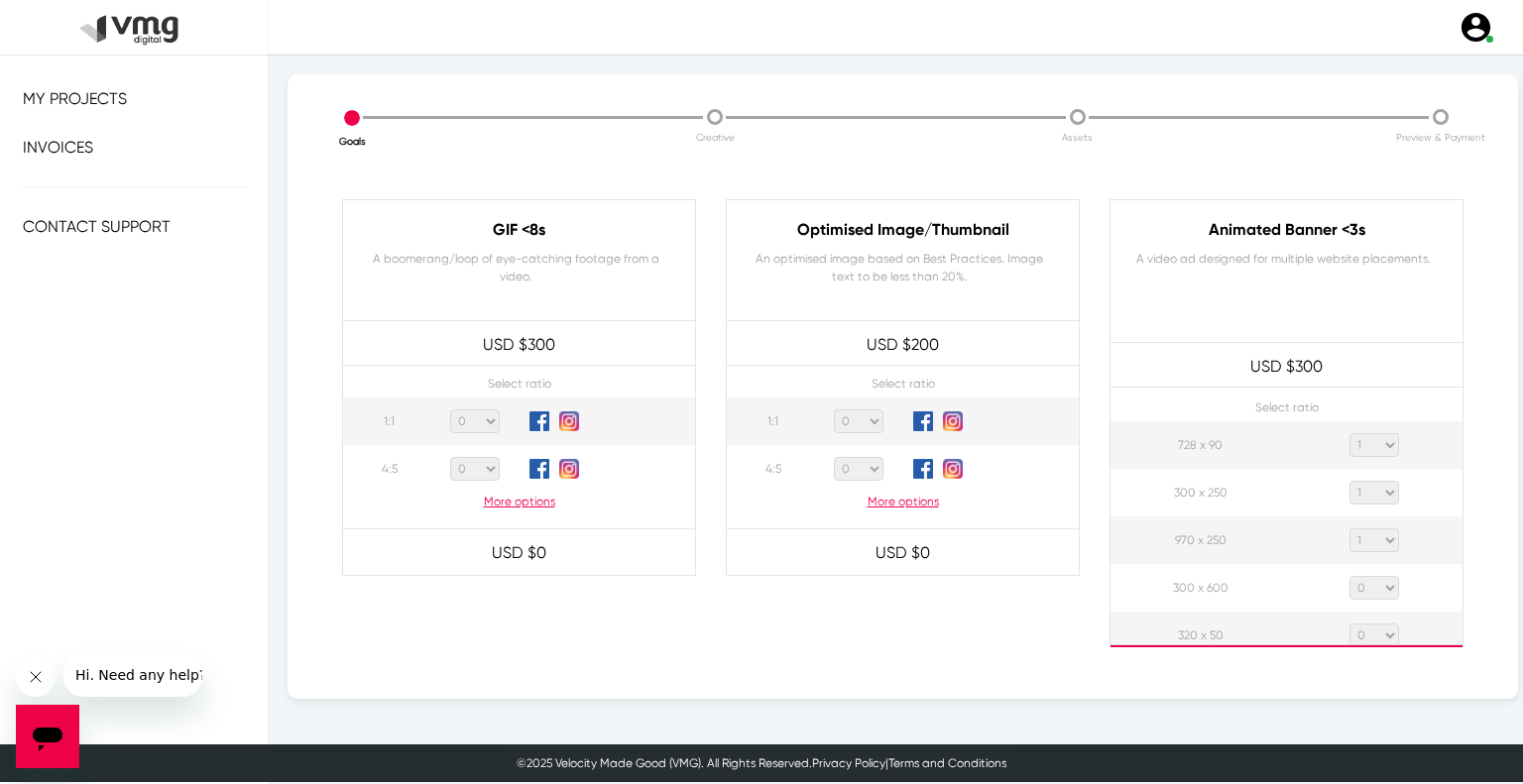
scroll to position [992, 0]
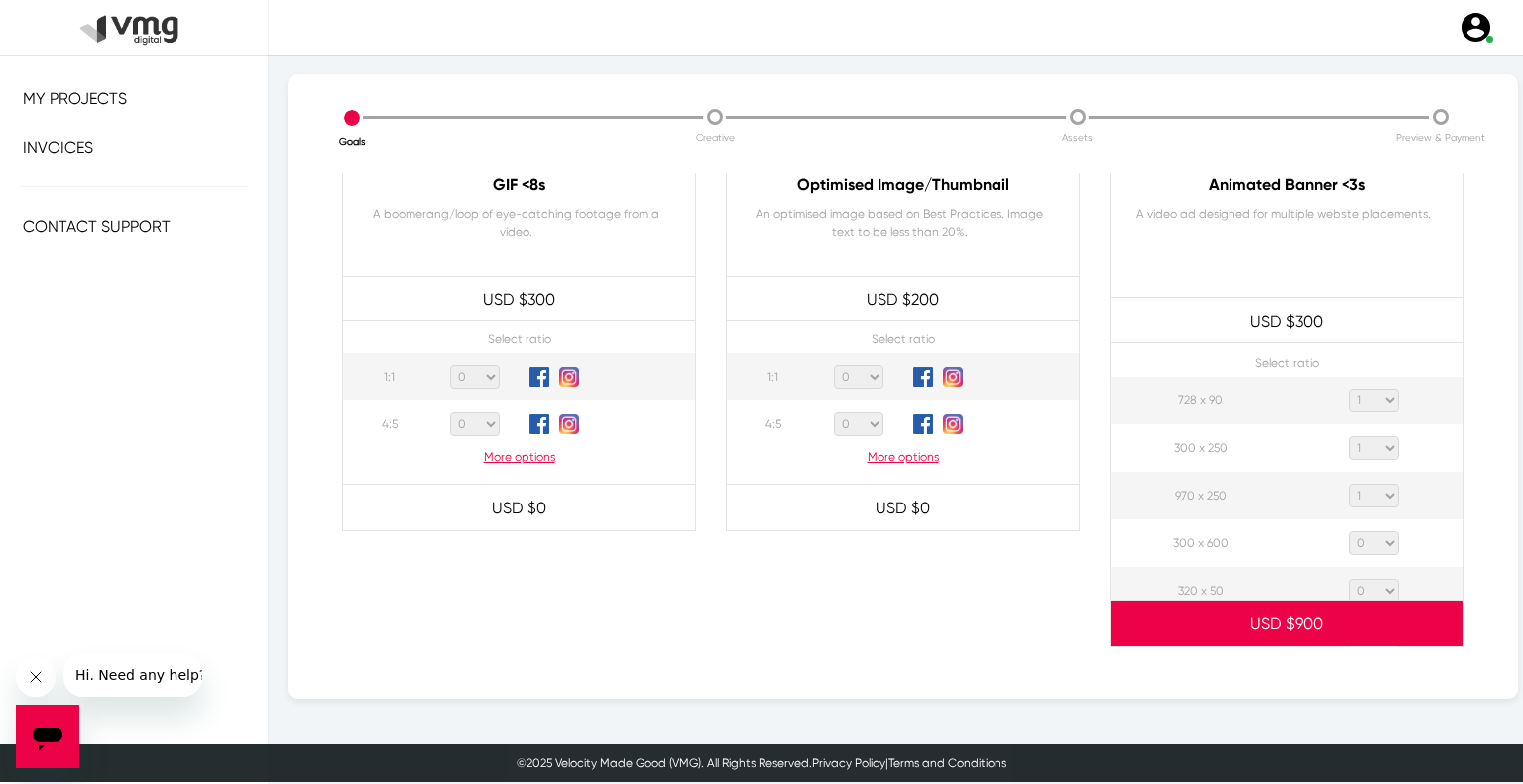
click at [1368, 542] on select "0 1 2 3 4 5 6 7 8 9 10 11 12 13 14 15 16 17 18 19 20" at bounding box center [1375, 544] width 50 height 24
select select "1"
click at [1350, 532] on select "0 1 2 3 4 5 6 7 8 9 10 11 12 13 14 15 16 17 18 19 20" at bounding box center [1375, 544] width 50 height 24
click at [1367, 586] on select "0 1 2 3 4 5 6 7 8 9 10 11 12 13 14 15 16 17 18 19 20" at bounding box center [1375, 591] width 50 height 24
click at [1350, 579] on select "0 1 2 3 4 5 6 7 8 9 10 11 12 13 14 15 16 17 18 19 20" at bounding box center [1375, 591] width 50 height 24
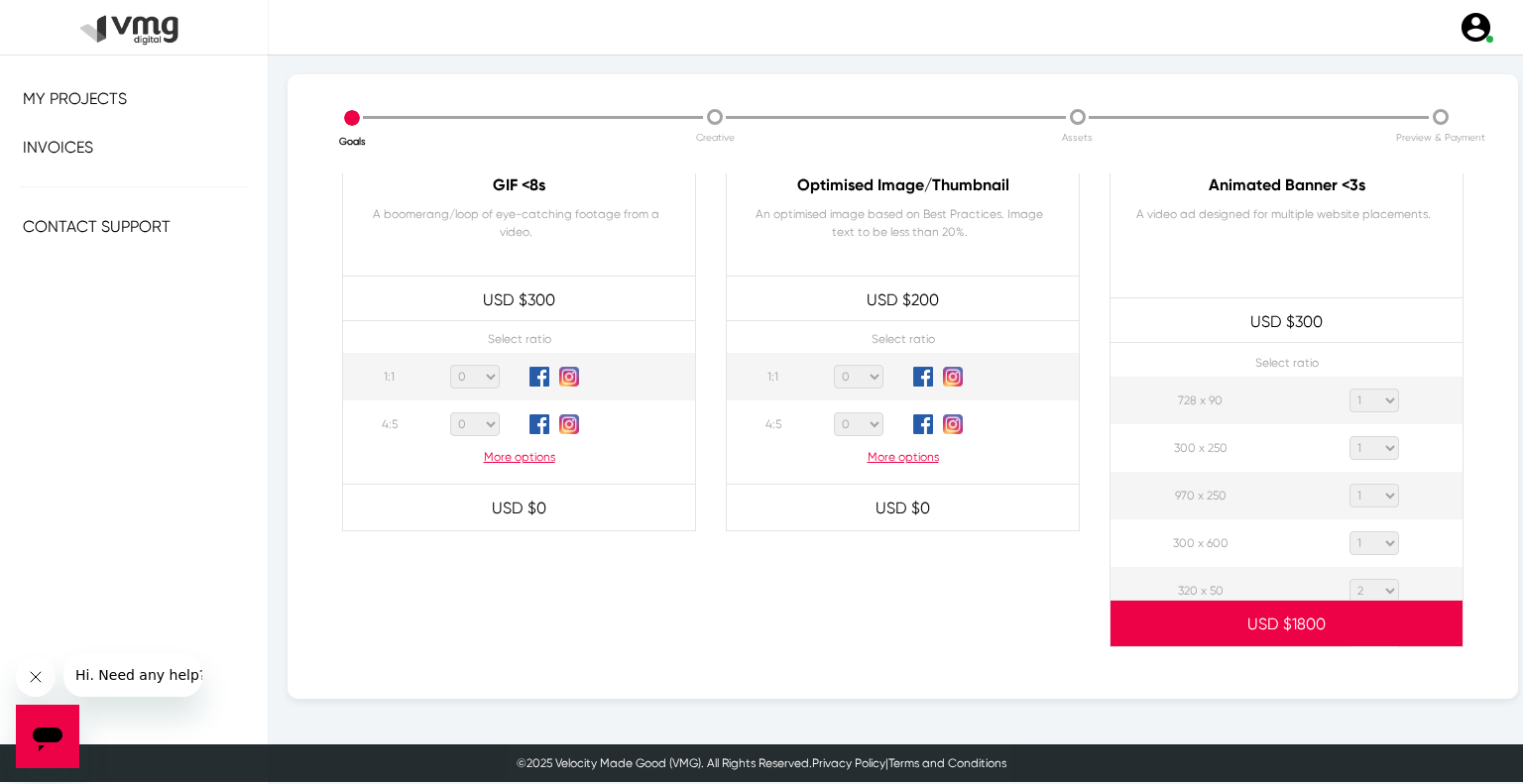
click at [1375, 592] on select "0 1 2 3 4 5 6 7 8 9 10 11 12 13 14 15 16 17 18 19 20" at bounding box center [1375, 591] width 50 height 24
select select "1"
click at [1350, 579] on select "0 1 2 3 4 5 6 7 8 9 10 11 12 13 14 15 16 17 18 19 20" at bounding box center [1375, 591] width 50 height 24
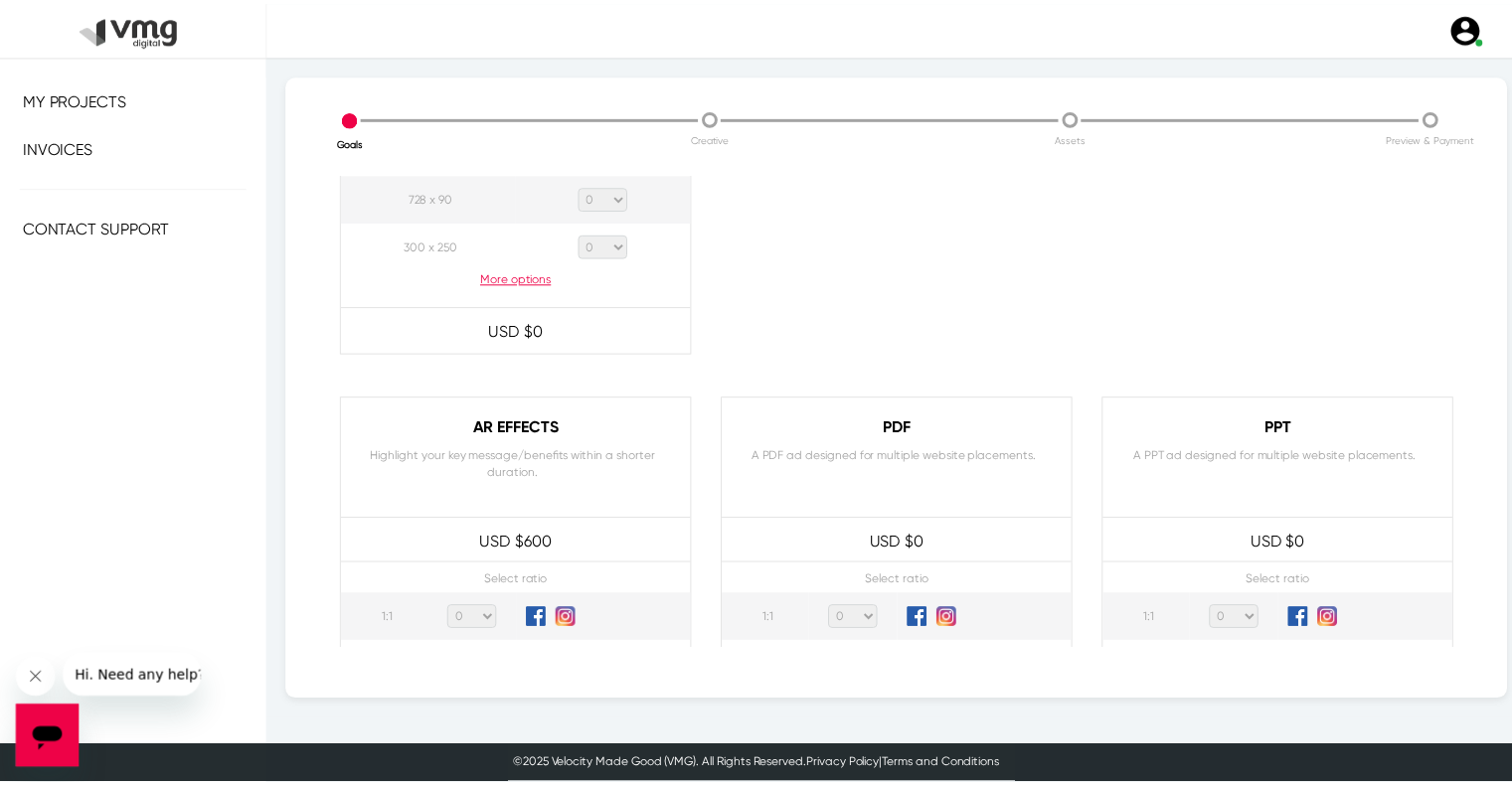
scroll to position [1917, 0]
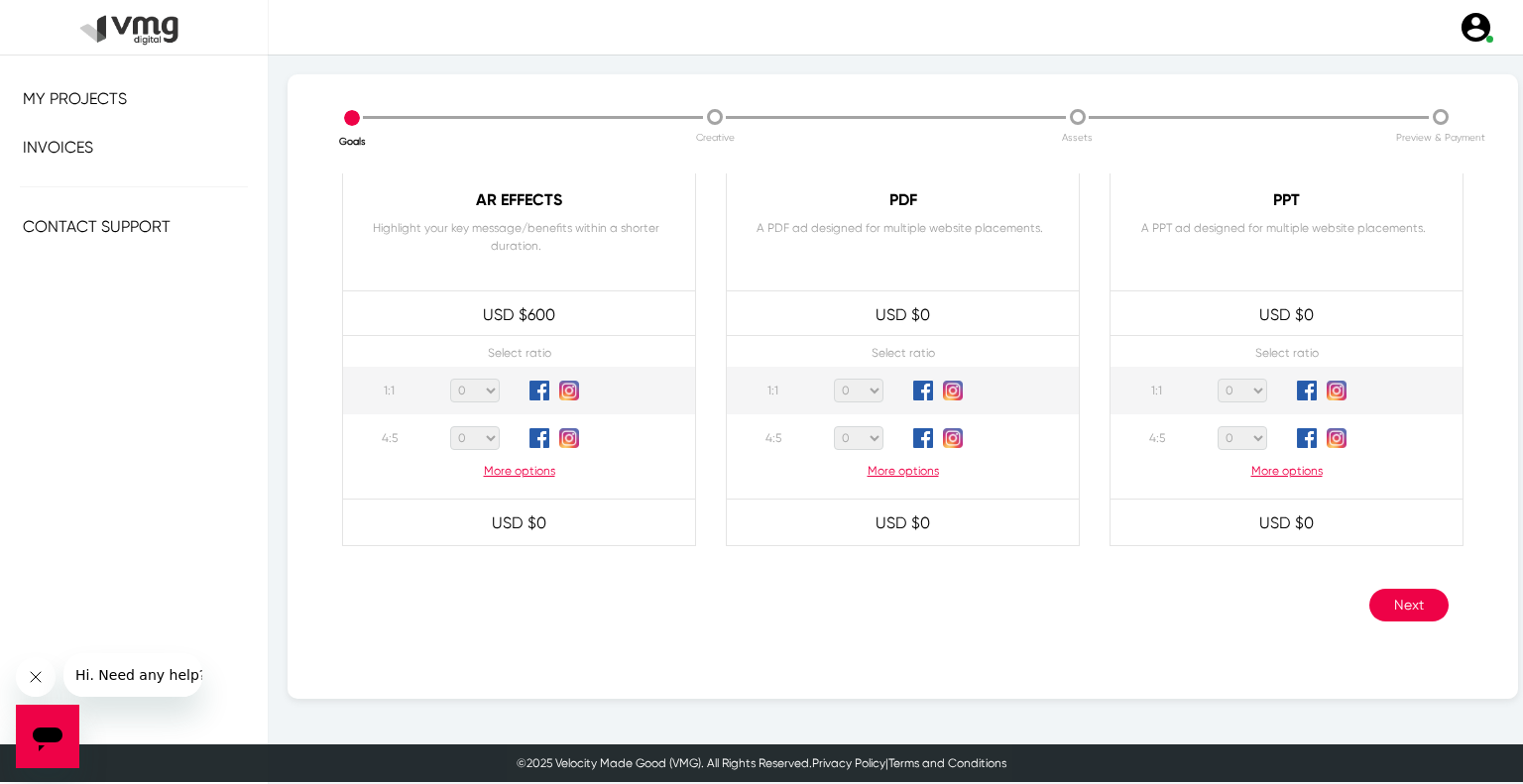
click at [1381, 609] on button "Next" at bounding box center [1410, 605] width 80 height 33
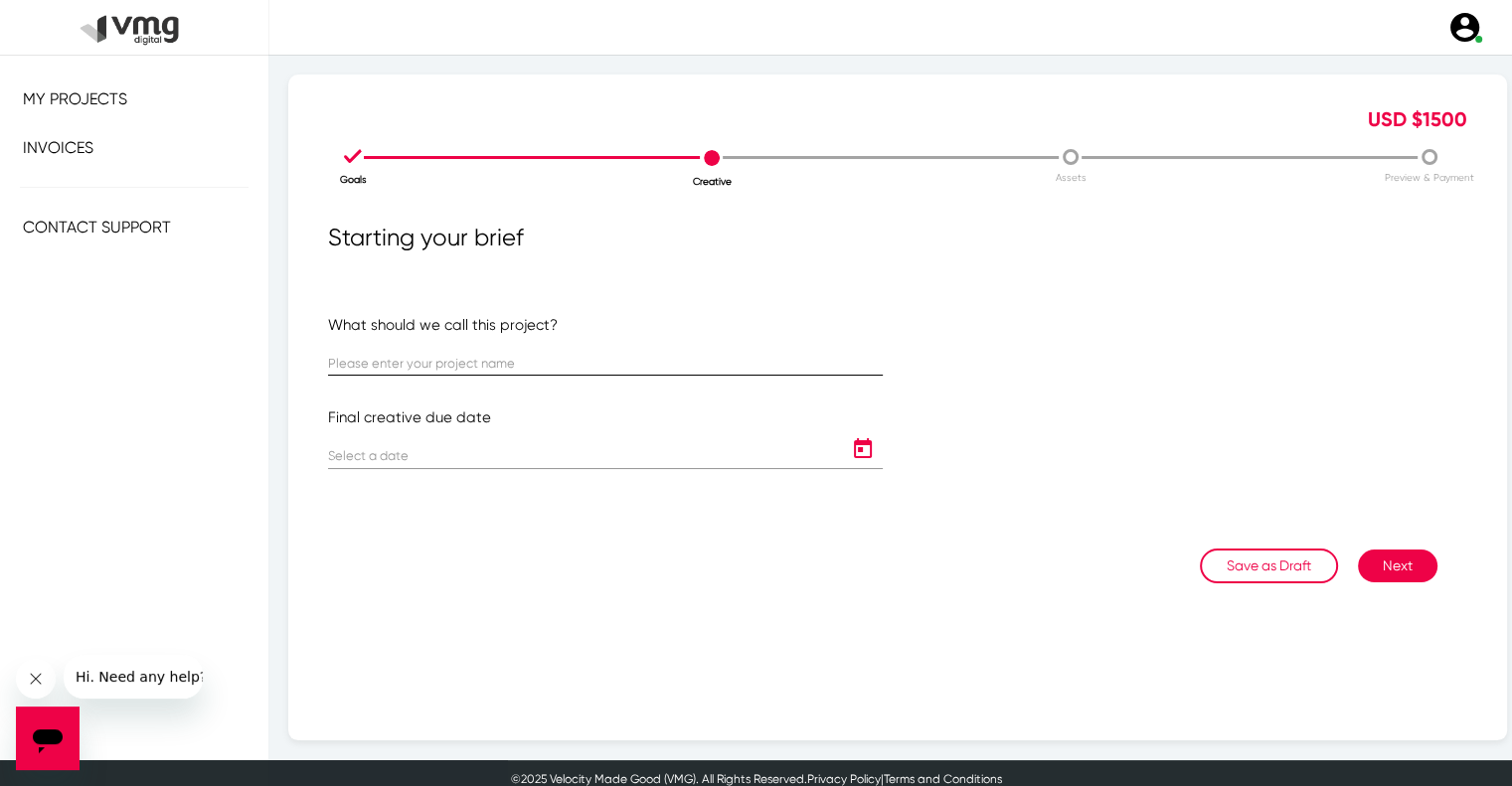
click at [605, 352] on div at bounding box center [605, 356] width 555 height 39
paste input "US LAM: Redner’s Weekly Campaign (October 23 - 29)"
type input "US LAM: Redner’s Weekly Campaign (October 23 - 29)"
click at [847, 440] on icon "Open calendar" at bounding box center [863, 449] width 32 height 24
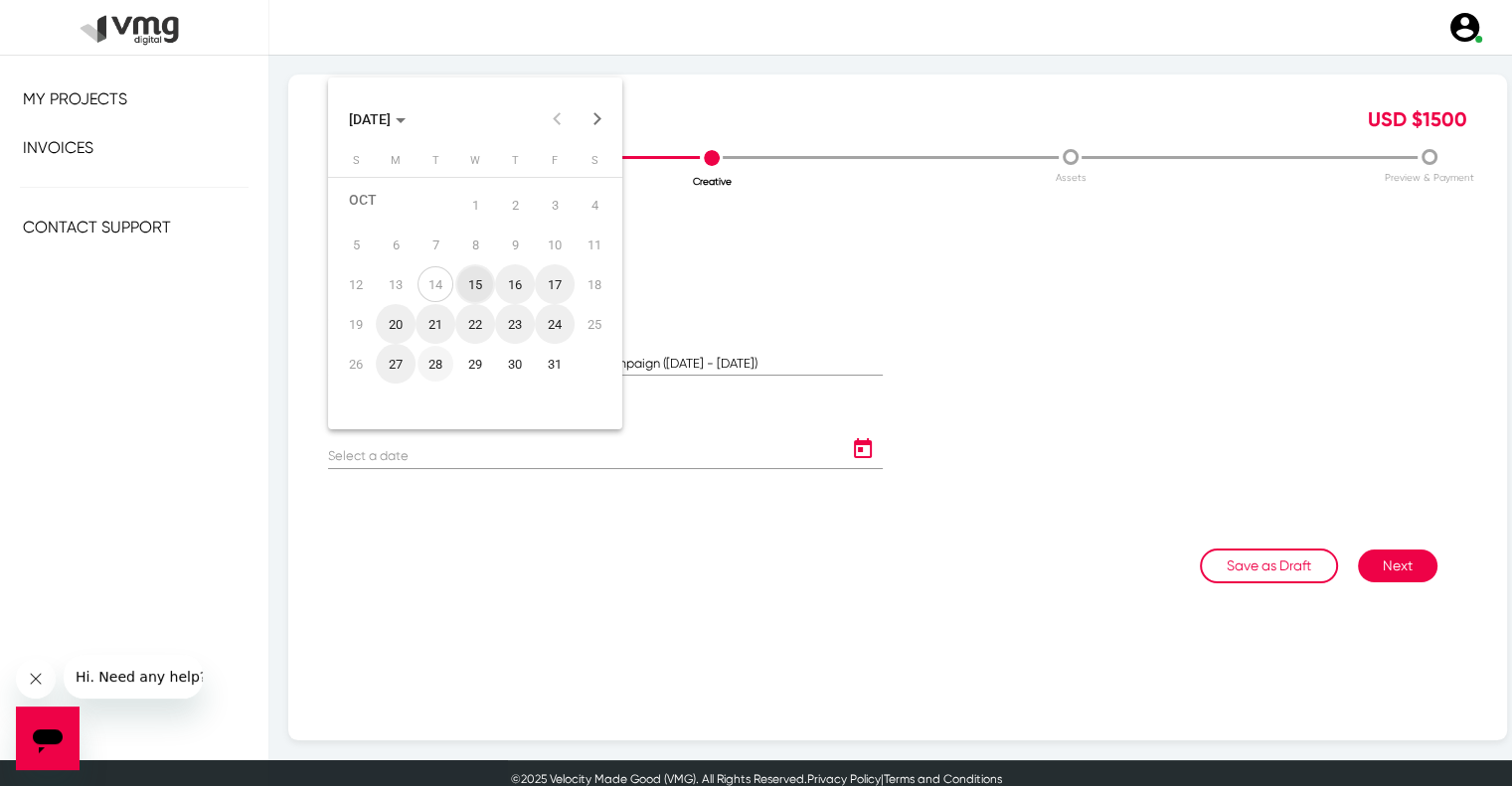
click at [437, 368] on div "28" at bounding box center [436, 364] width 36 height 36
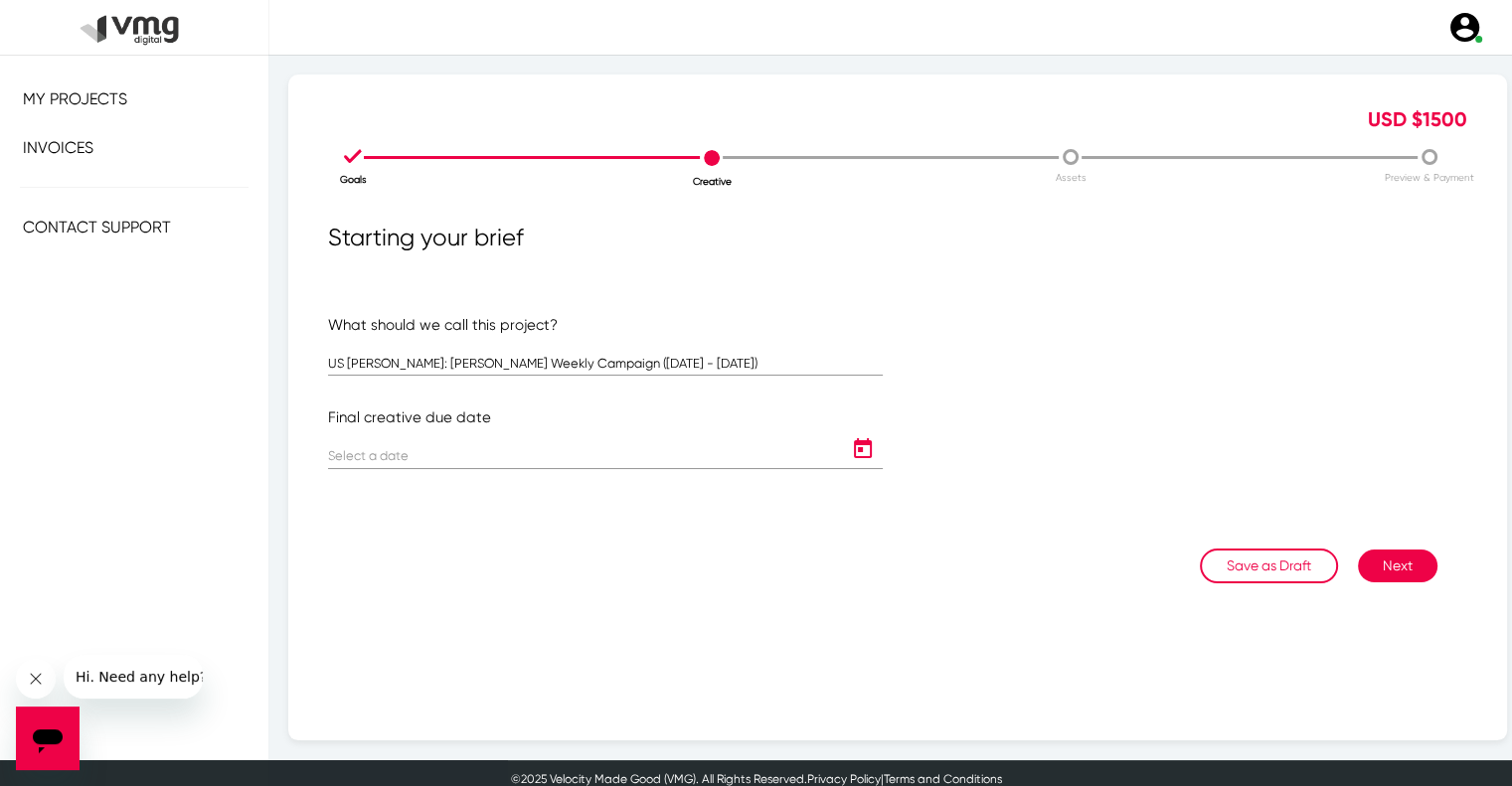
type input "[DATE]"
click at [1387, 563] on button "Next" at bounding box center [1398, 566] width 80 height 33
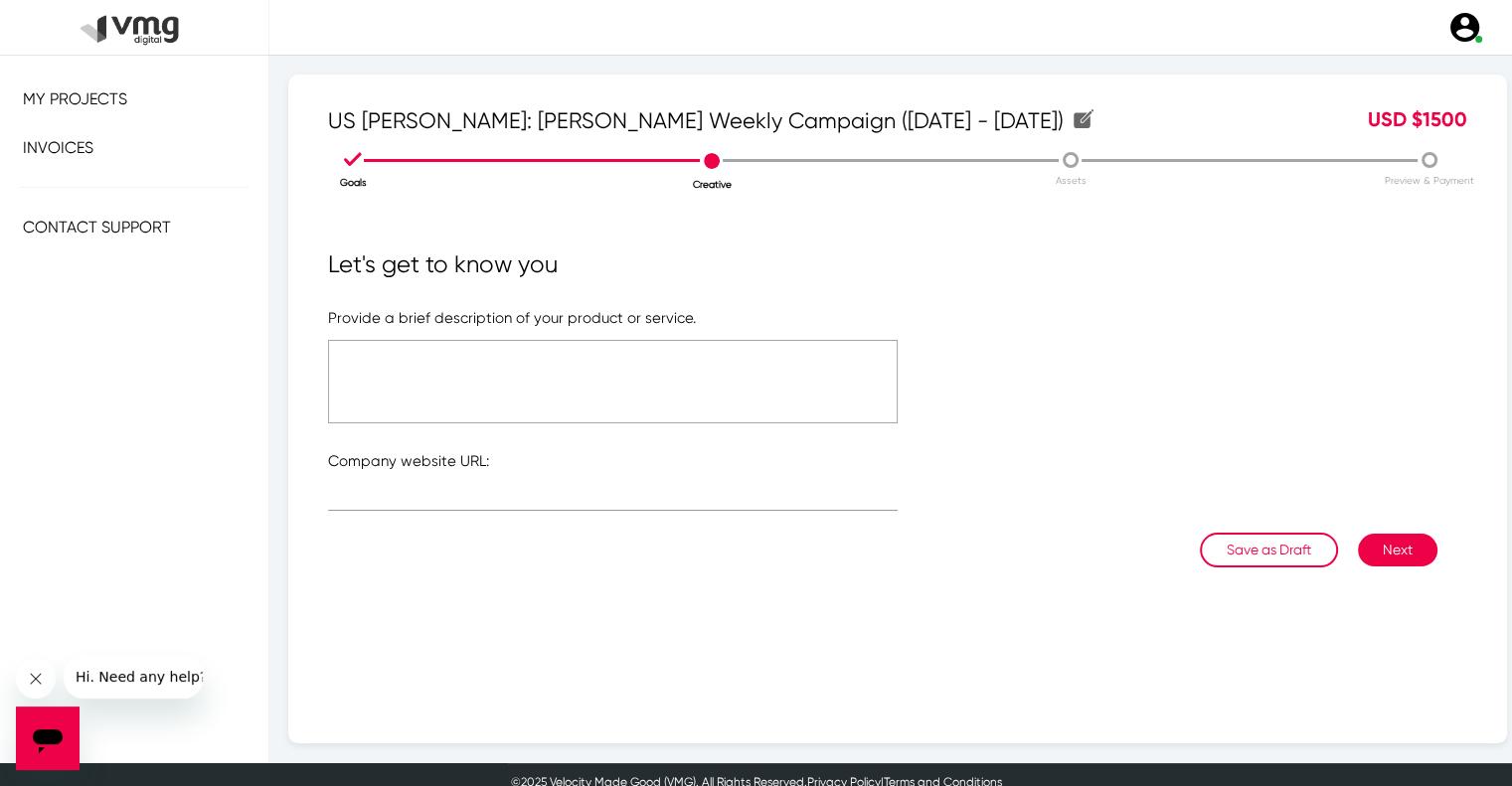
click at [656, 377] on textarea at bounding box center [613, 382] width 570 height 84
type textarea "p"
type textarea "Please refer to the attached link"
click at [533, 474] on div at bounding box center [613, 491] width 570 height 39
type input "https://www.rednersmarkets.com/"
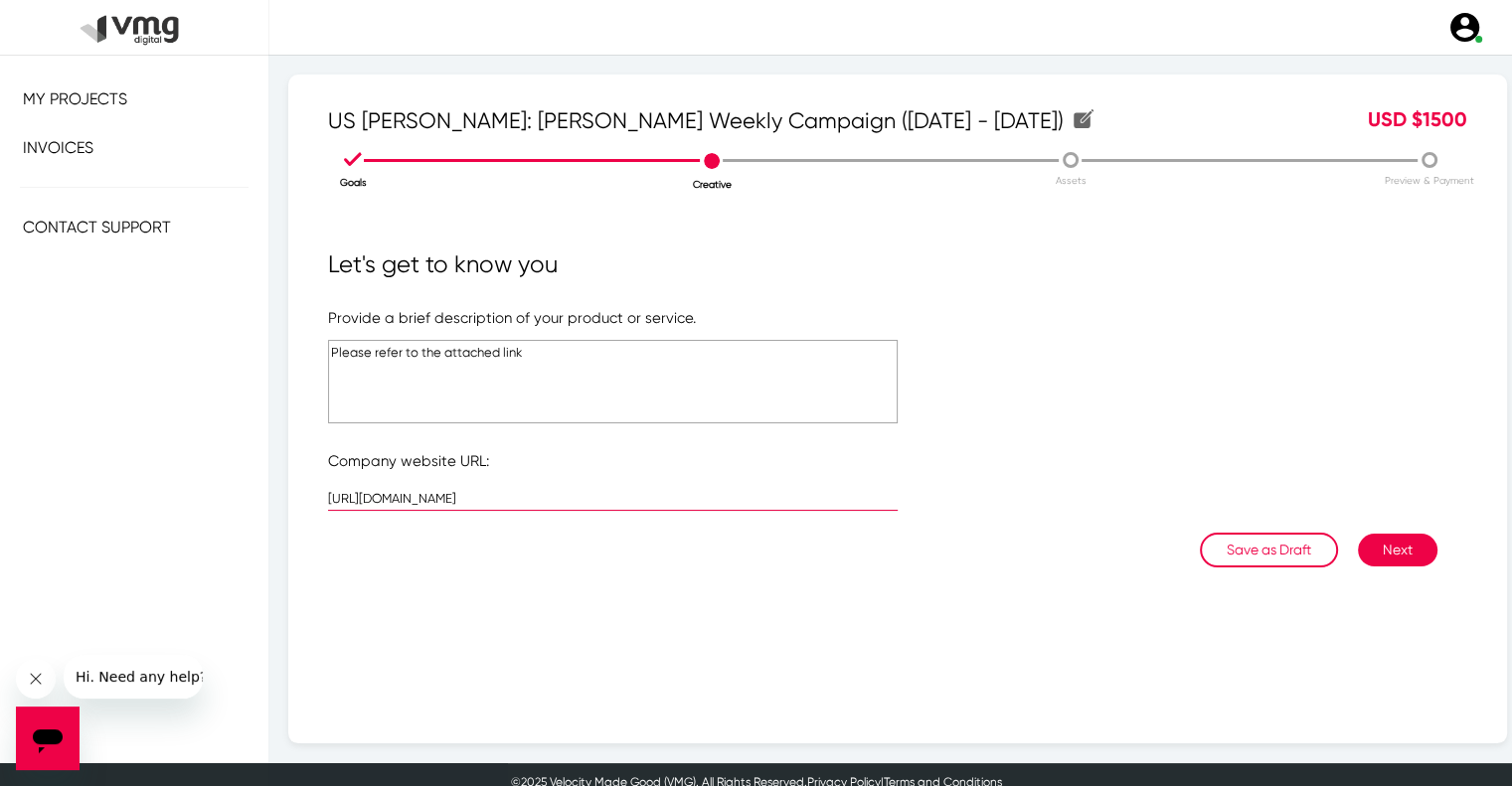
click at [474, 359] on textarea "Please refer to the attached link" at bounding box center [613, 382] width 570 height 84
click at [1377, 556] on button "Next" at bounding box center [1398, 550] width 80 height 33
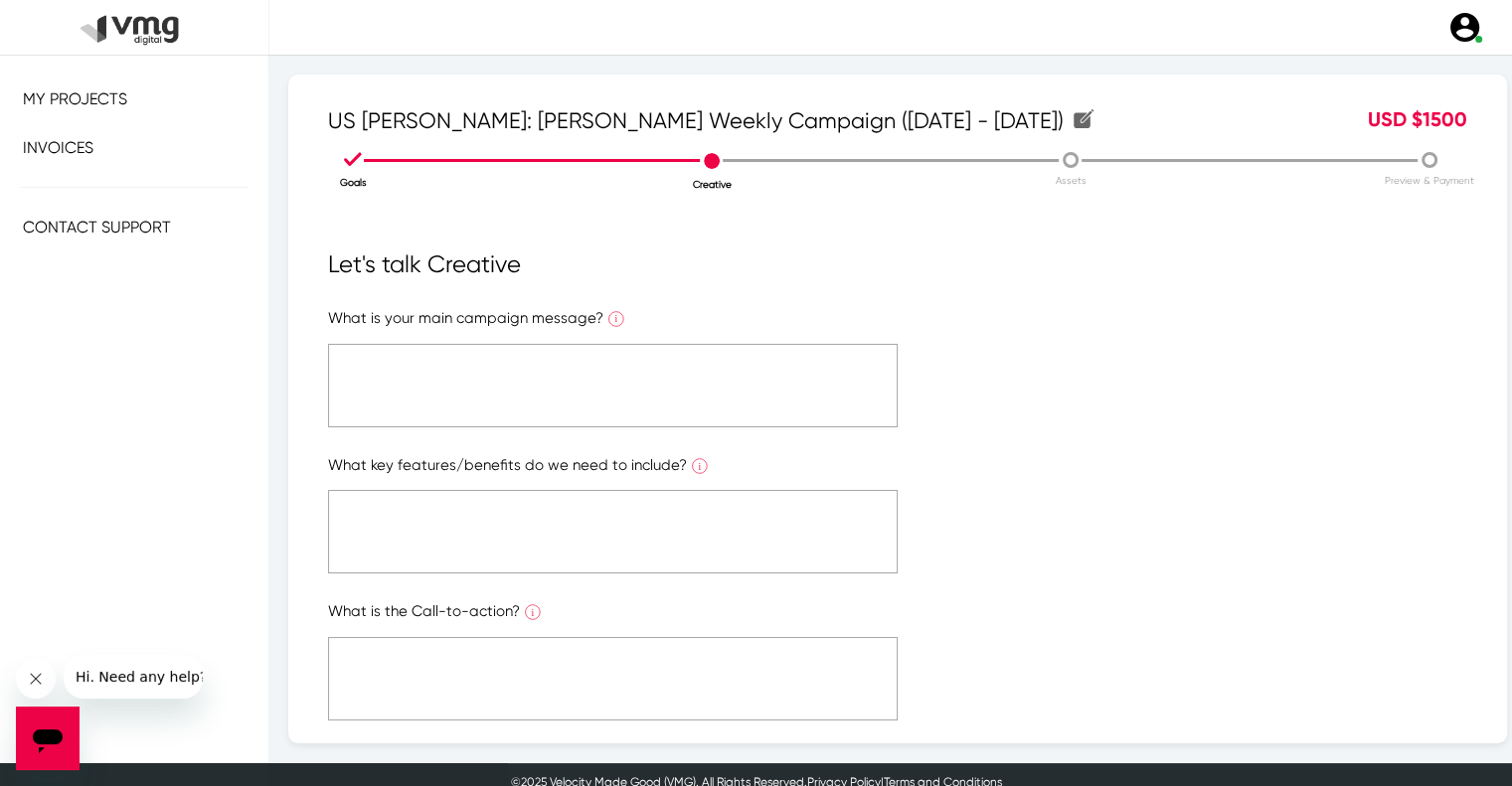
click at [700, 405] on textarea at bounding box center [613, 386] width 570 height 84
paste textarea "Please refer to the attached link"
type textarea "Please refer to the attached link"
click at [674, 511] on textarea at bounding box center [613, 532] width 570 height 84
paste textarea "Please refer to the attached link"
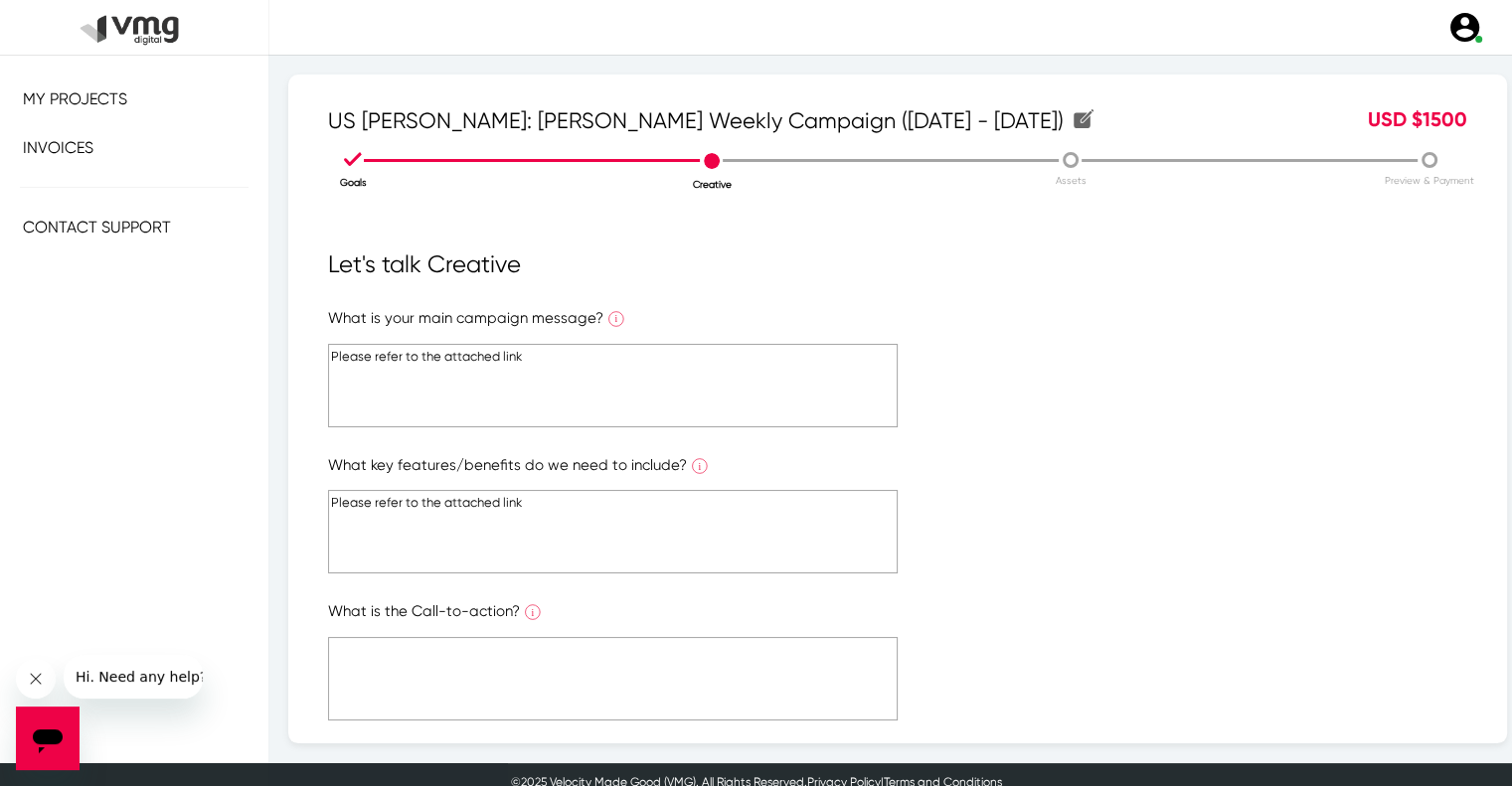
type textarea "Please refer to the attached link"
click at [580, 655] on textarea at bounding box center [613, 678] width 570 height 84
paste textarea "Please refer to the attached link"
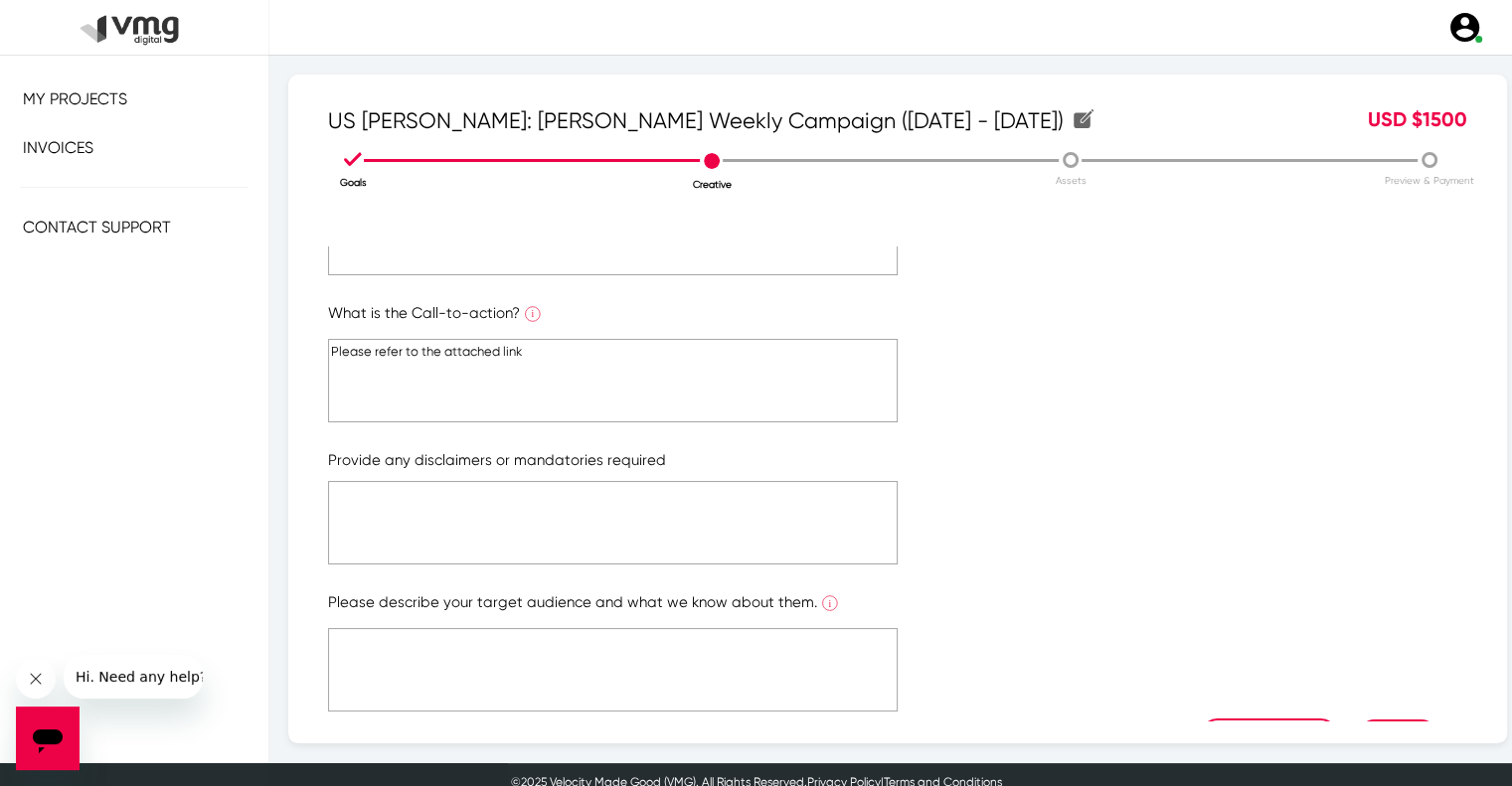
type textarea "Please refer to the attached link"
click at [573, 532] on textarea at bounding box center [613, 523] width 570 height 84
paste textarea "Please refer to the attached link"
type textarea "Please refer to the attached link"
click at [577, 653] on textarea at bounding box center [613, 670] width 570 height 84
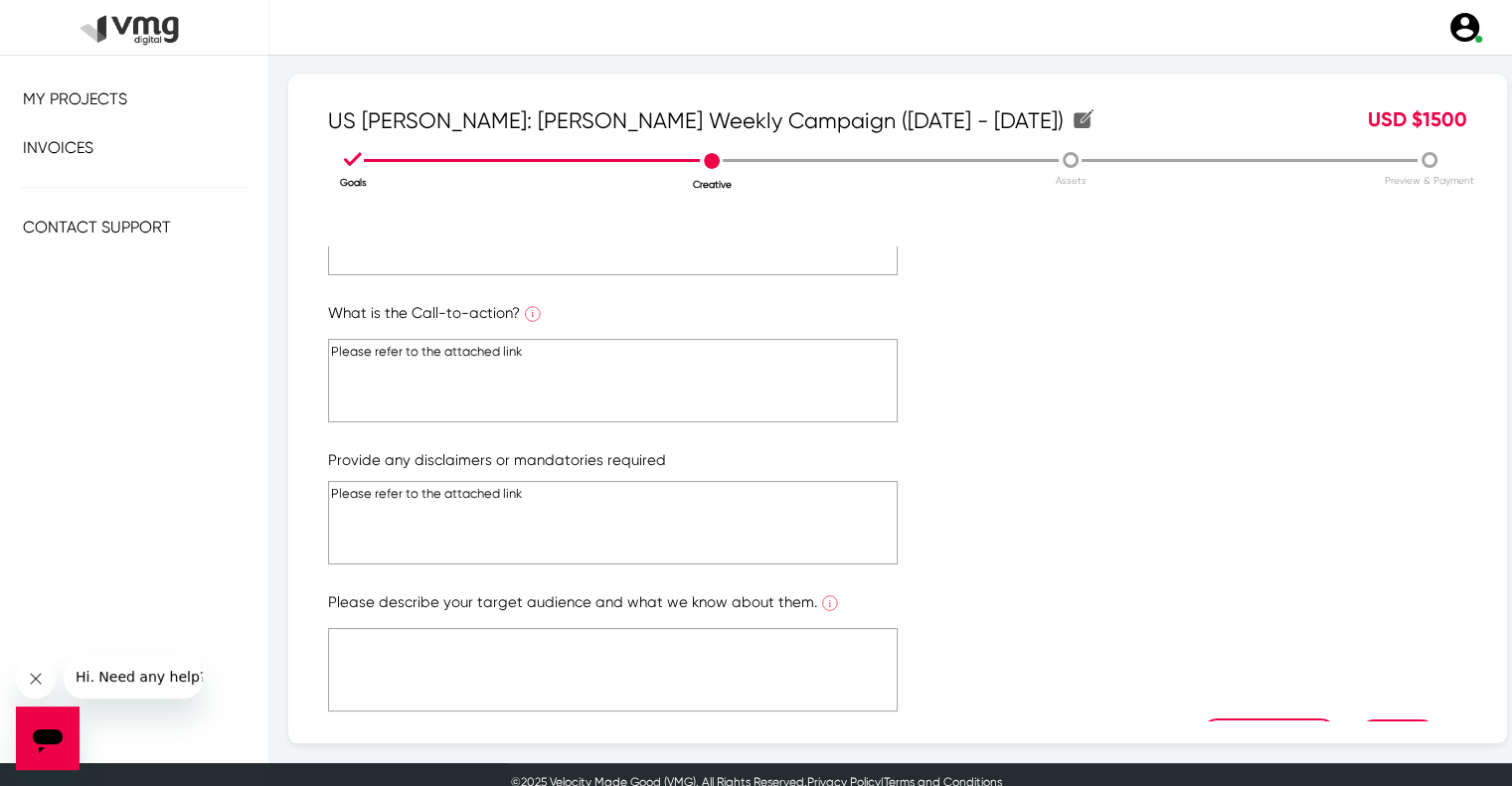
paste textarea "Please refer to the attached link"
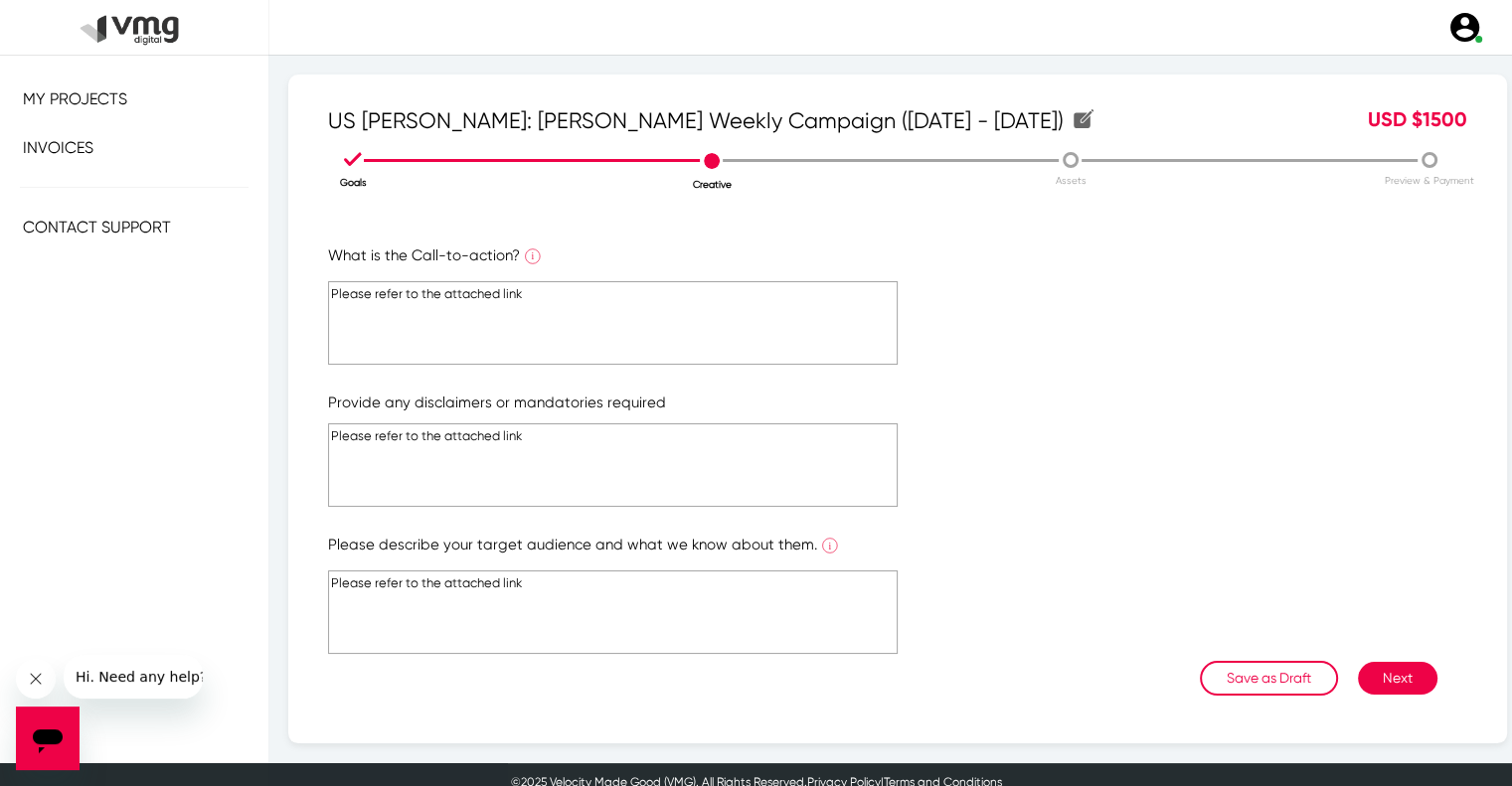
type textarea "Please refer to the attached link"
click at [1379, 673] on button "Next" at bounding box center [1398, 677] width 80 height 33
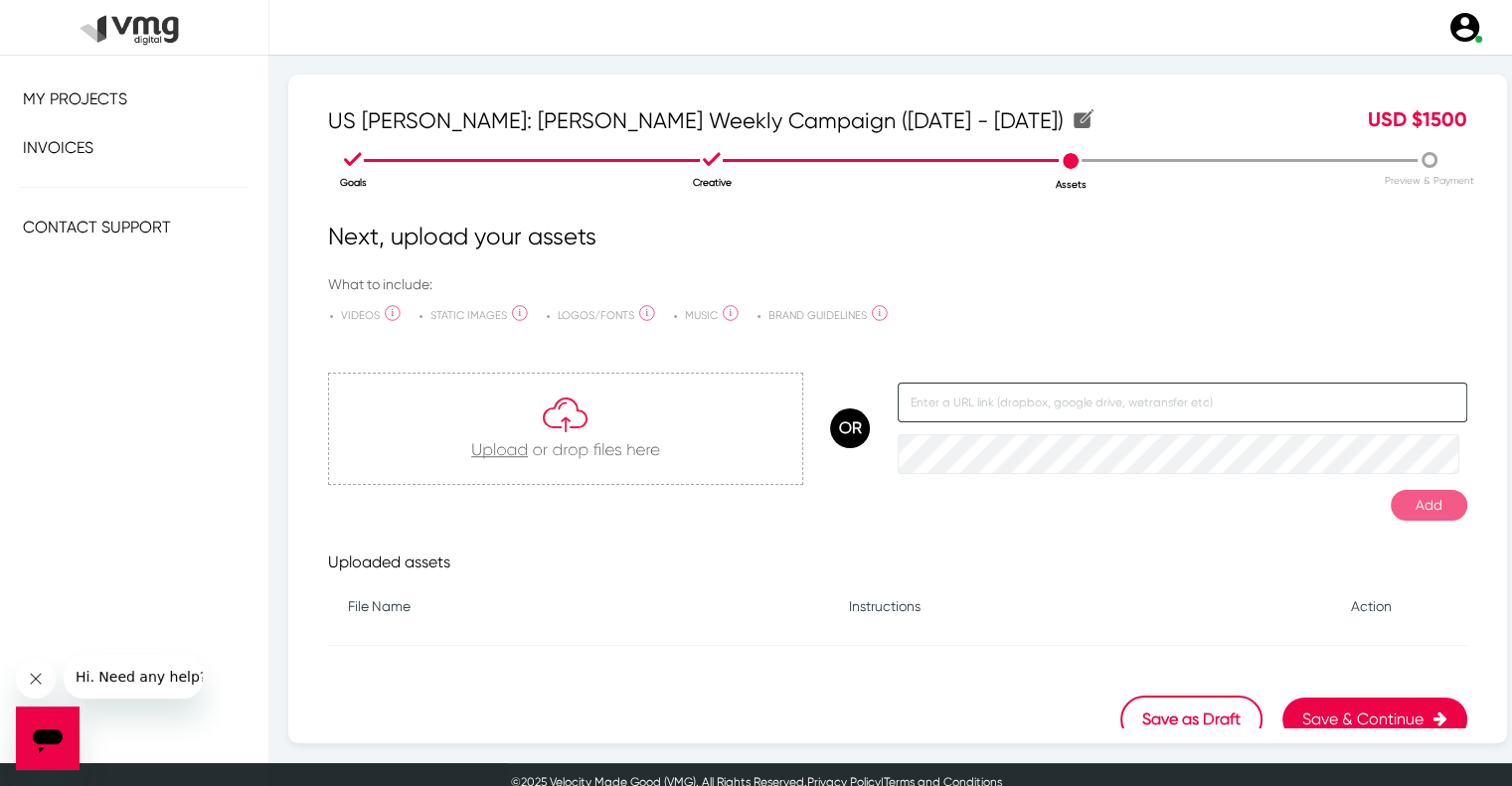
click at [916, 395] on input "text" at bounding box center [1183, 402] width 570 height 40
paste input "https://docs.google.com/document/d/1ojXqofm4KeSEZBLu66FBNe9TLUYdqW0y1huMcUQqyms…"
type input "https://docs.google.com/document/d/1ojXqofm4KeSEZBLu66FBNe9TLUYdqW0y1huMcUQqyms…"
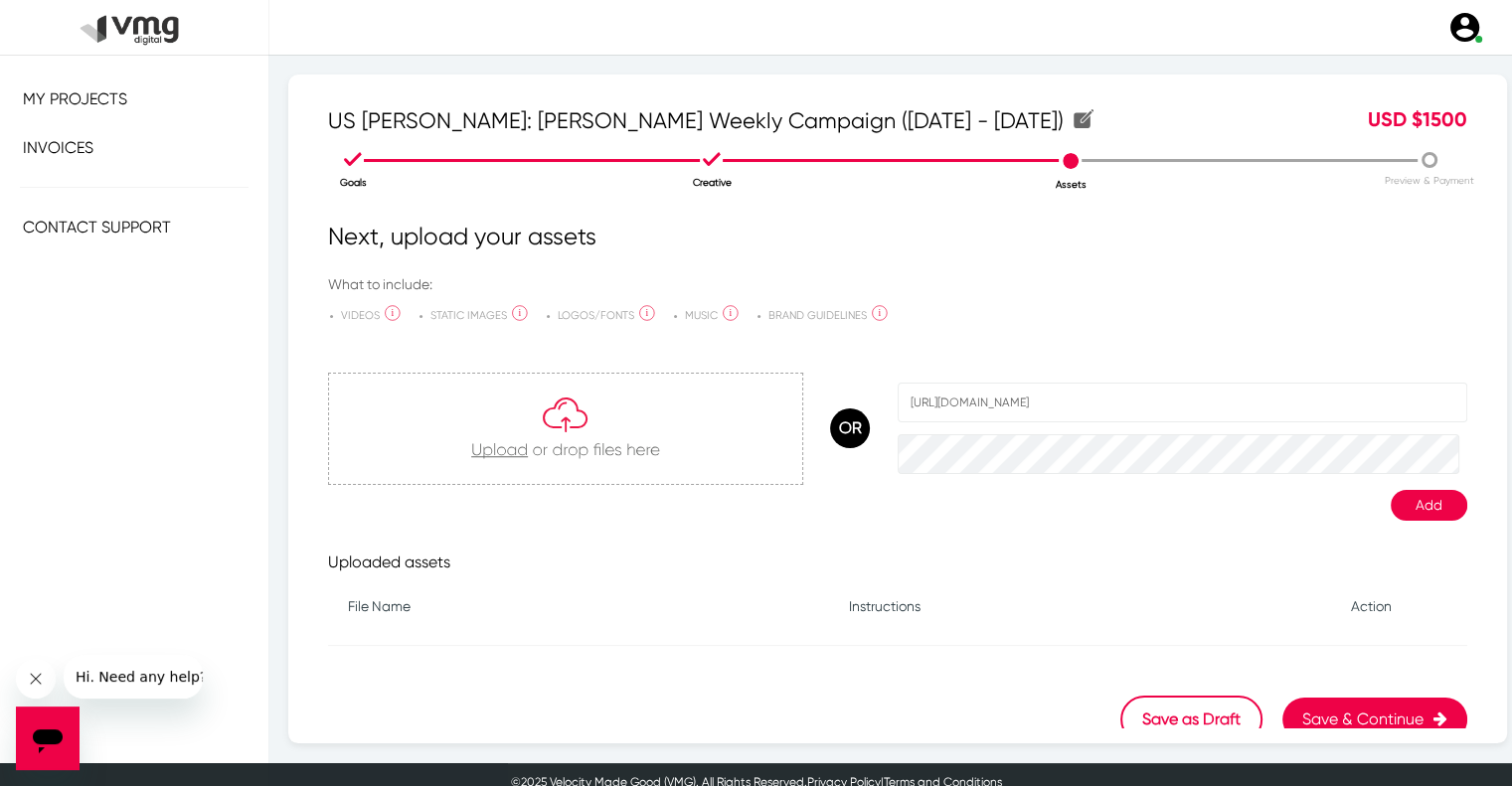
click at [1408, 506] on button "Add" at bounding box center [1429, 505] width 77 height 31
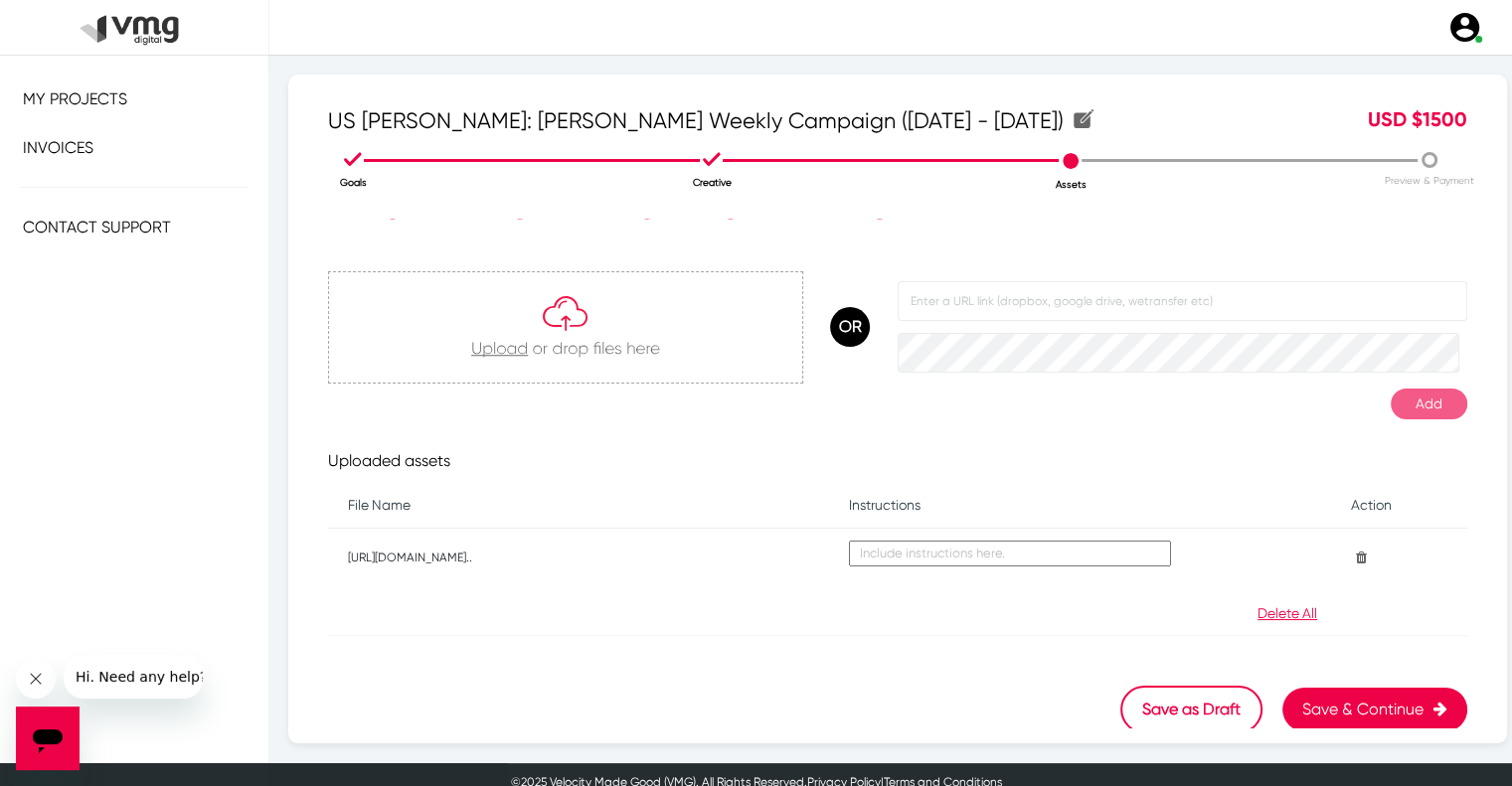
scroll to position [105, 0]
click at [1330, 702] on button "Save & Continue" at bounding box center [1375, 706] width 185 height 44
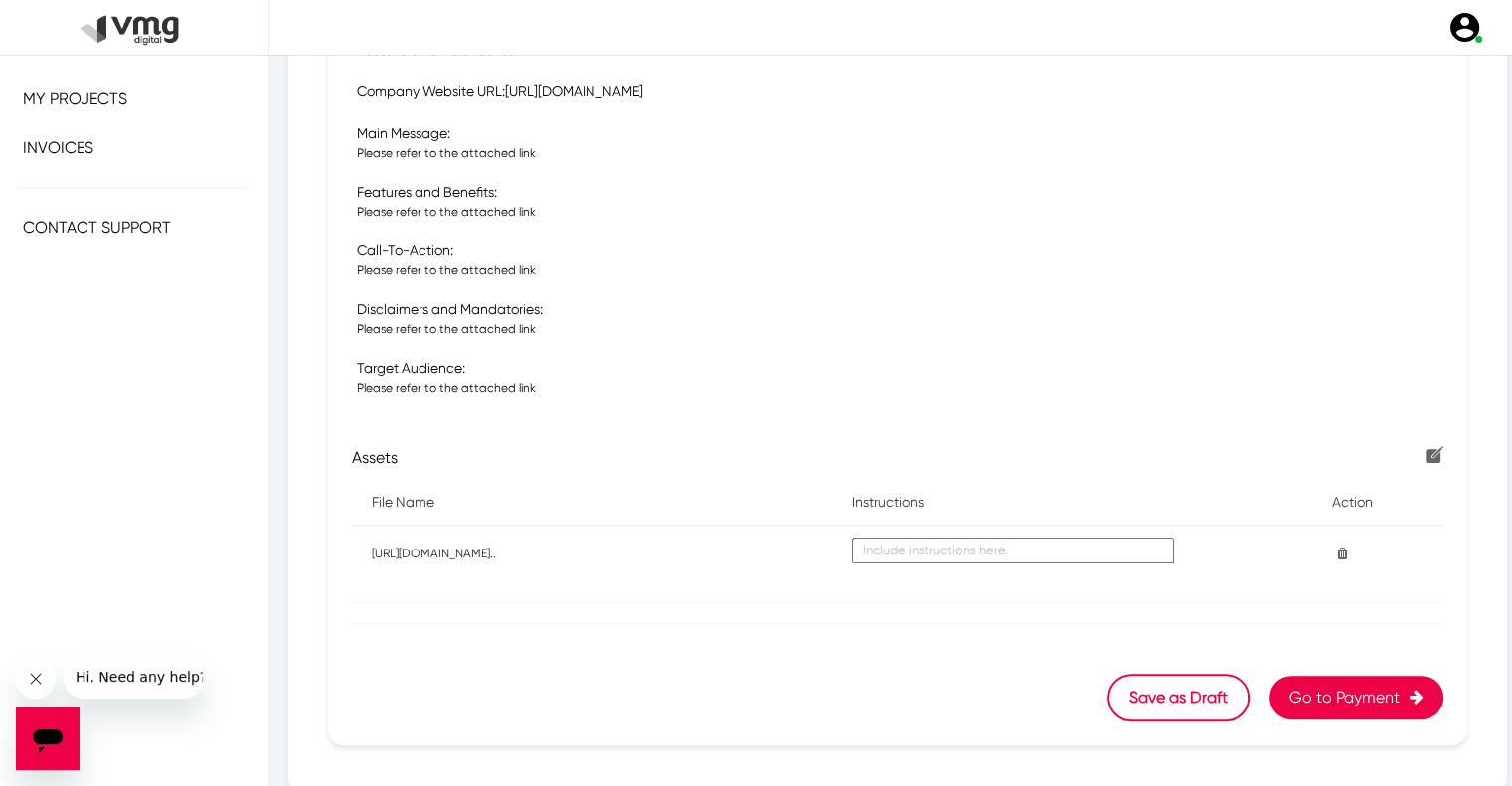
scroll to position [619, 0]
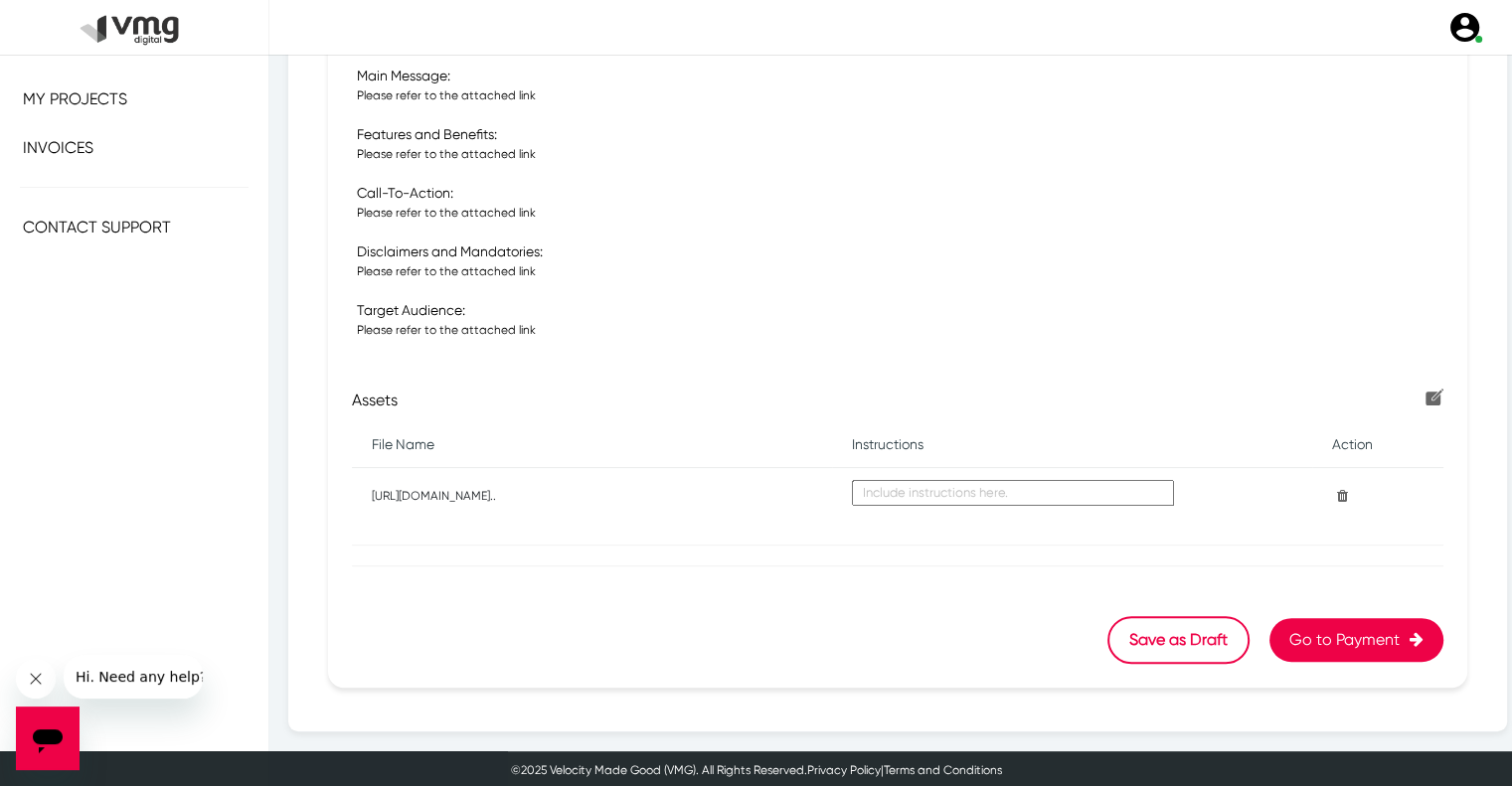
click at [1347, 629] on button "Go to Payment" at bounding box center [1357, 641] width 174 height 44
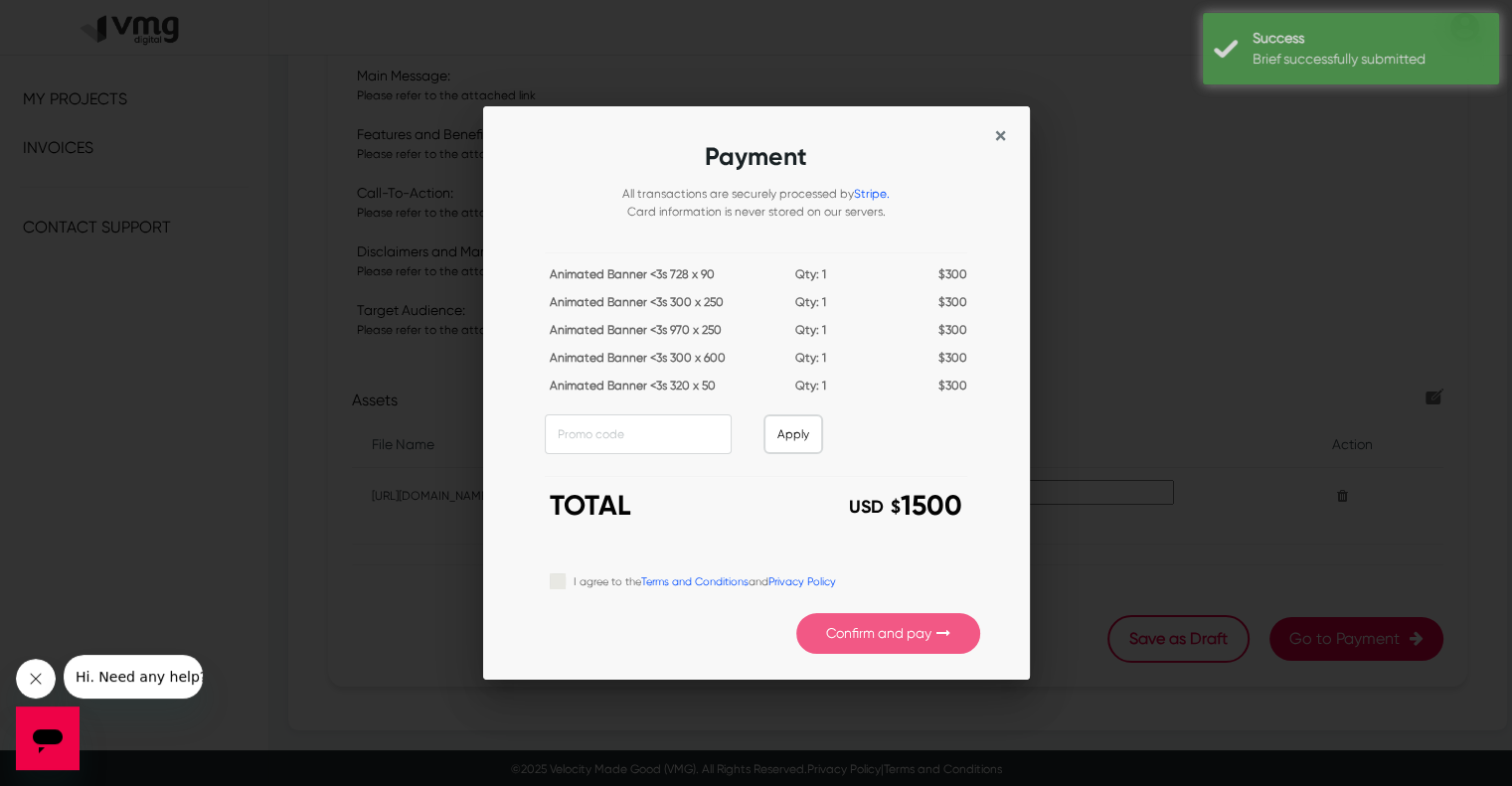
click at [574, 584] on label "I agree to the Terms and Conditions and Privacy Policy" at bounding box center [705, 581] width 262 height 22
click at [561, 584] on input "I agree to the Terms and Conditions and Privacy Policy" at bounding box center [558, 580] width 16 height 20
checkbox input "true"
click at [833, 635] on button "Confirm and pay" at bounding box center [888, 634] width 184 height 41
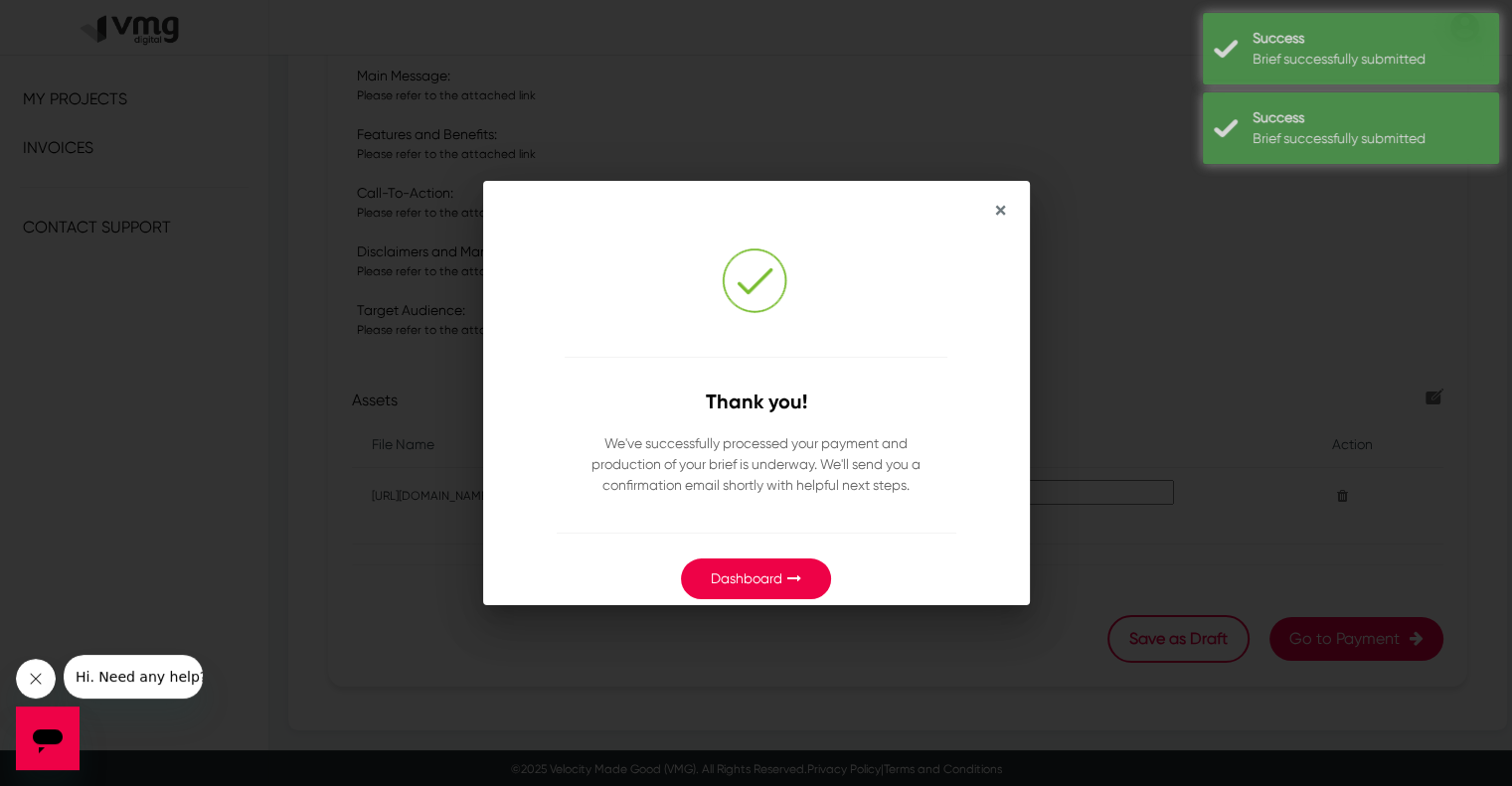
click at [774, 572] on link "Dashboard" at bounding box center [747, 579] width 72 height 16
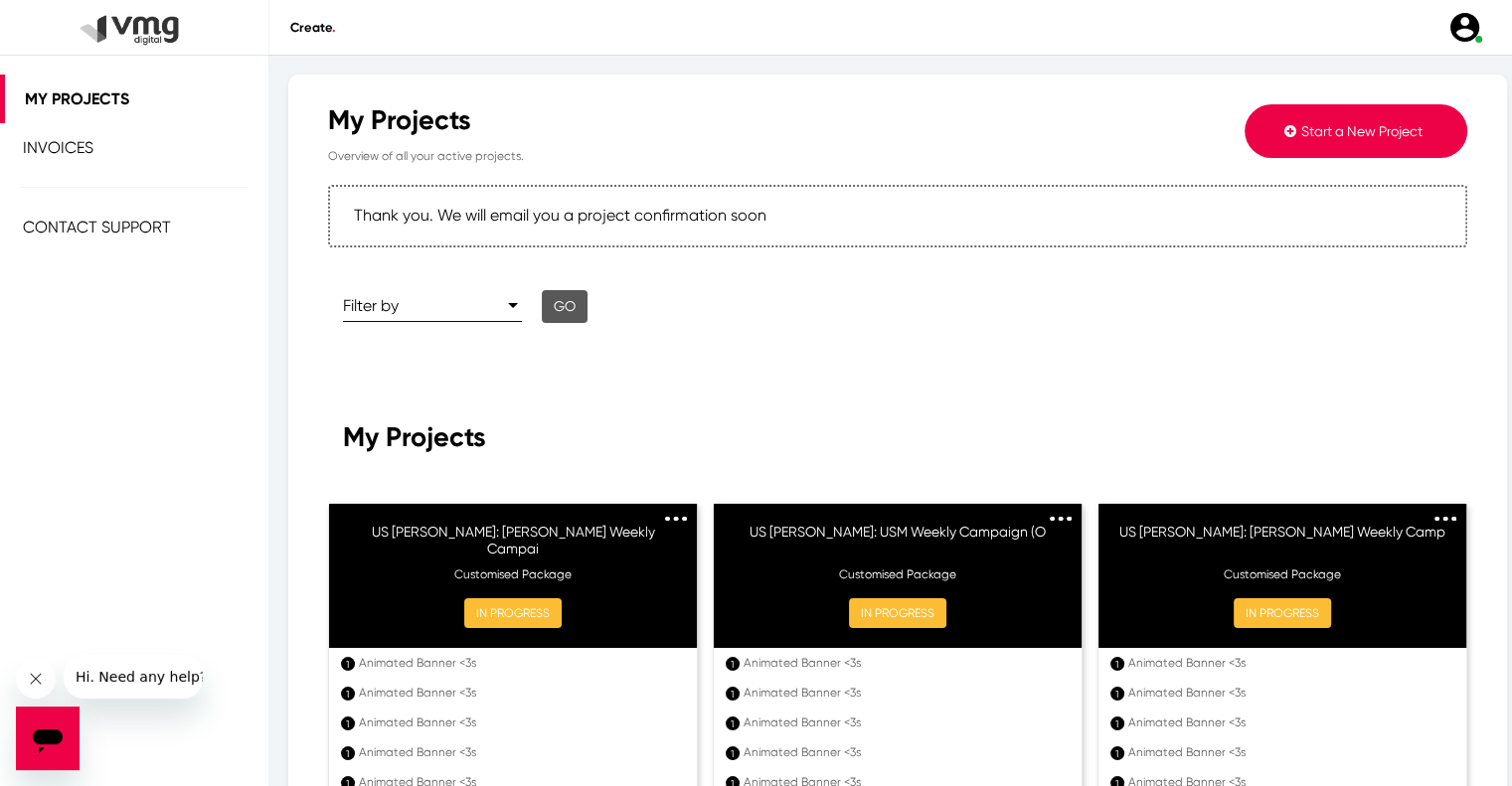
click at [553, 600] on button "IN PROGRESS" at bounding box center [513, 614] width 98 height 30
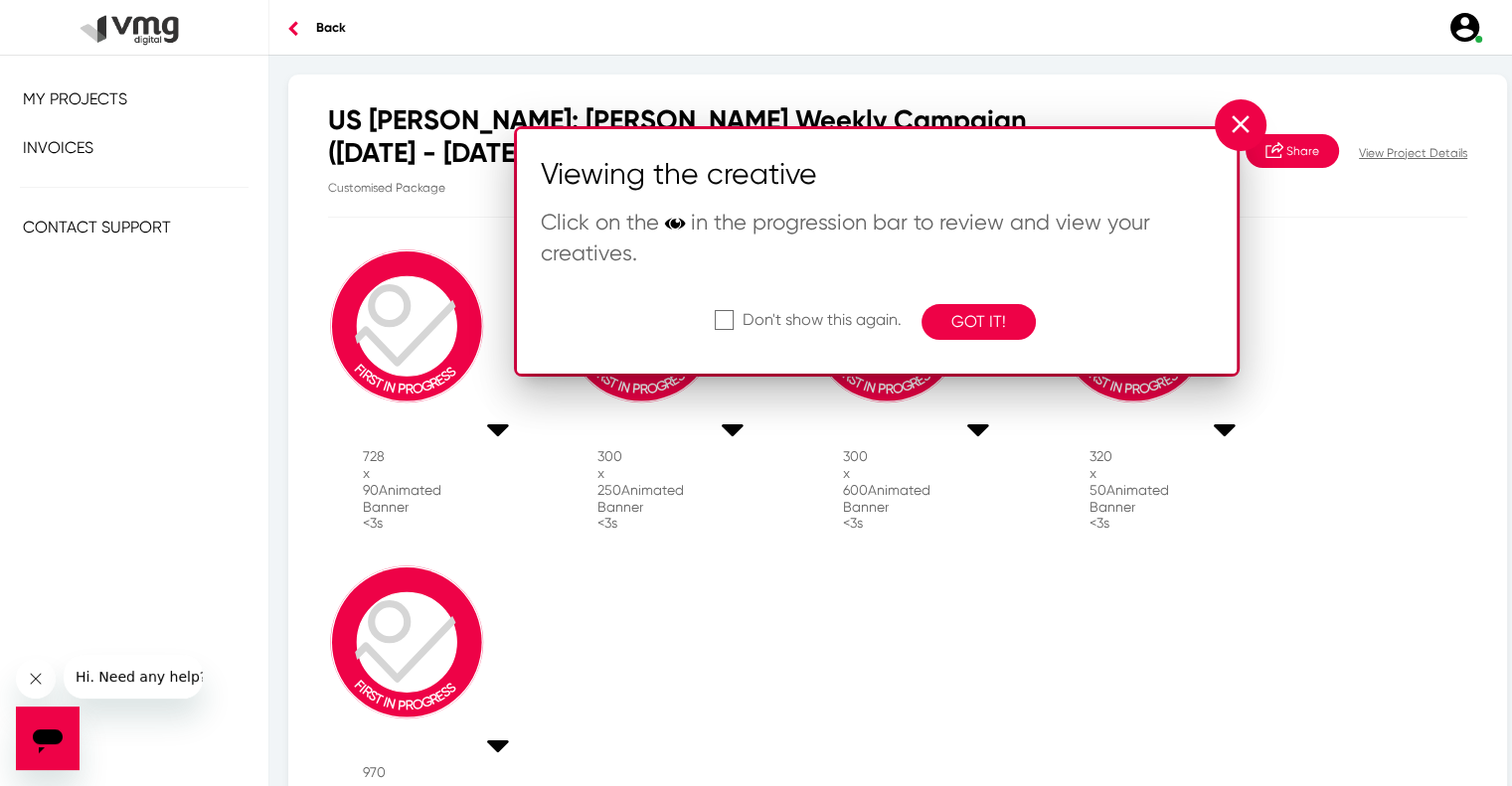
click at [1241, 122] on mat-icon "close" at bounding box center [1241, 125] width 30 height 14
